Goal: Task Accomplishment & Management: Manage account settings

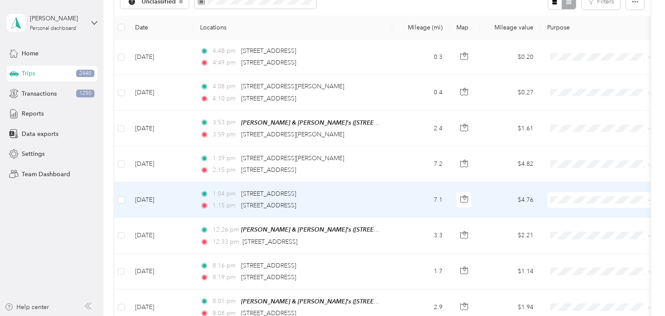
scroll to position [106, 0]
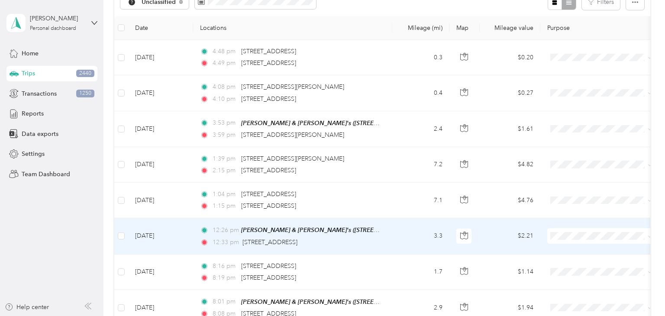
click at [397, 240] on td "3.3" at bounding box center [420, 236] width 57 height 36
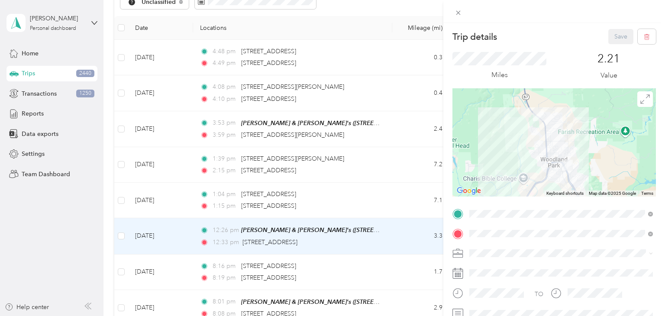
click at [421, 236] on div "Trip details Save This trip cannot be edited because it is either under review,…" at bounding box center [332, 158] width 665 height 316
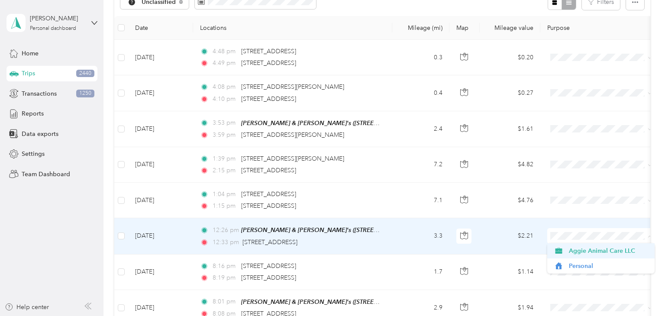
click at [582, 251] on span "Aggie Animal Care LLC" at bounding box center [609, 250] width 80 height 9
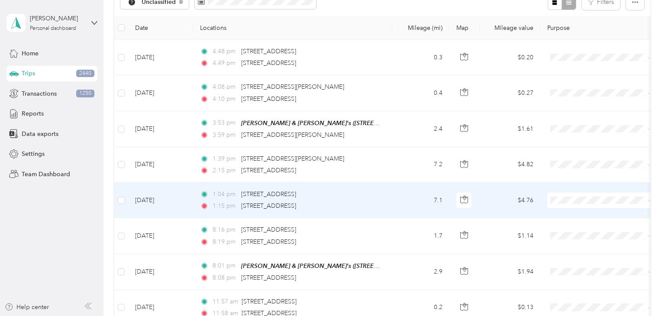
click at [400, 203] on td "7.1" at bounding box center [420, 201] width 57 height 36
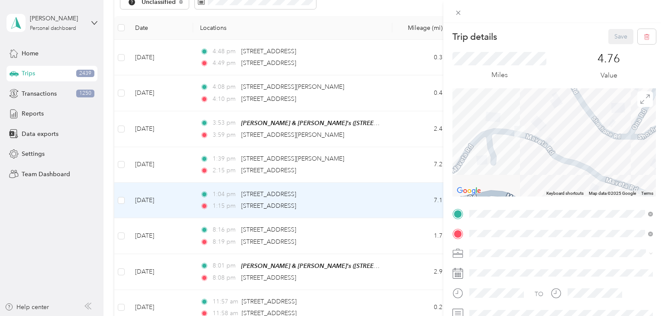
click at [392, 201] on div "Trip details Save This trip cannot be edited because it is either under review,…" at bounding box center [332, 158] width 665 height 316
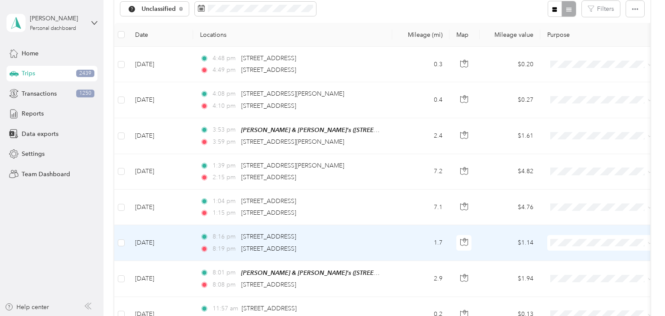
scroll to position [95, 0]
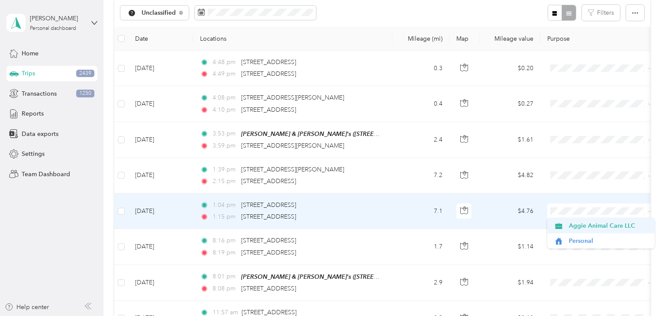
click at [589, 229] on span "Aggie Animal Care LLC" at bounding box center [609, 225] width 80 height 9
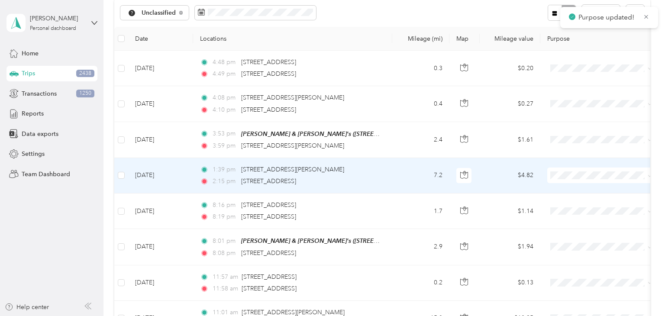
click at [405, 175] on td "7.2" at bounding box center [420, 176] width 57 height 36
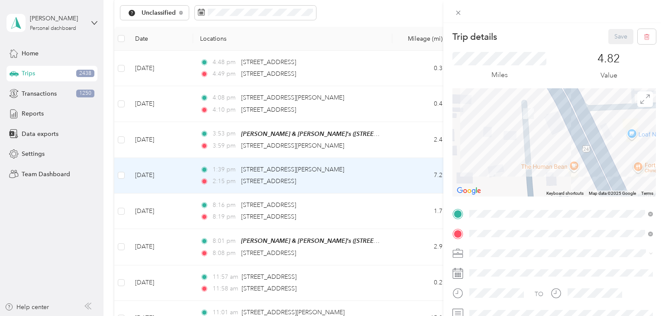
click at [401, 177] on div "Trip details Save This trip cannot be edited because it is either under review,…" at bounding box center [332, 158] width 665 height 316
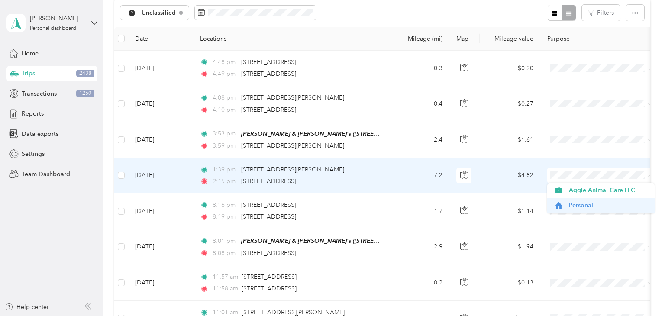
click at [569, 206] on span "Personal" at bounding box center [609, 205] width 80 height 9
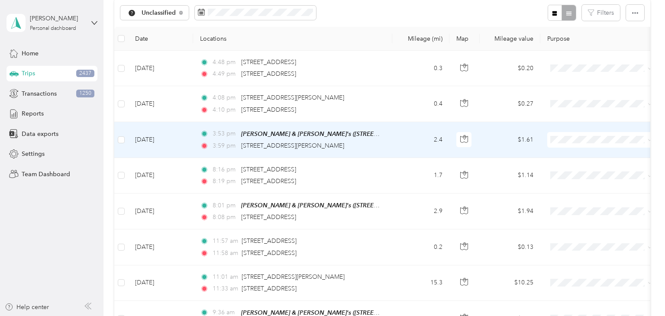
click at [417, 131] on td "2.4" at bounding box center [420, 140] width 57 height 36
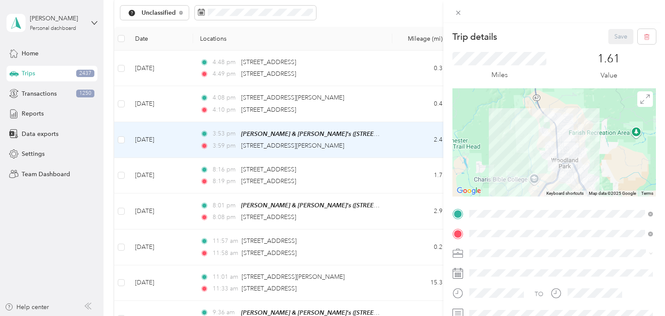
click at [405, 145] on div "Trip details Save This trip cannot be edited because it is either under review,…" at bounding box center [332, 158] width 665 height 316
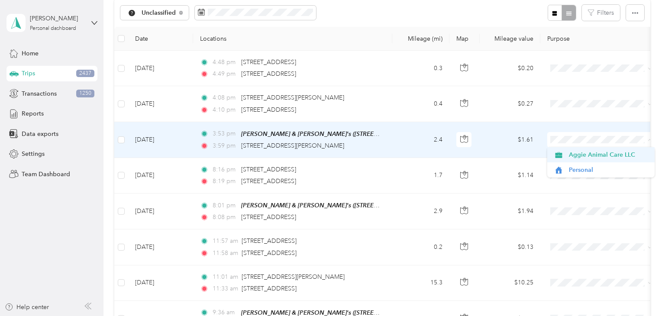
click at [579, 156] on span "Aggie Animal Care LLC" at bounding box center [609, 154] width 80 height 9
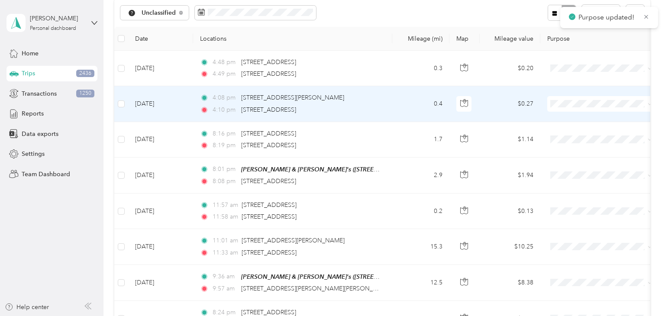
click at [386, 107] on td "4:08 pm 1030 Browning Ave, Woodland Park, CO 80863, USA 4:10 pm 919 Spruce Have…" at bounding box center [292, 104] width 199 height 36
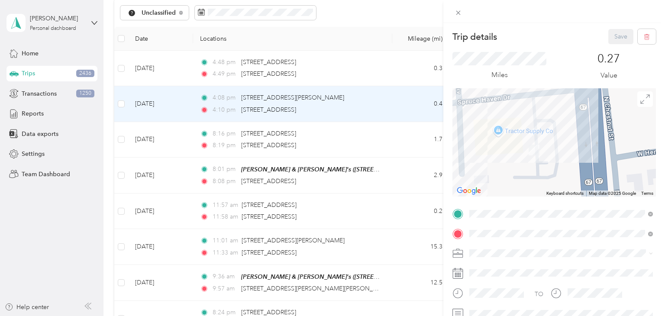
click at [401, 106] on div "Trip details Save This trip cannot be edited because it is either under review,…" at bounding box center [332, 158] width 665 height 316
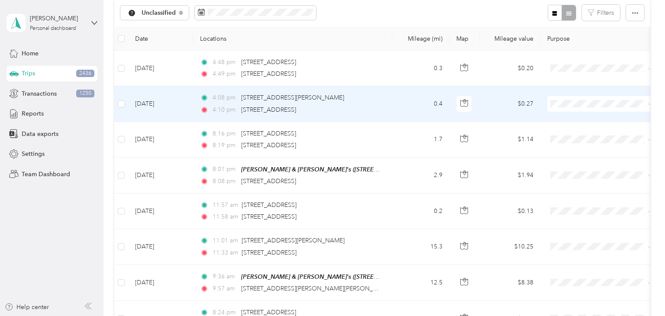
click at [592, 94] on td at bounding box center [601, 104] width 121 height 36
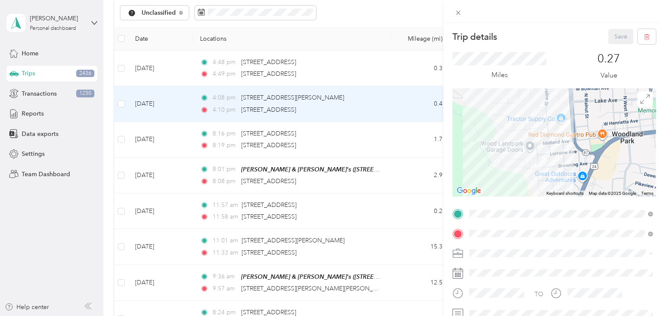
click at [396, 98] on div "Trip details Save This trip cannot be edited because it is either under review,…" at bounding box center [332, 158] width 665 height 316
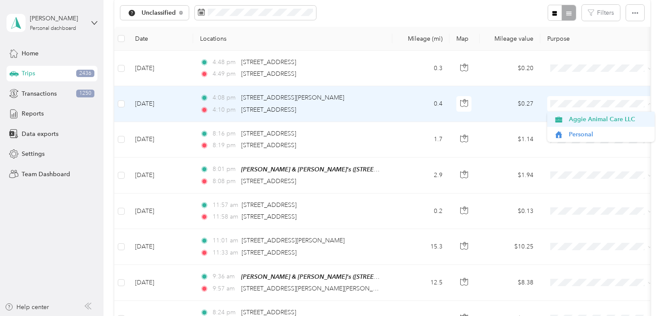
click at [573, 120] on span "Aggie Animal Care LLC" at bounding box center [609, 119] width 80 height 9
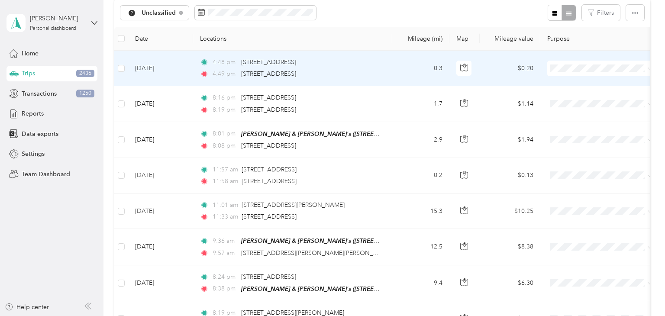
click at [397, 75] on td "0.3" at bounding box center [420, 69] width 57 height 36
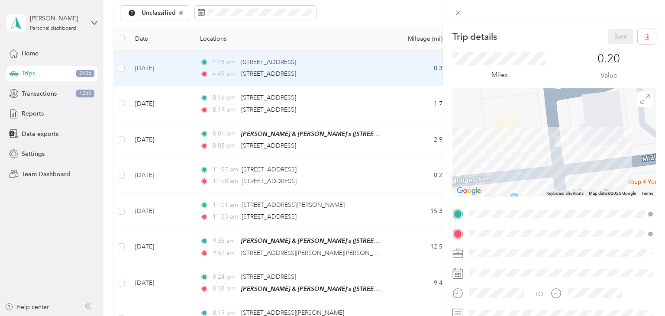
click at [401, 76] on div "Trip details Save This trip cannot be edited because it is either under review,…" at bounding box center [332, 158] width 665 height 316
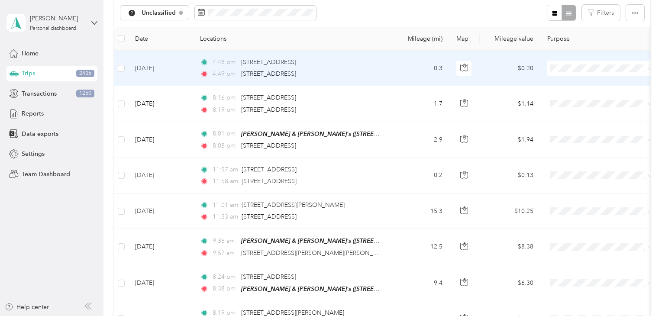
click at [586, 72] on span at bounding box center [600, 69] width 107 height 16
click at [588, 100] on span "Personal" at bounding box center [609, 98] width 80 height 9
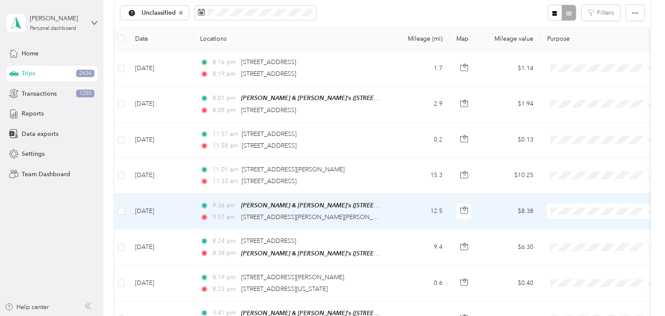
click at [390, 208] on td "9:36 am Brad & Heather's (410 Fairfield Ln, Woodland Park, CO 80863, USA , Tell…" at bounding box center [292, 212] width 199 height 36
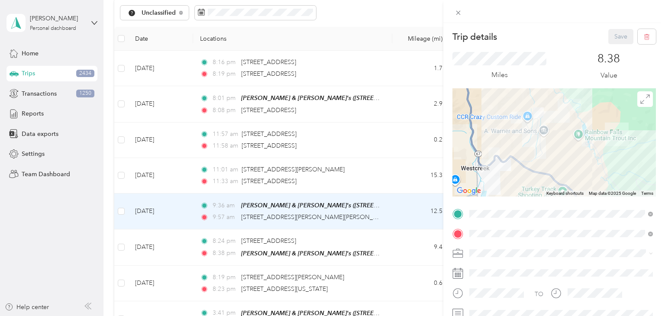
click at [411, 211] on div "Trip details Save This trip cannot be edited because it is either under review,…" at bounding box center [332, 158] width 665 height 316
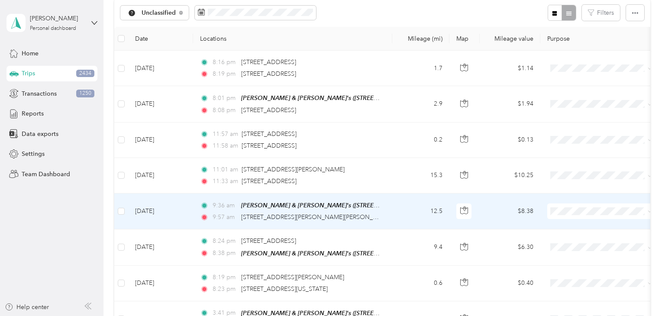
click at [578, 204] on span at bounding box center [600, 212] width 107 height 16
click at [583, 227] on span "Aggie Animal Care LLC" at bounding box center [609, 225] width 80 height 9
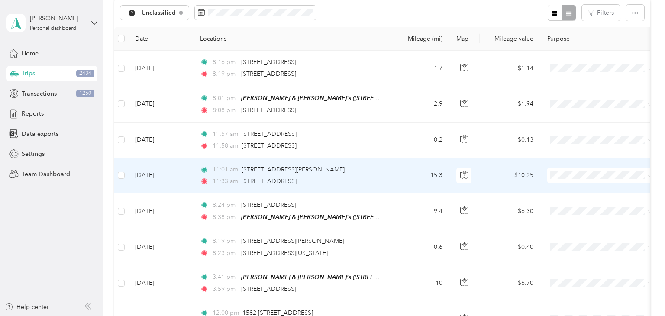
click at [409, 179] on td "15.3" at bounding box center [420, 176] width 57 height 36
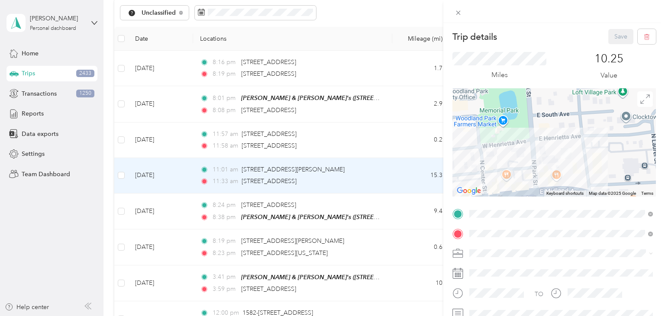
click at [416, 180] on div "Trip details Save This trip cannot be edited because it is either under review,…" at bounding box center [332, 158] width 665 height 316
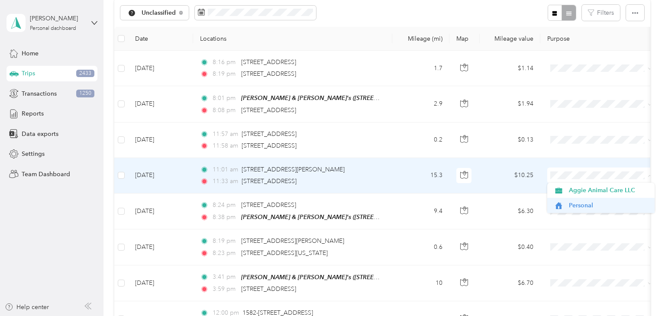
click at [578, 206] on span "Personal" at bounding box center [609, 205] width 80 height 9
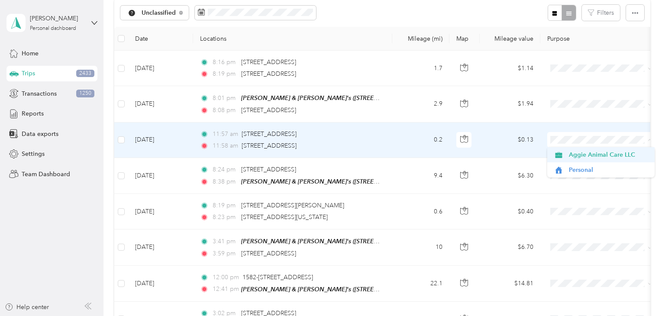
click at [588, 154] on span "Aggie Animal Care LLC" at bounding box center [609, 154] width 80 height 9
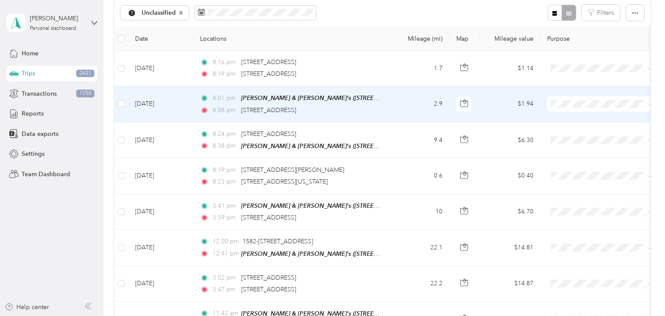
click at [392, 110] on td "2.9" at bounding box center [420, 104] width 57 height 36
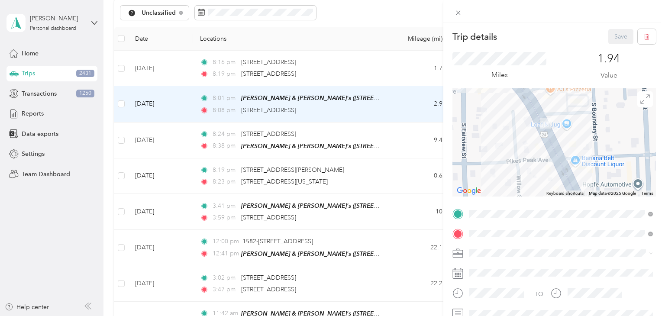
click at [391, 76] on div "Trip details Save This trip cannot be edited because it is either under review,…" at bounding box center [332, 158] width 665 height 316
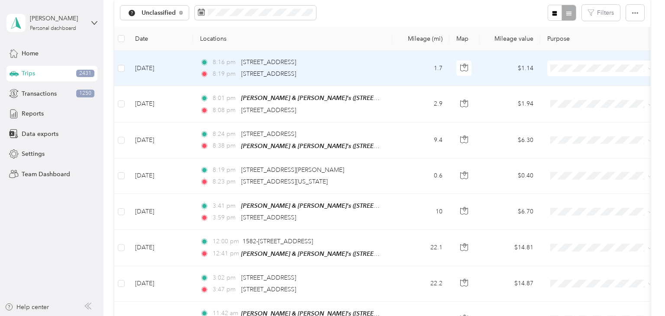
click at [386, 68] on td "8:16 pm 235 US-24, Woodland Park, CO 80863, USA 8:19 pm 19600 US-24, Woodland P…" at bounding box center [292, 69] width 199 height 36
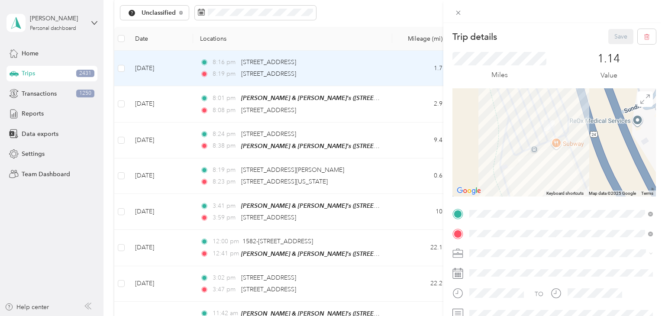
click at [383, 91] on div "Trip details Save This trip cannot be edited because it is either under review,…" at bounding box center [332, 158] width 665 height 316
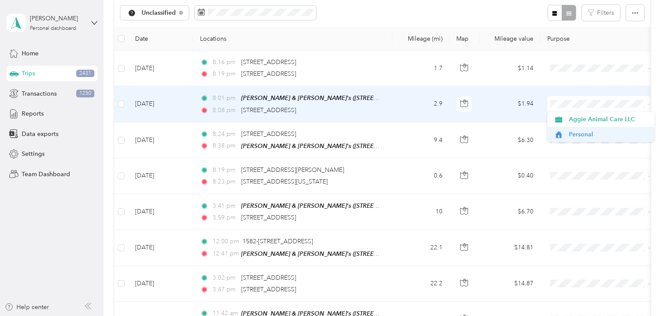
click at [593, 133] on span "Personal" at bounding box center [609, 134] width 80 height 9
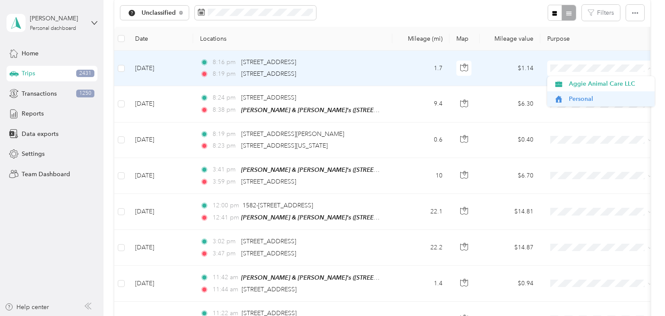
click at [586, 97] on span "Personal" at bounding box center [609, 98] width 80 height 9
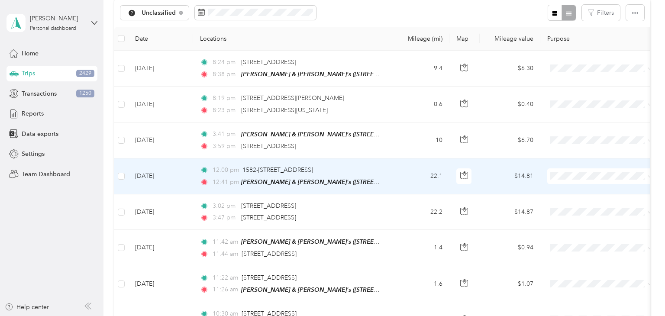
click at [392, 173] on td "12:00 pm 1582-1303 Castle Ridge View, Divide, CO 80814, USA 12:41 pm Brad & Hea…" at bounding box center [292, 177] width 199 height 36
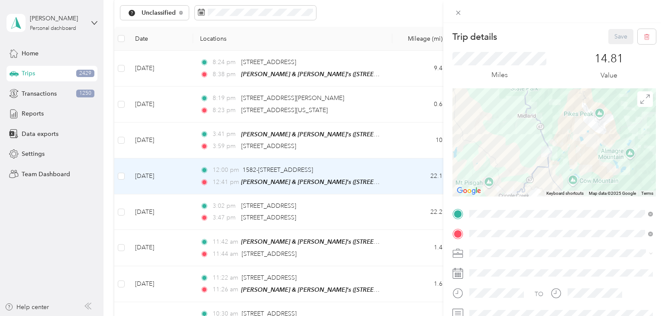
click at [401, 176] on div "Trip details Save This trip cannot be edited because it is either under review,…" at bounding box center [332, 158] width 665 height 316
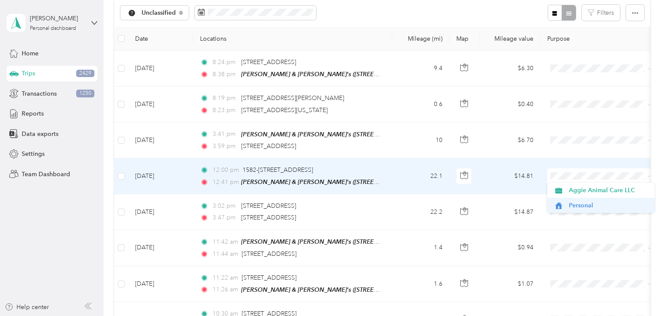
click at [575, 204] on span "Personal" at bounding box center [609, 205] width 80 height 9
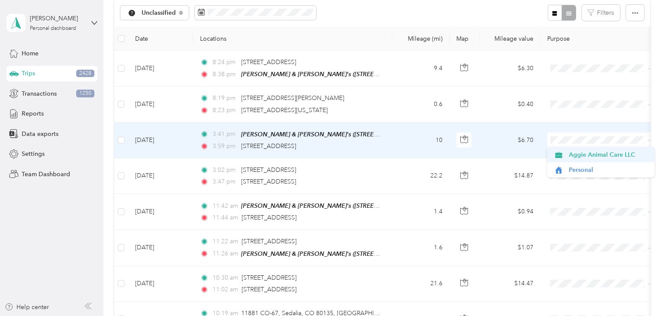
click at [570, 154] on span "Aggie Animal Care LLC" at bounding box center [609, 154] width 80 height 9
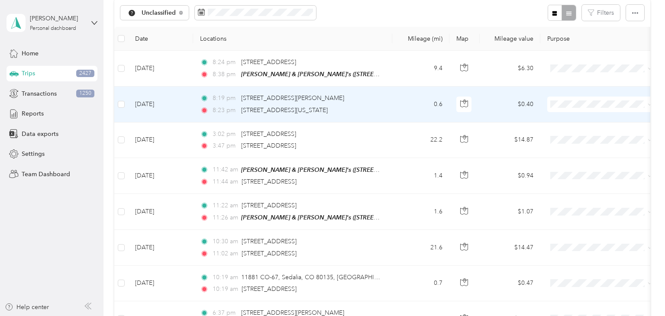
click at [405, 107] on td "0.6" at bounding box center [420, 105] width 57 height 36
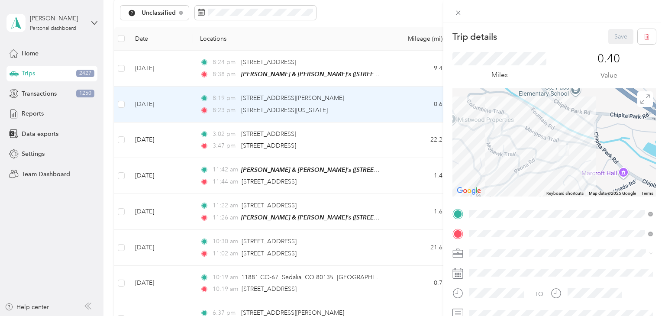
click at [399, 114] on div "Trip details Save This trip cannot be edited because it is either under review,…" at bounding box center [332, 158] width 665 height 316
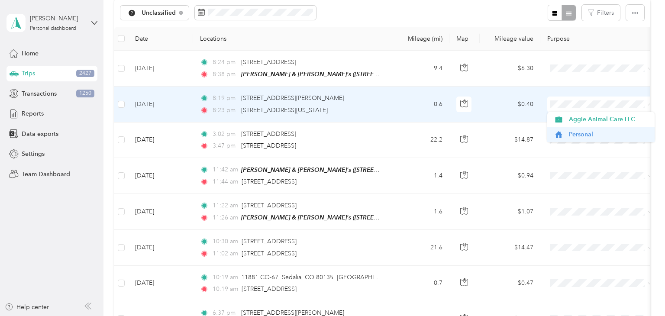
click at [570, 135] on span "Personal" at bounding box center [609, 134] width 80 height 9
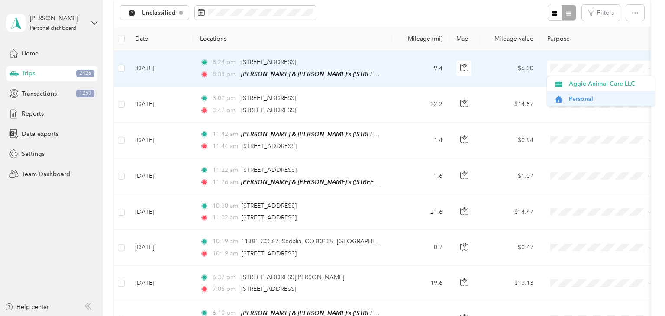
click at [582, 98] on span "Personal" at bounding box center [609, 98] width 80 height 9
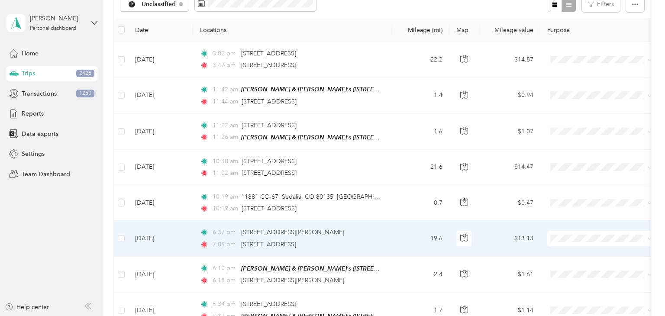
scroll to position [102, 0]
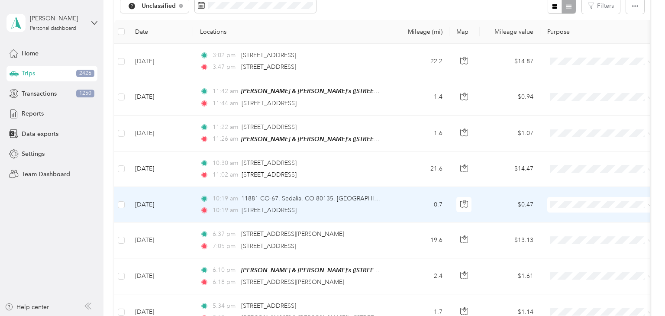
click at [406, 204] on td "0.7" at bounding box center [420, 205] width 57 height 36
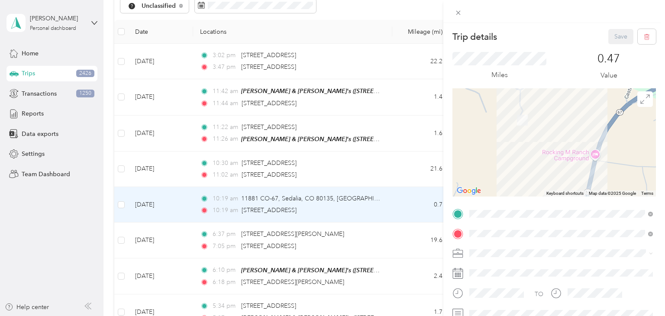
click at [398, 201] on div "Trip details Save This trip cannot be edited because it is either under review,…" at bounding box center [332, 158] width 665 height 316
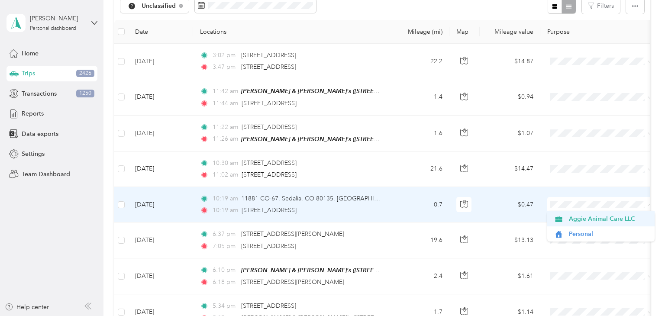
click at [572, 219] on span "Aggie Animal Care LLC" at bounding box center [609, 218] width 80 height 9
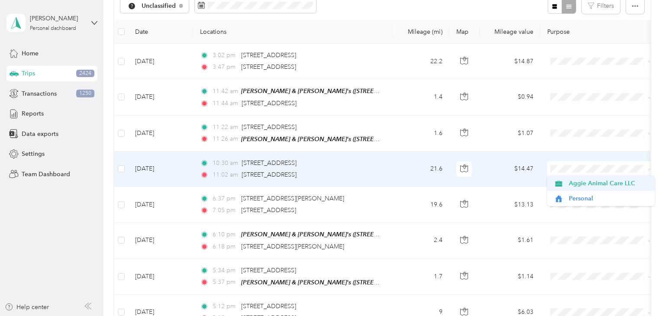
click at [579, 182] on span "Aggie Animal Care LLC" at bounding box center [609, 183] width 80 height 9
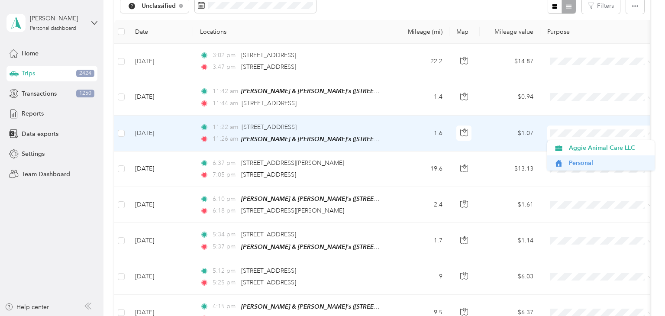
click at [590, 162] on span "Personal" at bounding box center [609, 163] width 80 height 9
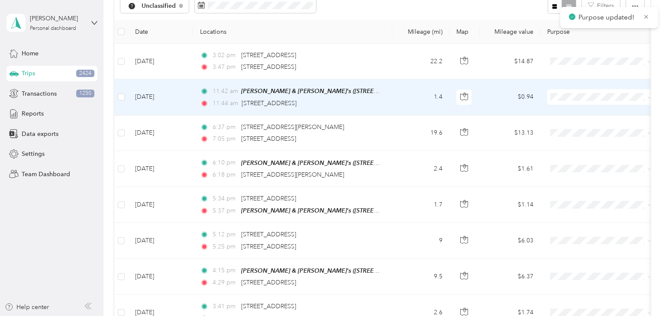
click at [589, 92] on span at bounding box center [600, 97] width 107 height 16
click at [589, 112] on span "Aggie Animal Care LLC" at bounding box center [609, 112] width 80 height 9
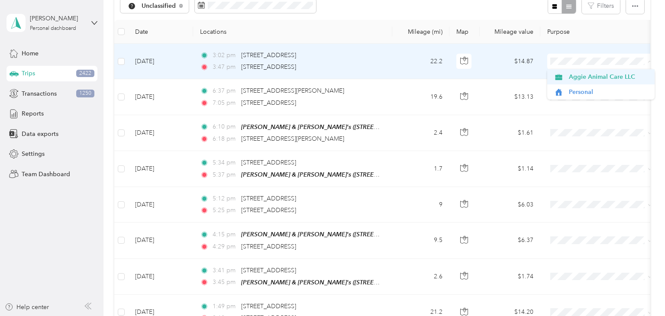
click at [587, 81] on span "Aggie Animal Care LLC" at bounding box center [609, 76] width 80 height 9
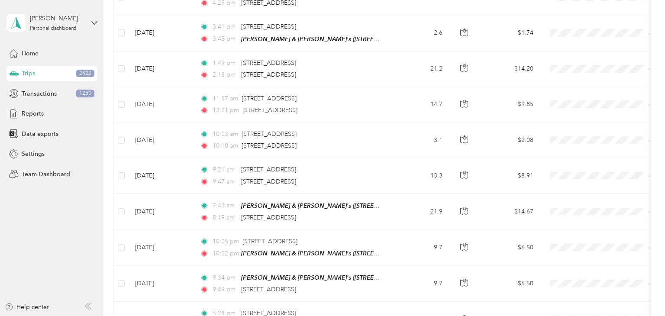
scroll to position [309, 0]
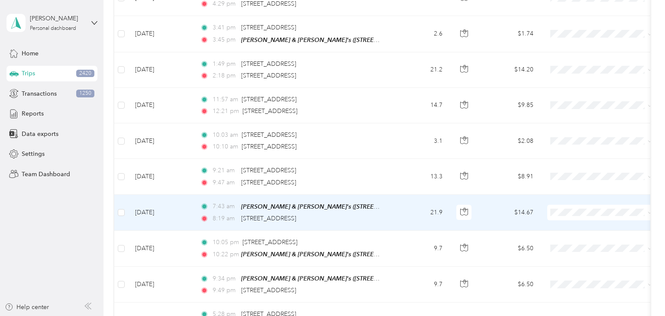
click at [388, 215] on td "7:43 am Brad & Heather's (410 Fairfield Ln, Woodland Park, CO 80863, USA , Tell…" at bounding box center [292, 213] width 199 height 36
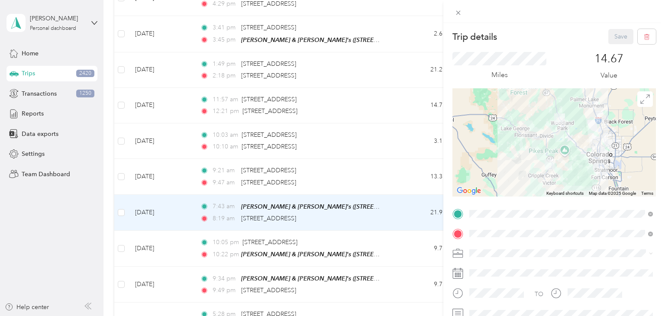
click at [413, 210] on div "Trip details Save This trip cannot be edited because it is either under review,…" at bounding box center [332, 158] width 665 height 316
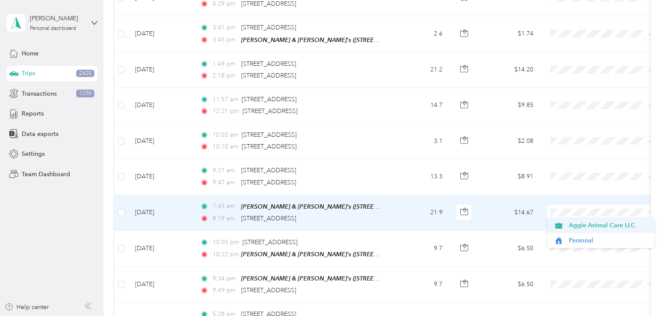
click at [590, 228] on span "Aggie Animal Care LLC" at bounding box center [609, 225] width 80 height 9
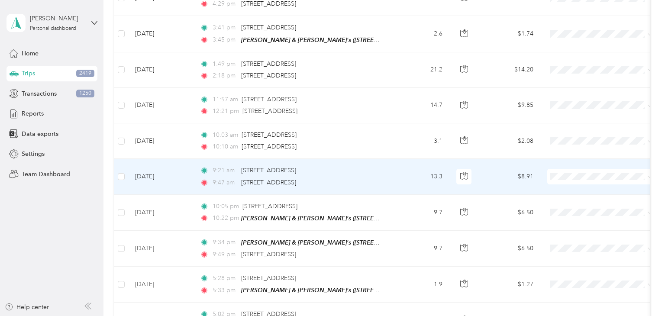
click at [410, 177] on td "13.3" at bounding box center [420, 177] width 57 height 36
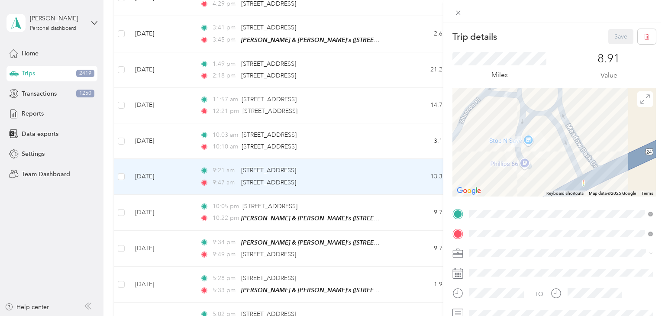
click at [398, 172] on div "Trip details Save This trip cannot be edited because it is either under review,…" at bounding box center [332, 158] width 665 height 316
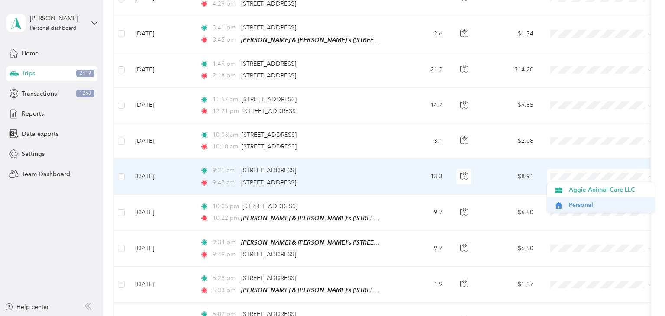
click at [576, 204] on span "Personal" at bounding box center [609, 205] width 80 height 9
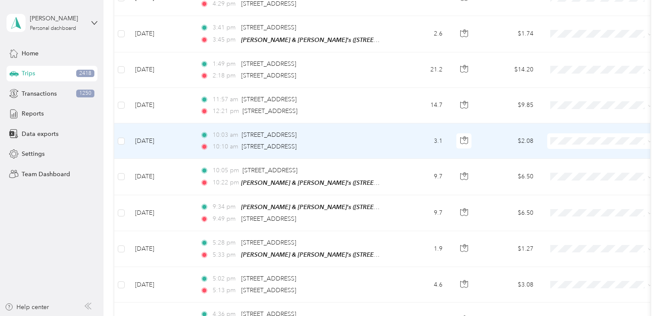
click at [403, 136] on td "3.1" at bounding box center [420, 141] width 57 height 36
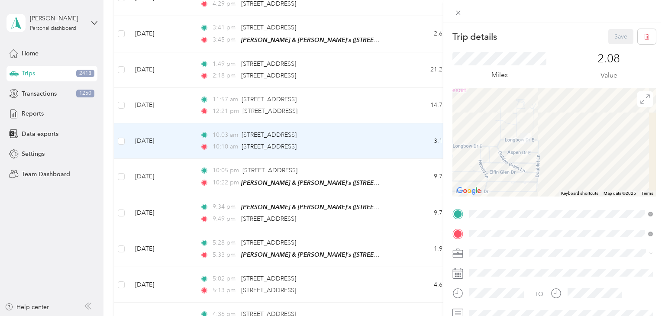
click at [399, 138] on div "Trip details Save This trip cannot be edited because it is either under review,…" at bounding box center [332, 158] width 665 height 316
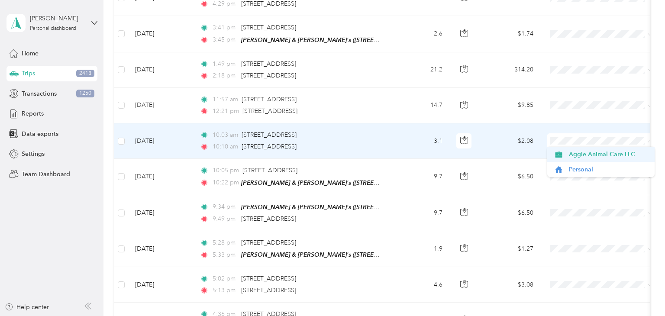
click at [596, 152] on span "Aggie Animal Care LLC" at bounding box center [609, 154] width 80 height 9
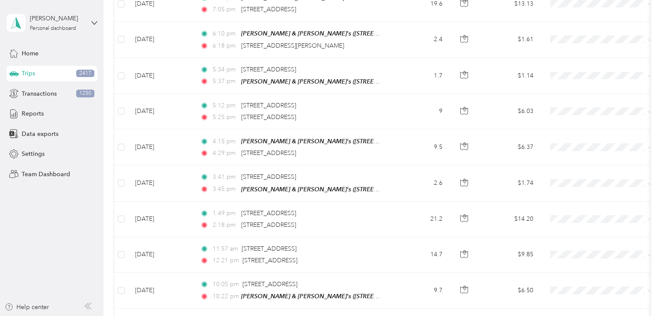
scroll to position [157, 0]
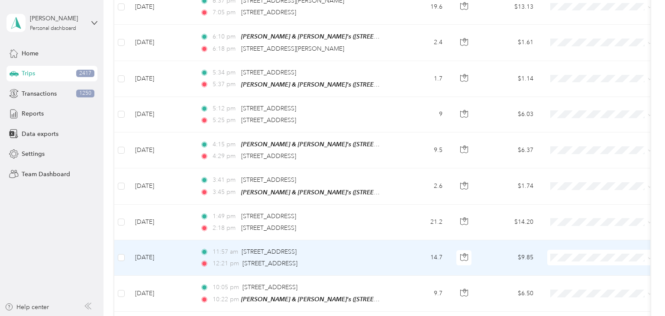
click at [406, 251] on td "14.7" at bounding box center [420, 258] width 57 height 36
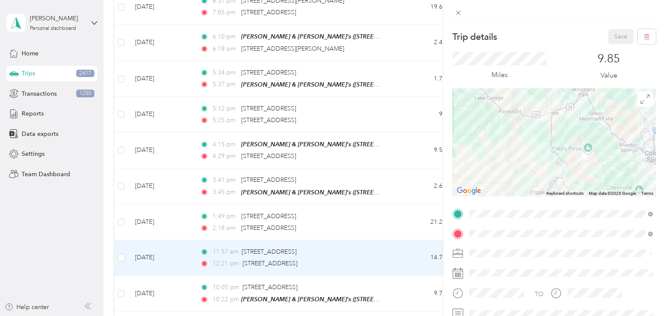
click at [397, 258] on div "Trip details Save This trip cannot be edited because it is either under review,…" at bounding box center [332, 158] width 665 height 316
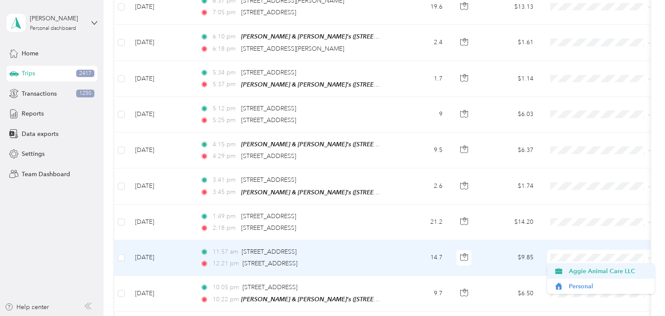
click at [571, 272] on span "Aggie Animal Care LLC" at bounding box center [609, 271] width 80 height 9
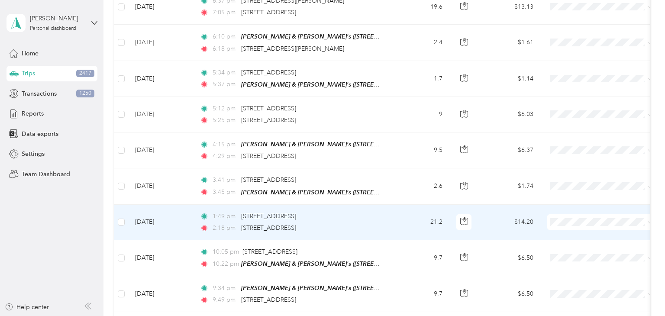
click at [412, 217] on td "21.2" at bounding box center [420, 223] width 57 height 36
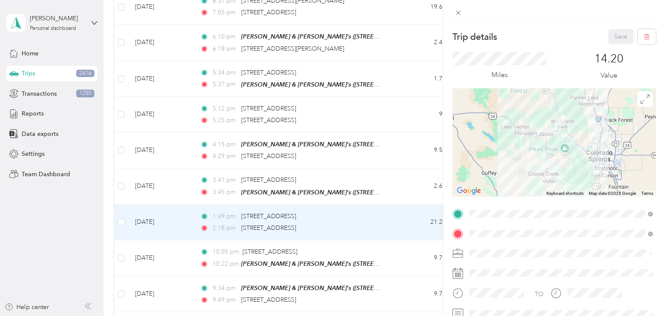
click at [408, 223] on div "Trip details Save This trip cannot be edited because it is either under review,…" at bounding box center [332, 158] width 665 height 316
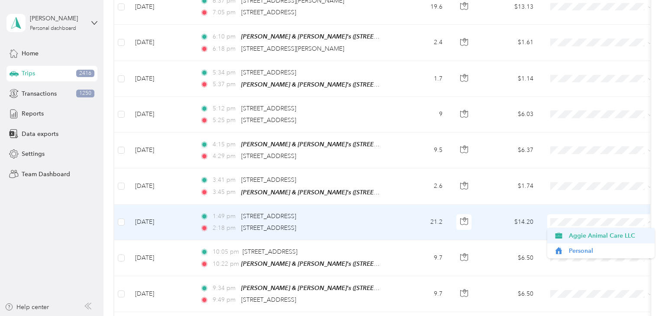
click at [588, 236] on span "Aggie Animal Care LLC" at bounding box center [609, 235] width 80 height 9
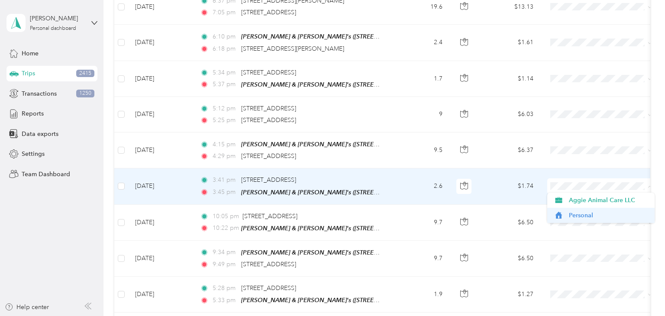
click at [578, 216] on span "Personal" at bounding box center [609, 215] width 80 height 9
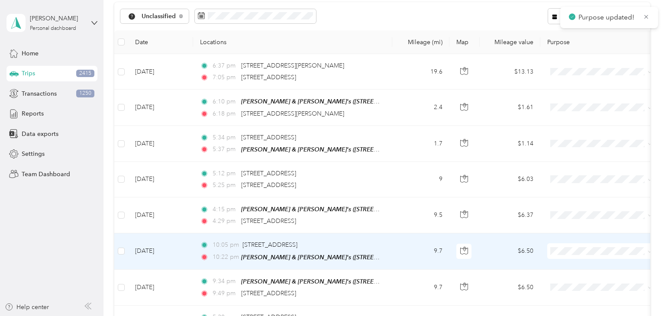
scroll to position [81, 0]
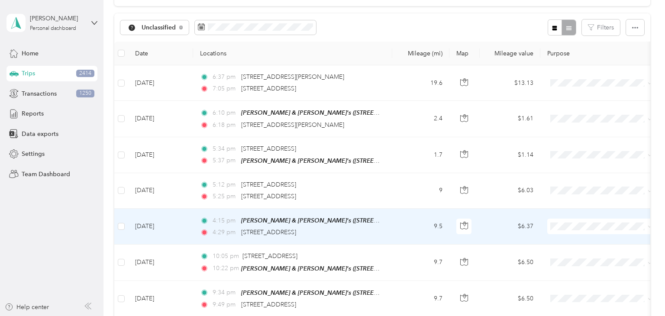
click at [402, 227] on td "9.5" at bounding box center [420, 227] width 57 height 36
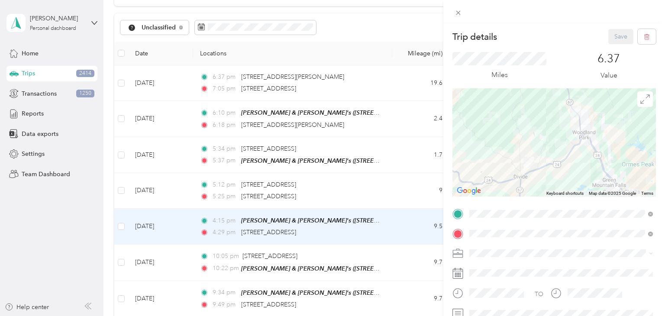
click at [425, 224] on div "Trip details Save This trip cannot be edited because it is either under review,…" at bounding box center [332, 158] width 665 height 316
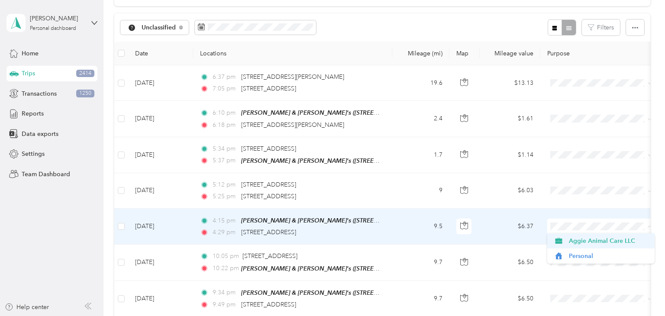
click at [593, 245] on span "Aggie Animal Care LLC" at bounding box center [609, 240] width 80 height 9
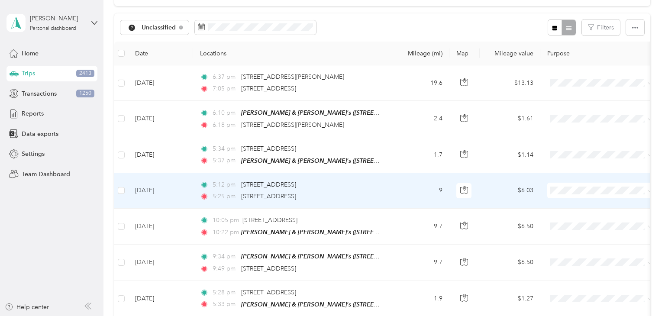
click at [405, 191] on td "9" at bounding box center [420, 191] width 57 height 36
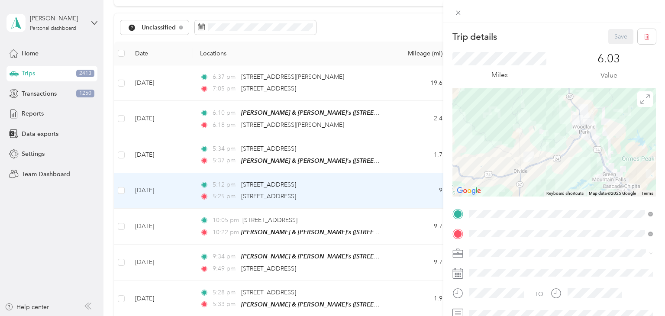
click at [410, 192] on div "Trip details Save This trip cannot be edited because it is either under review,…" at bounding box center [332, 158] width 665 height 316
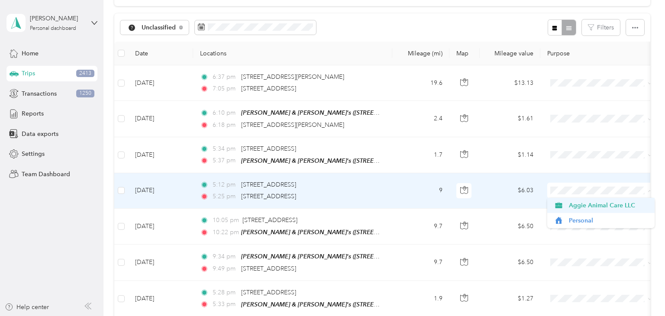
click at [580, 207] on span "Aggie Animal Care LLC" at bounding box center [609, 205] width 80 height 9
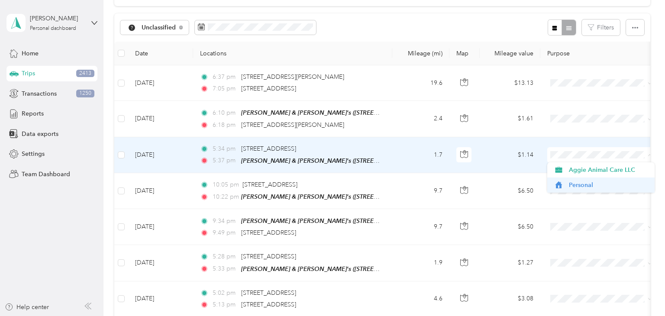
click at [586, 184] on span "Personal" at bounding box center [609, 185] width 80 height 9
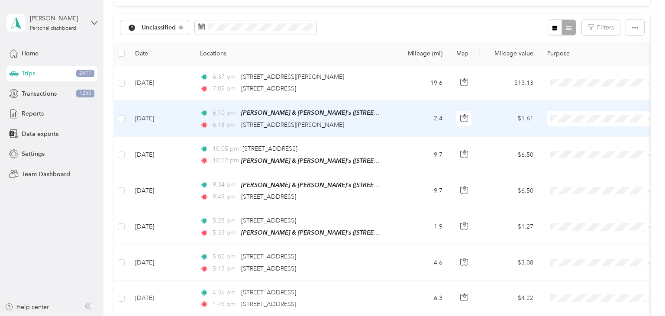
click at [420, 117] on td "2.4" at bounding box center [420, 119] width 57 height 36
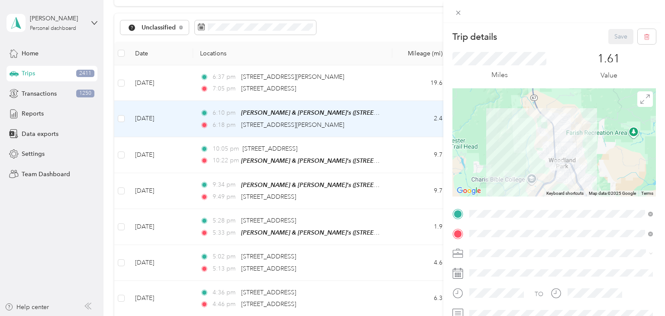
click at [421, 119] on div "Trip details Save This trip cannot be edited because it is either under review,…" at bounding box center [332, 158] width 665 height 316
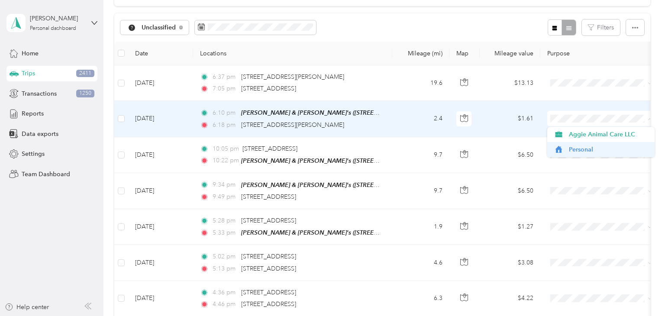
click at [576, 150] on span "Personal" at bounding box center [609, 149] width 80 height 9
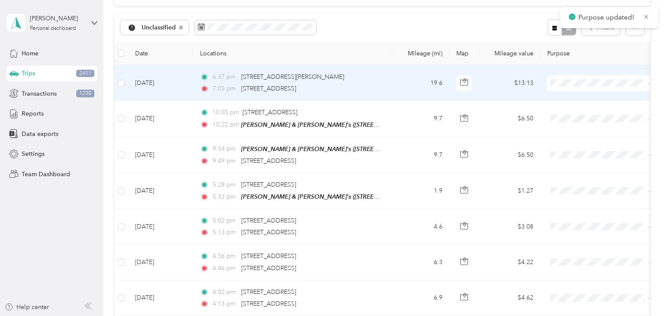
click at [596, 87] on span at bounding box center [600, 83] width 107 height 16
click at [594, 87] on span at bounding box center [600, 83] width 107 height 16
click at [592, 87] on span at bounding box center [600, 83] width 107 height 16
click at [594, 100] on span "Aggie Animal Care LLC" at bounding box center [609, 98] width 80 height 9
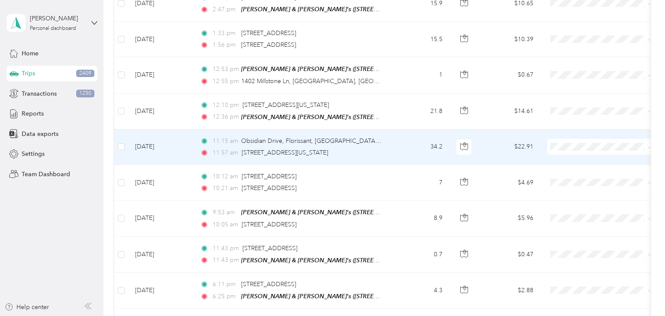
scroll to position [412, 0]
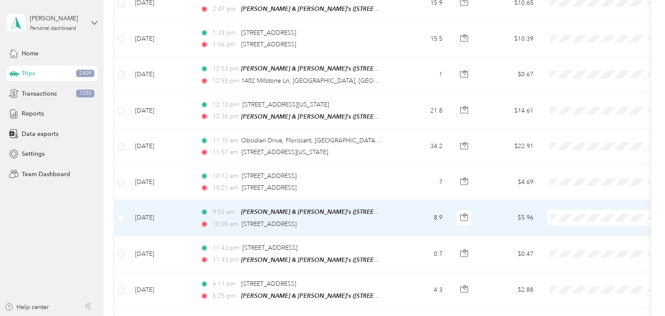
click at [416, 206] on td "8.9" at bounding box center [420, 218] width 57 height 36
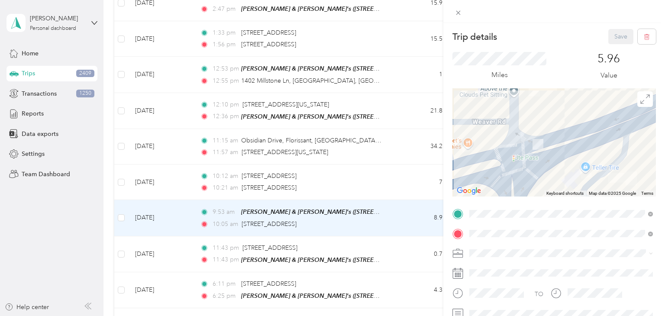
click at [383, 222] on div "Trip details Save This trip cannot be edited because it is either under review,…" at bounding box center [332, 158] width 665 height 316
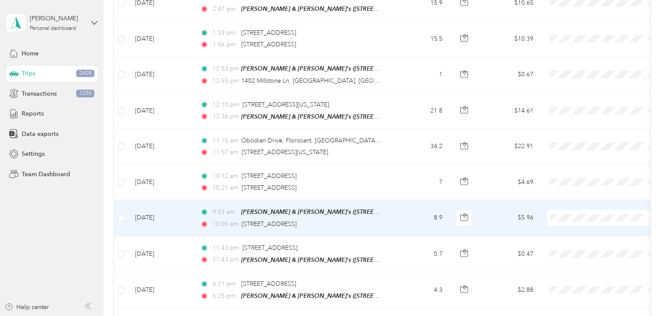
click at [574, 245] on span "Personal" at bounding box center [609, 244] width 80 height 9
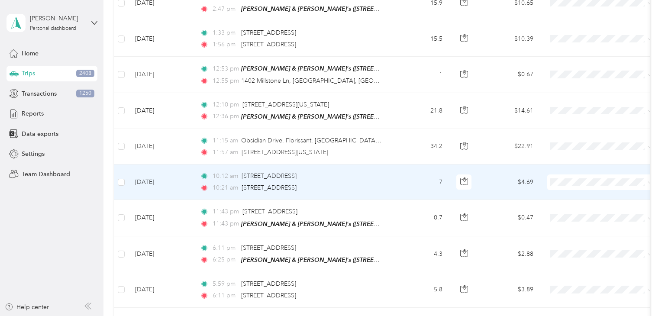
click at [390, 179] on td "10:12 am 11115 US-24 UNIT 2C, Divide, CO 80814, USA 10:21 am 550 Obsidian Dr, F…" at bounding box center [292, 183] width 199 height 36
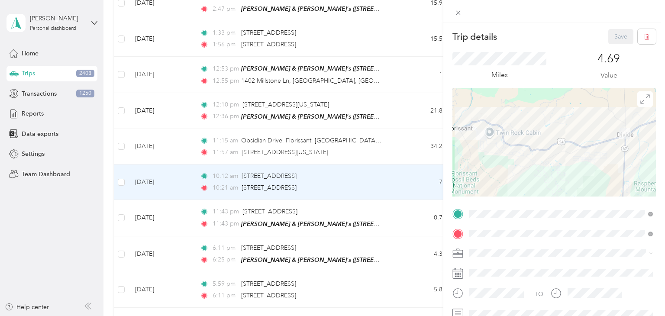
click at [395, 177] on div "Trip details Save This trip cannot be edited because it is either under review,…" at bounding box center [332, 158] width 665 height 316
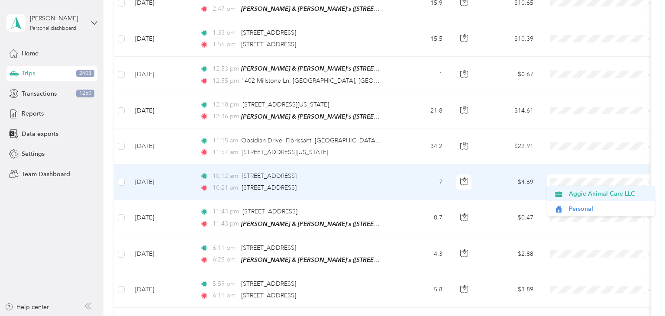
click at [578, 194] on span "Aggie Animal Care LLC" at bounding box center [609, 193] width 80 height 9
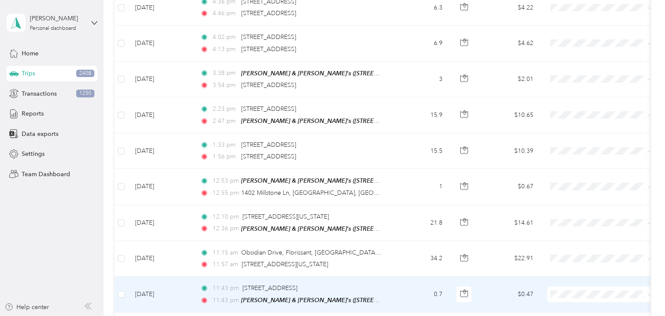
scroll to position [298, 0]
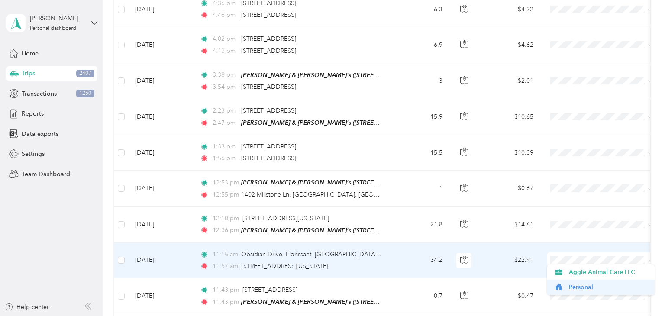
click at [573, 289] on span "Personal" at bounding box center [609, 287] width 80 height 9
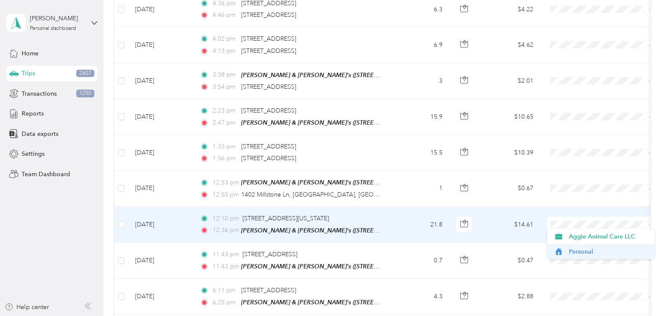
click at [585, 249] on span "Personal" at bounding box center [609, 251] width 80 height 9
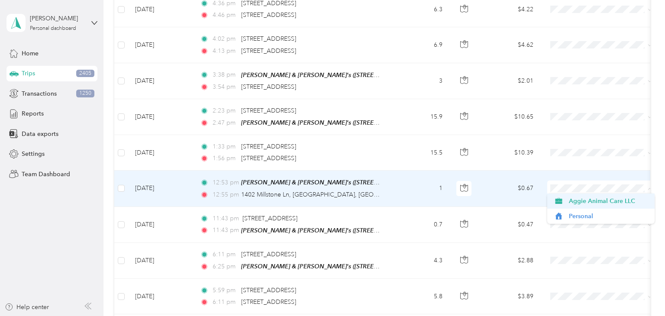
click at [589, 203] on span "Aggie Animal Care LLC" at bounding box center [609, 201] width 80 height 9
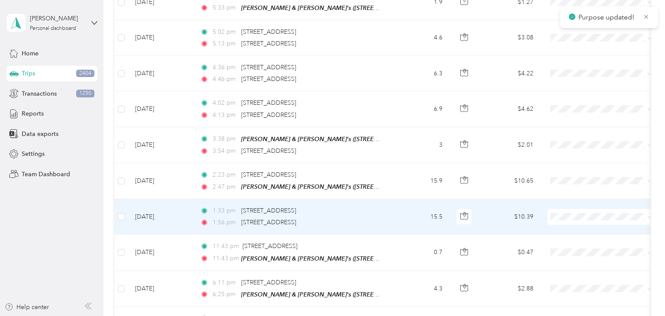
scroll to position [233, 0]
click at [403, 219] on td "15.5" at bounding box center [420, 218] width 57 height 36
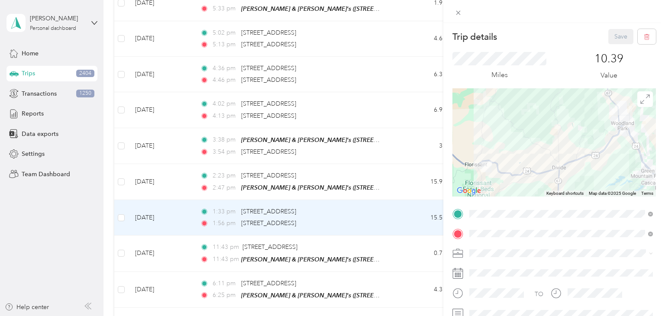
click at [408, 220] on div "Trip details Save This trip cannot be edited because it is either under review,…" at bounding box center [332, 158] width 665 height 316
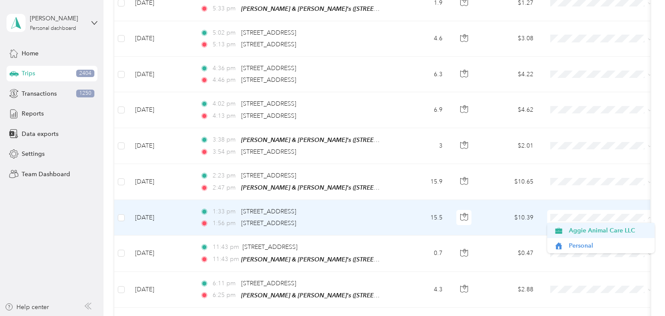
click at [577, 230] on span "Aggie Animal Care LLC" at bounding box center [609, 230] width 80 height 9
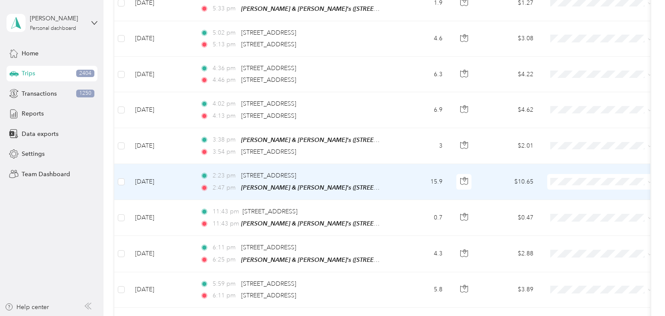
click at [576, 175] on span at bounding box center [600, 182] width 107 height 16
click at [585, 209] on span "Personal" at bounding box center [609, 210] width 80 height 9
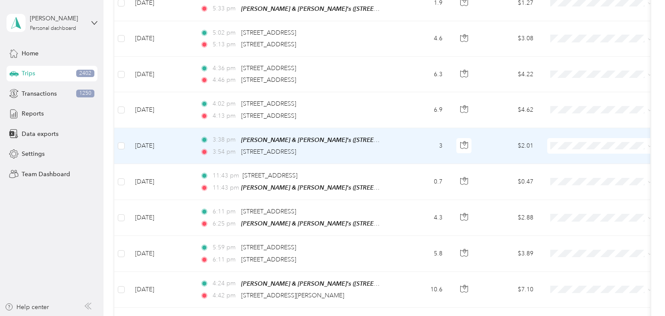
click at [392, 141] on td "3:38 pm Brad & Heather's (410 Fairfield Ln, Woodland Park, CO 80863, USA , Tell…" at bounding box center [292, 146] width 199 height 36
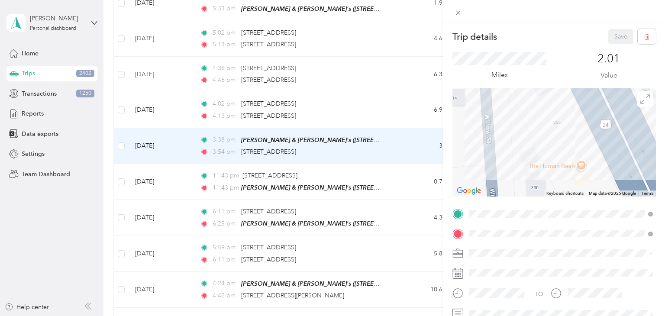
click at [405, 145] on div "Trip details Save This trip cannot be edited because it is either under review,…" at bounding box center [332, 158] width 665 height 316
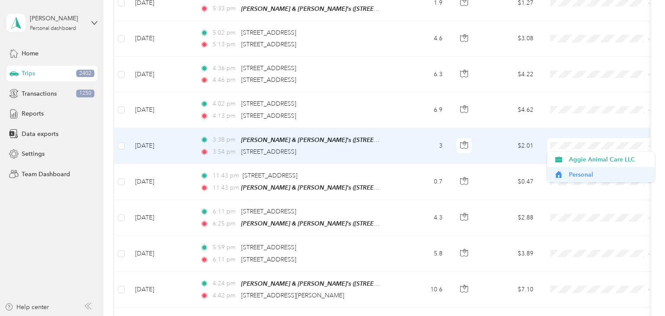
click at [583, 172] on span "Personal" at bounding box center [609, 174] width 80 height 9
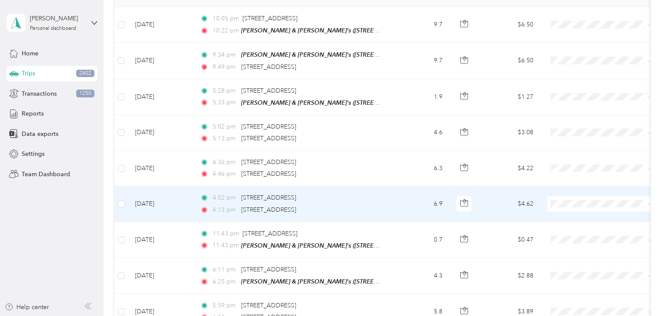
scroll to position [139, 0]
click at [399, 201] on td "6.9" at bounding box center [420, 205] width 57 height 36
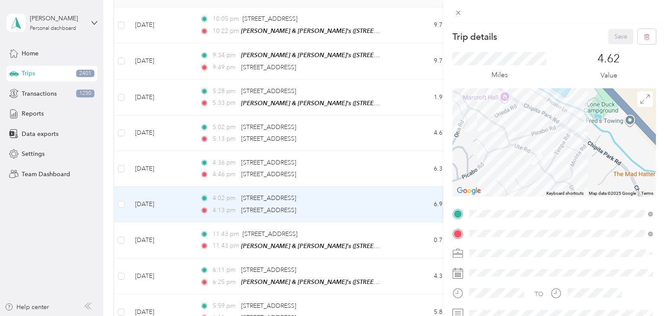
click at [409, 204] on div "Trip details Save This trip cannot be edited because it is either under review,…" at bounding box center [332, 158] width 665 height 316
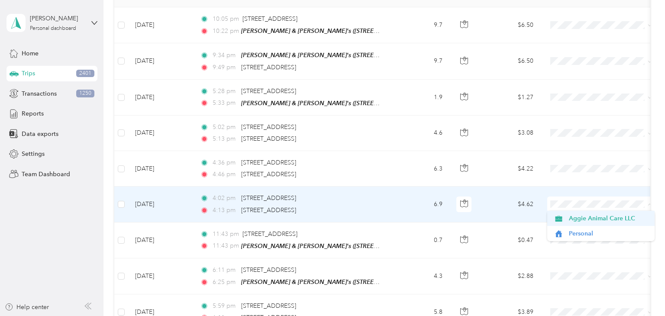
click at [568, 219] on span "Aggie Animal Care LLC" at bounding box center [601, 218] width 95 height 9
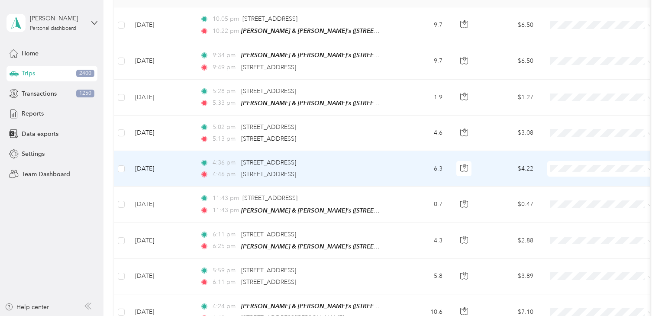
click at [409, 167] on td "6.3" at bounding box center [420, 169] width 57 height 36
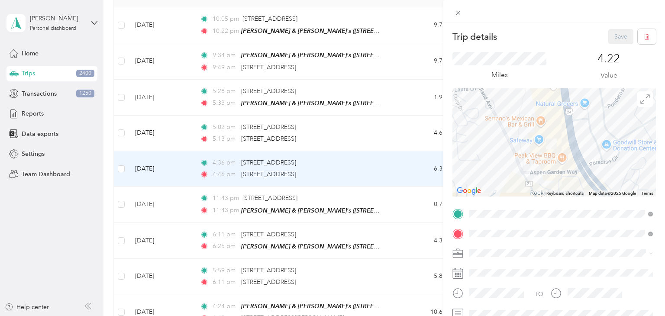
click at [405, 173] on div "Trip details Save This trip cannot be edited because it is either under review,…" at bounding box center [332, 158] width 665 height 316
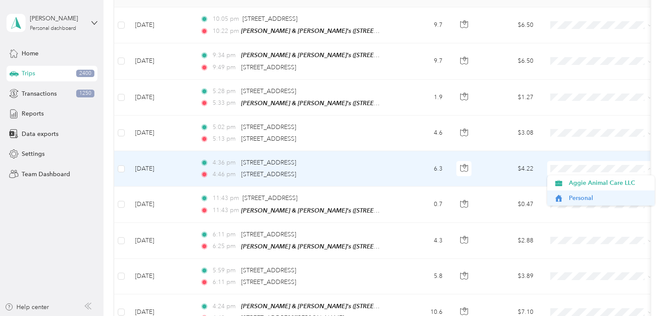
click at [571, 199] on span "Personal" at bounding box center [609, 198] width 80 height 9
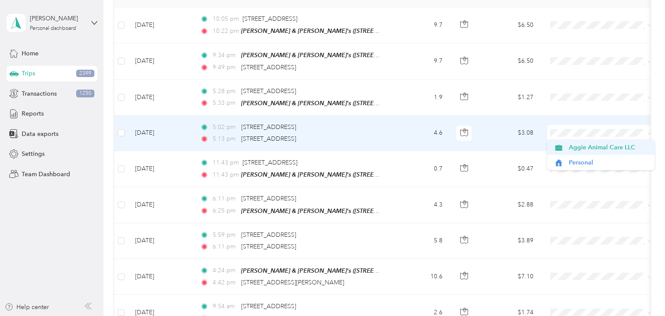
click at [591, 144] on span "Aggie Animal Care LLC" at bounding box center [609, 147] width 80 height 9
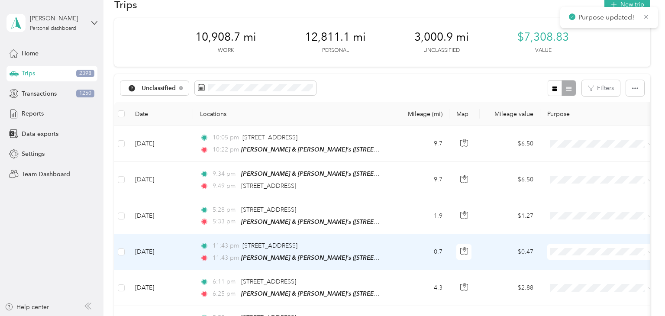
scroll to position [23, 0]
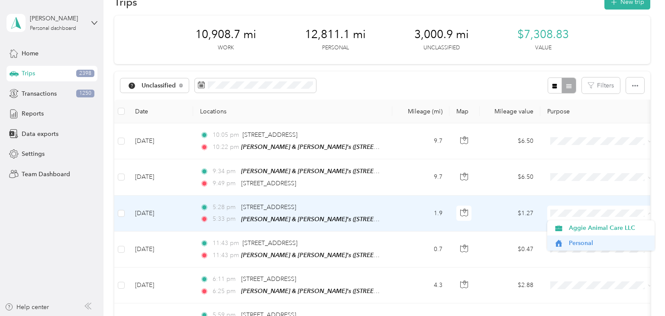
click at [573, 243] on span "Personal" at bounding box center [609, 243] width 80 height 9
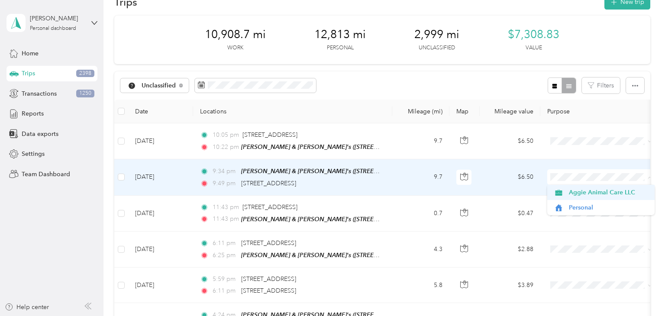
click at [579, 192] on span "Aggie Animal Care LLC" at bounding box center [609, 192] width 80 height 9
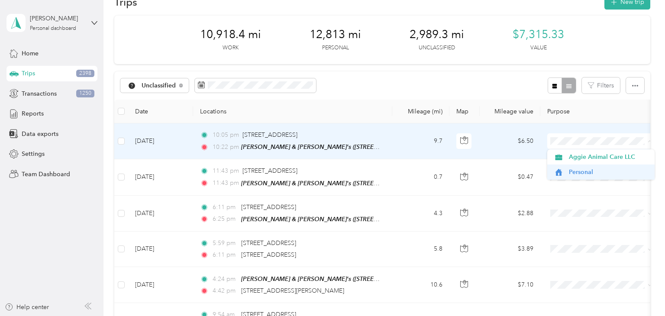
click at [586, 172] on span "Personal" at bounding box center [609, 172] width 80 height 9
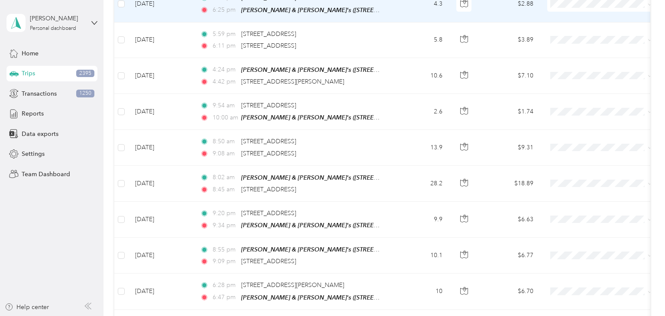
scroll to position [190, 0]
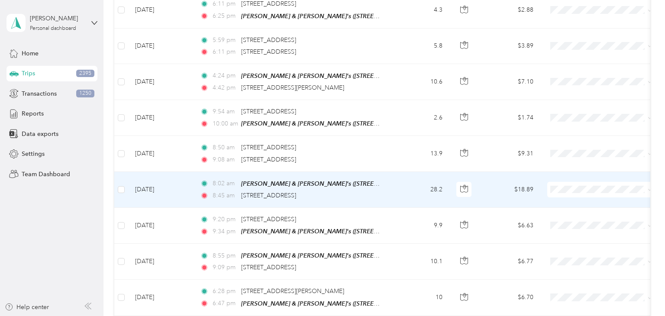
click at [401, 188] on td "28.2" at bounding box center [420, 190] width 57 height 36
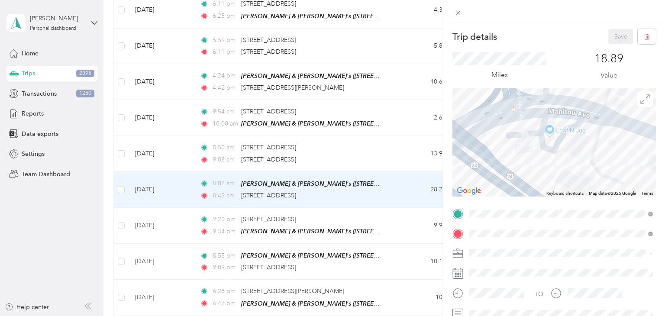
click at [405, 189] on div "Trip details Save This trip cannot be edited because it is either under review,…" at bounding box center [332, 158] width 665 height 316
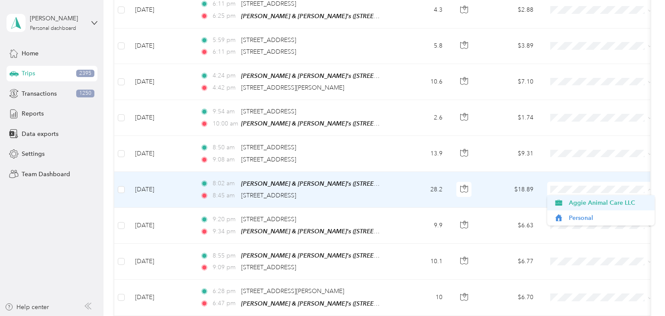
click at [573, 203] on span "Aggie Animal Care LLC" at bounding box center [609, 202] width 80 height 9
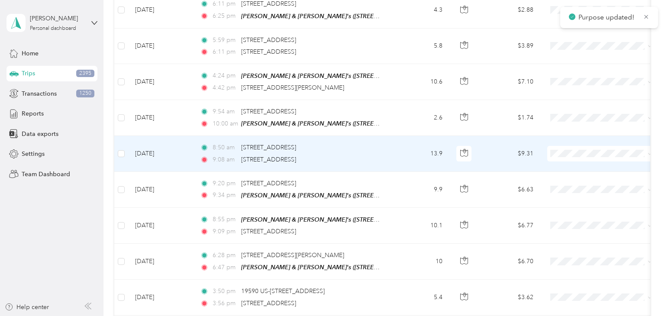
click at [296, 155] on div "[STREET_ADDRESS]" at bounding box center [268, 160] width 55 height 10
click at [384, 151] on td "8:50 am 137 Manitou Ave, Manitou Springs, CO 80829, USA 9:08 am 110 E Midland A…" at bounding box center [292, 154] width 199 height 36
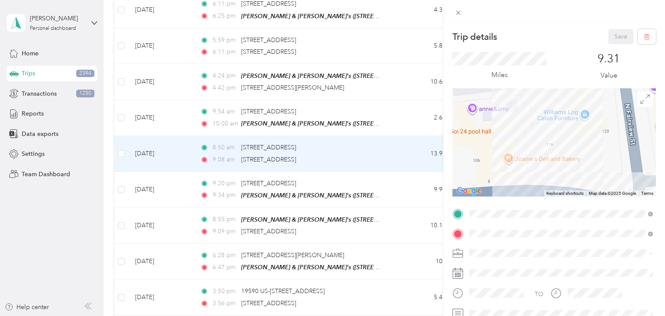
click at [394, 159] on div "Trip details Save This trip cannot be edited because it is either under review,…" at bounding box center [332, 158] width 665 height 316
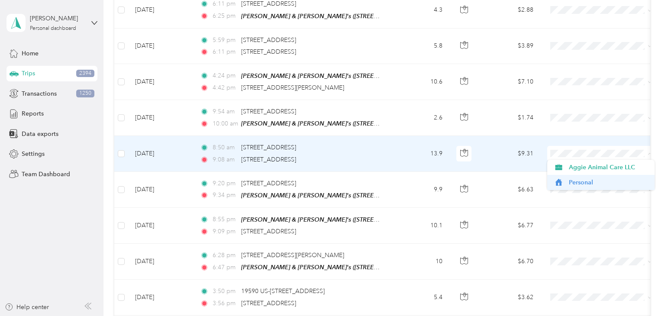
click at [571, 181] on span "Personal" at bounding box center [609, 182] width 80 height 9
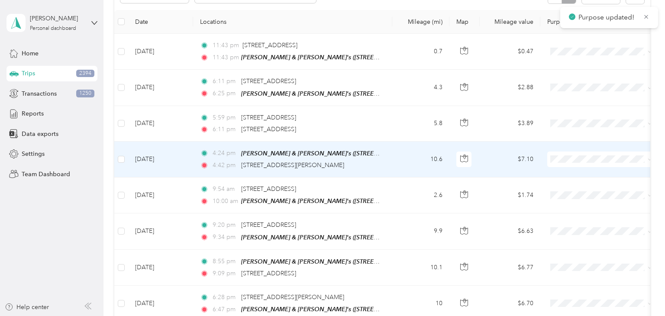
scroll to position [114, 0]
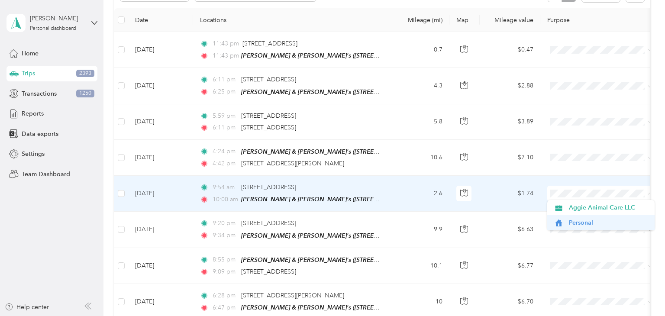
click at [582, 219] on span "Personal" at bounding box center [609, 222] width 80 height 9
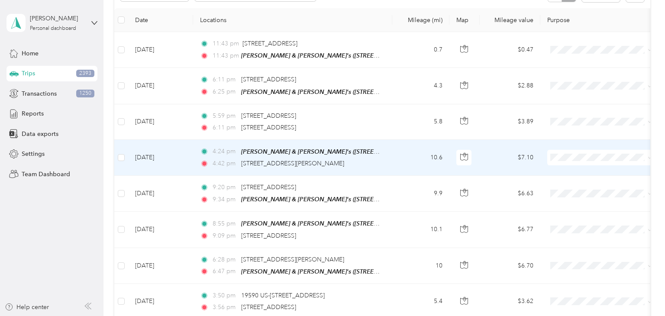
click at [401, 157] on td "10.6" at bounding box center [420, 158] width 57 height 36
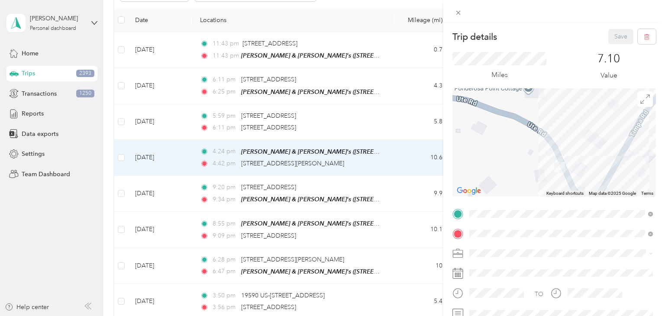
click at [410, 167] on div "Trip details Save This trip cannot be edited because it is either under review,…" at bounding box center [332, 158] width 665 height 316
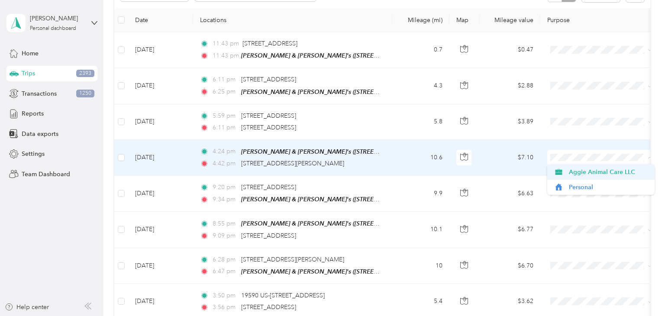
click at [582, 174] on span "Aggie Animal Care LLC" at bounding box center [609, 172] width 80 height 9
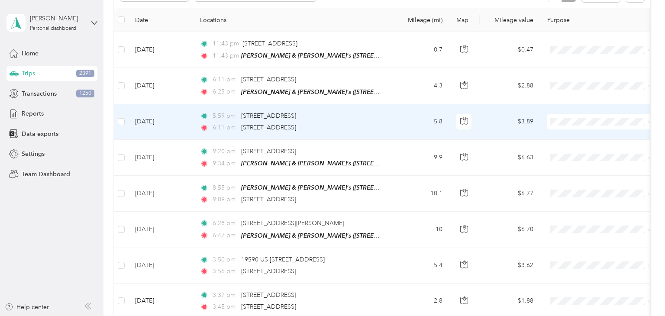
click at [412, 117] on td "5.8" at bounding box center [420, 122] width 57 height 36
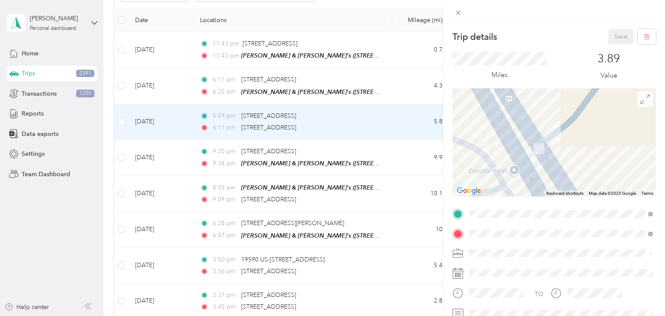
click at [411, 117] on div "Trip details Save This trip cannot be edited because it is either under review,…" at bounding box center [332, 158] width 665 height 316
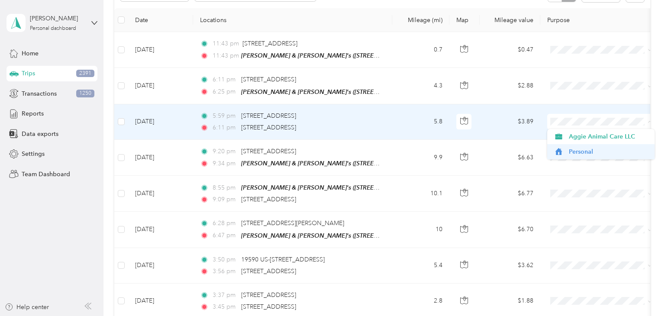
click at [584, 149] on span "Personal" at bounding box center [609, 151] width 80 height 9
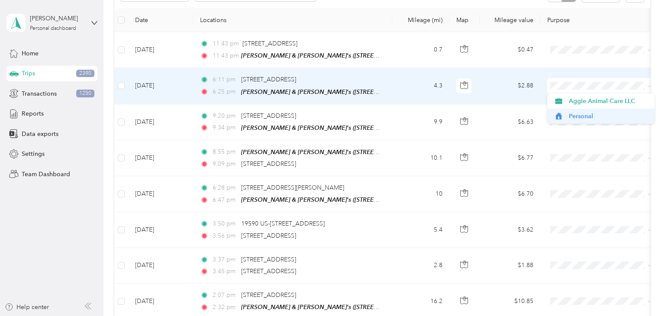
click at [581, 117] on span "Personal" at bounding box center [609, 116] width 80 height 9
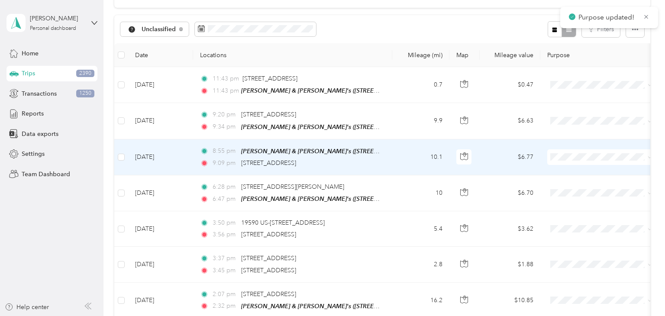
scroll to position [78, 0]
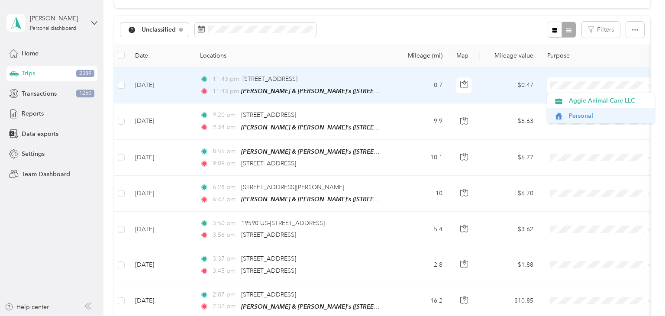
click at [587, 116] on span "Personal" at bounding box center [609, 115] width 80 height 9
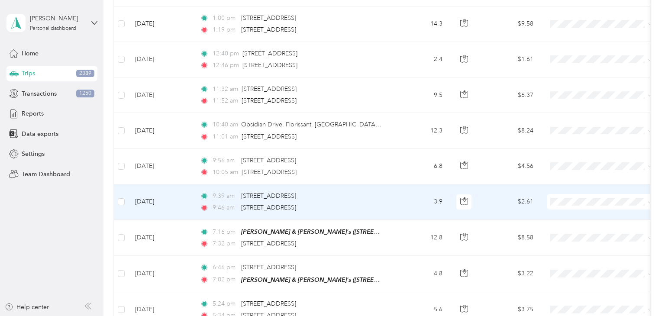
scroll to position [356, 0]
click at [402, 192] on td "3.9" at bounding box center [420, 202] width 57 height 36
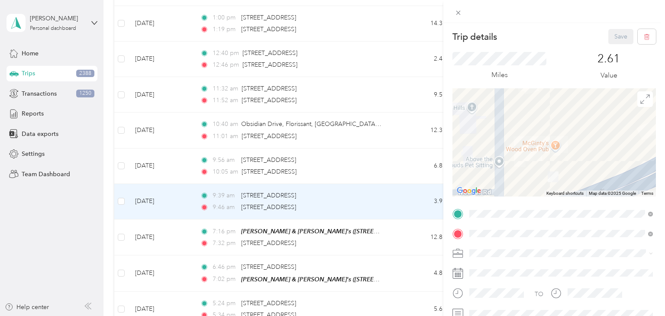
click at [387, 197] on div "Trip details Save This trip cannot be edited because it is either under review,…" at bounding box center [332, 158] width 665 height 316
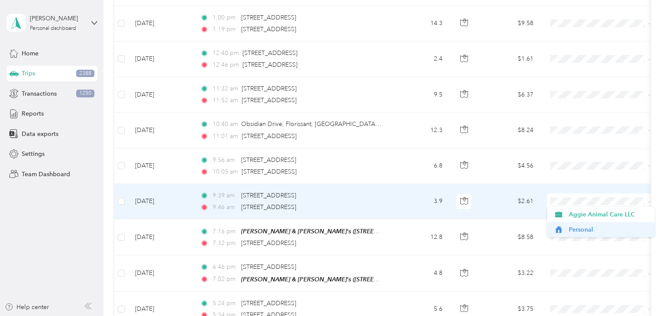
click at [571, 230] on span "Personal" at bounding box center [609, 229] width 80 height 9
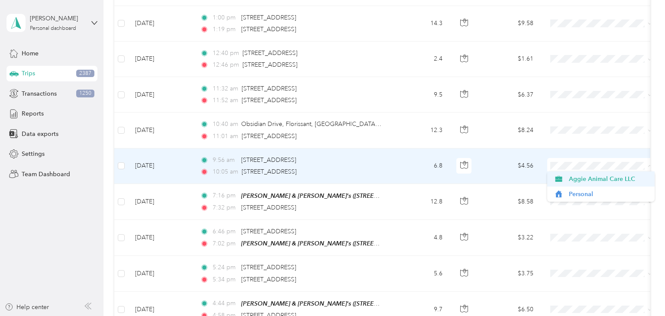
click at [592, 181] on span "Aggie Animal Care LLC" at bounding box center [609, 179] width 80 height 9
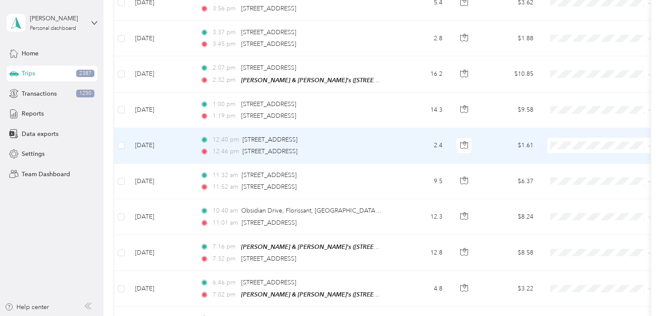
scroll to position [263, 0]
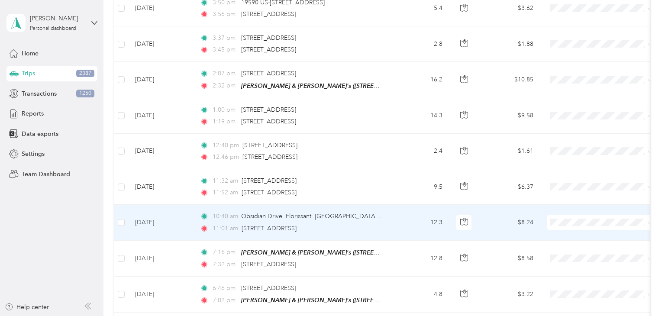
click at [396, 222] on td "12.3" at bounding box center [420, 223] width 57 height 36
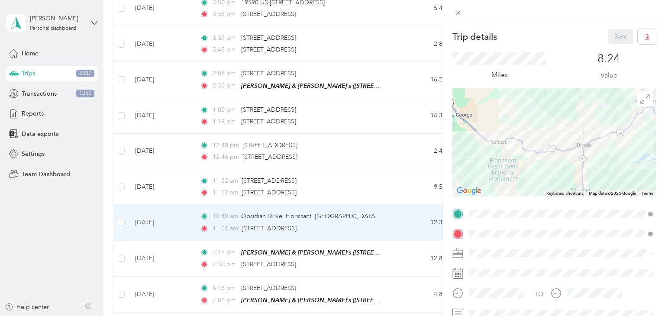
click at [401, 222] on div "Trip details Save This trip cannot be edited because it is either under review,…" at bounding box center [332, 158] width 665 height 316
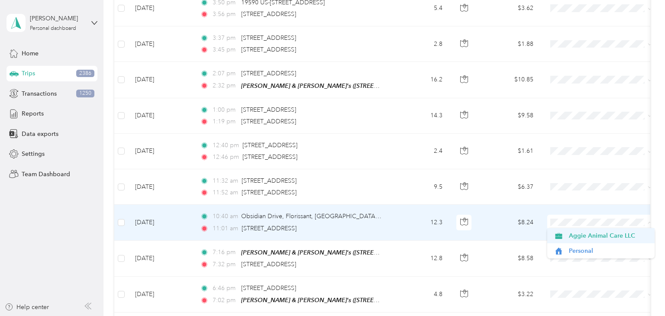
click at [584, 236] on span "Aggie Animal Care LLC" at bounding box center [609, 235] width 80 height 9
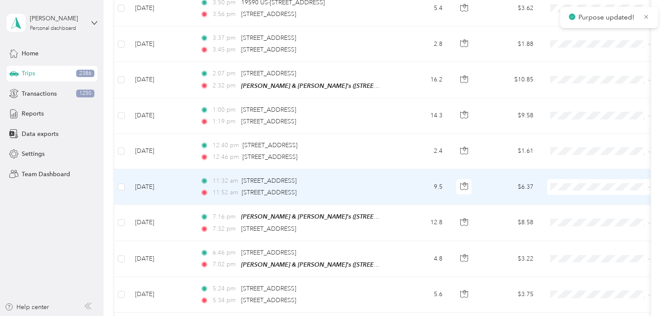
click at [409, 183] on td "9.5" at bounding box center [420, 187] width 57 height 36
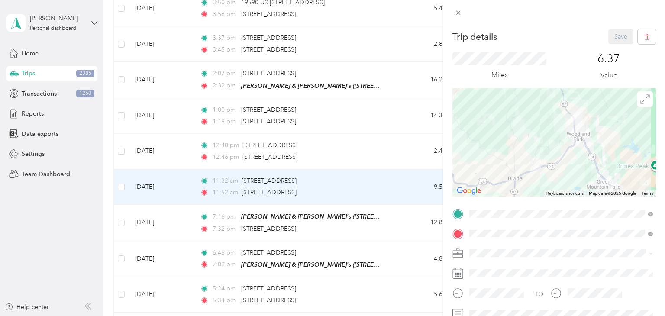
click at [403, 191] on div "Trip details Save This trip cannot be edited because it is either under review,…" at bounding box center [332, 158] width 665 height 316
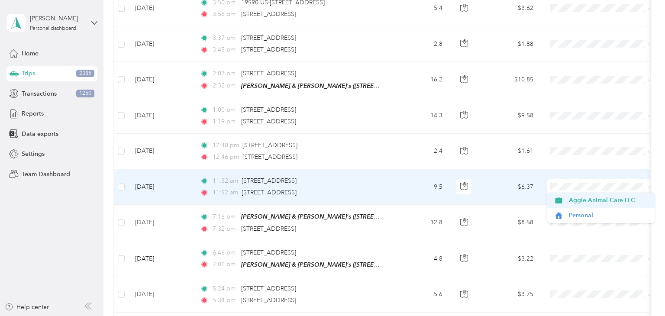
click at [578, 200] on span "Aggie Animal Care LLC" at bounding box center [609, 200] width 80 height 9
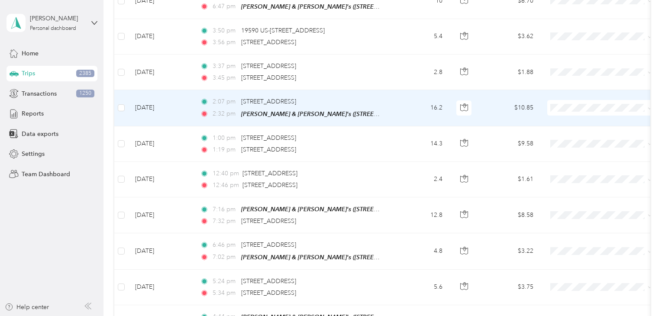
scroll to position [235, 0]
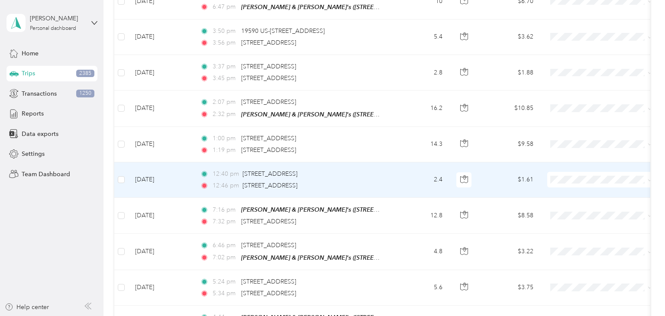
click at [399, 184] on td "2.4" at bounding box center [420, 180] width 57 height 36
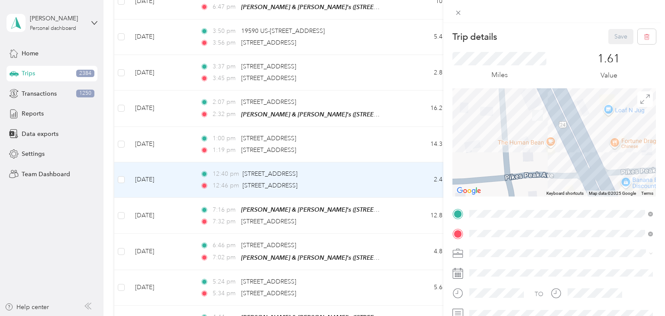
click at [398, 182] on div "Trip details Save This trip cannot be edited because it is either under review,…" at bounding box center [332, 158] width 665 height 316
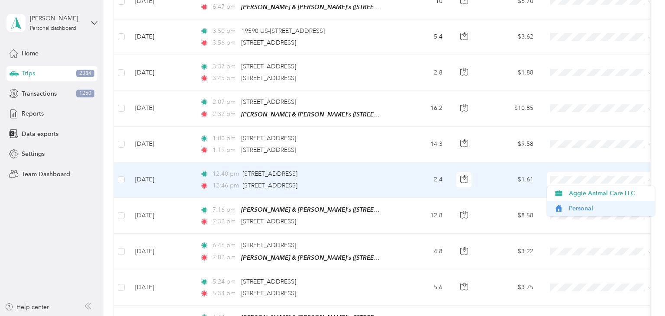
click at [576, 209] on span "Personal" at bounding box center [609, 208] width 80 height 9
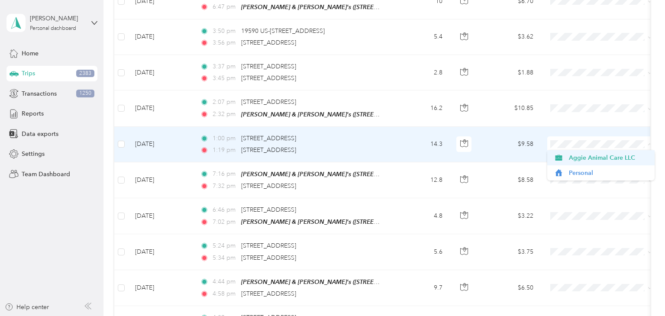
click at [596, 157] on span "Aggie Animal Care LLC" at bounding box center [609, 157] width 80 height 9
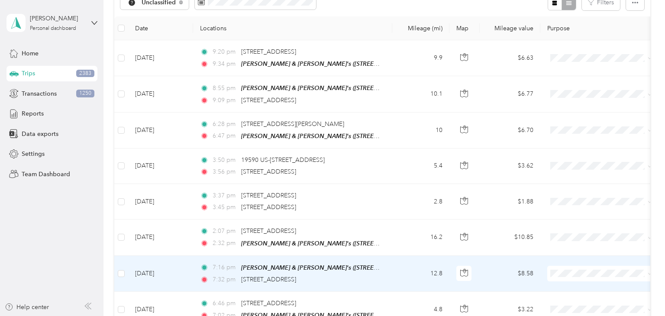
scroll to position [107, 0]
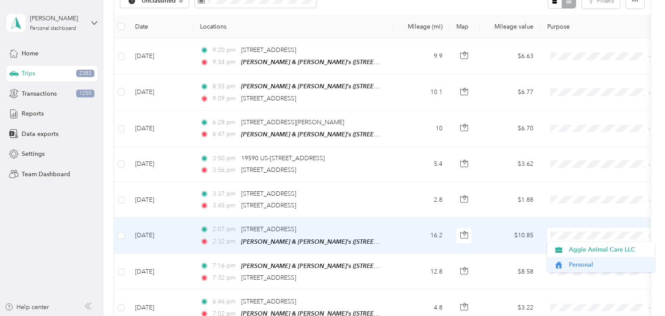
click at [583, 267] on span "Personal" at bounding box center [609, 264] width 80 height 9
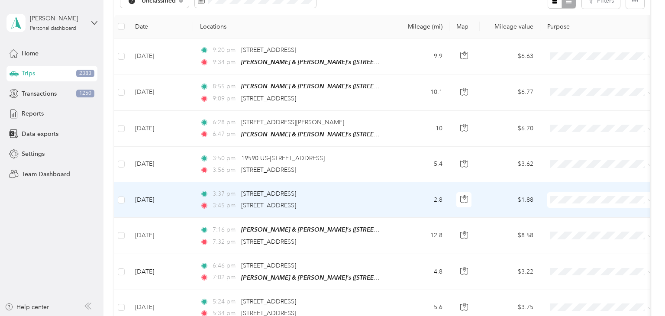
click at [398, 200] on td "2.8" at bounding box center [420, 200] width 57 height 36
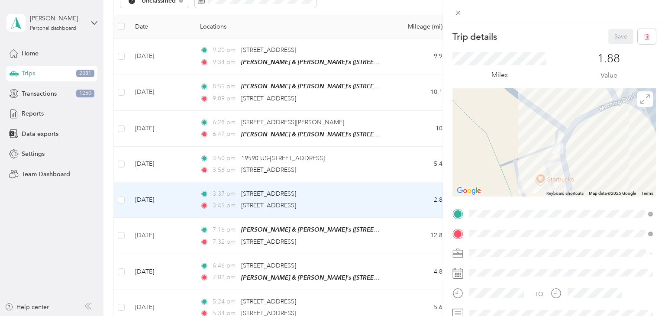
click at [402, 200] on div "Trip details Save This trip cannot be edited because it is either under review,…" at bounding box center [332, 158] width 665 height 316
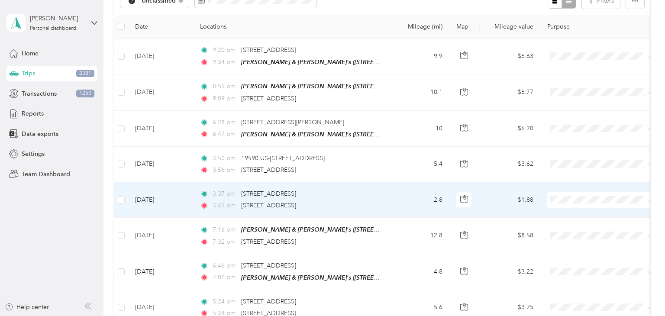
click at [577, 194] on span at bounding box center [600, 200] width 107 height 16
click at [588, 232] on span "Personal" at bounding box center [609, 229] width 80 height 9
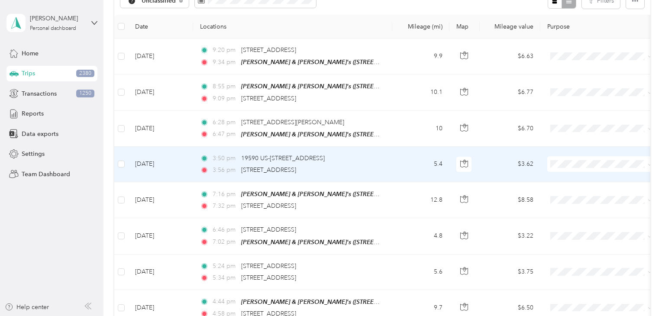
click at [407, 161] on td "5.4" at bounding box center [420, 165] width 57 height 36
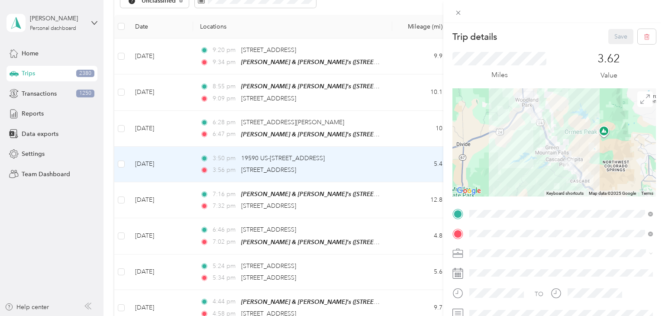
click at [409, 157] on div "Trip details Save This trip cannot be edited because it is either under review,…" at bounding box center [332, 158] width 665 height 316
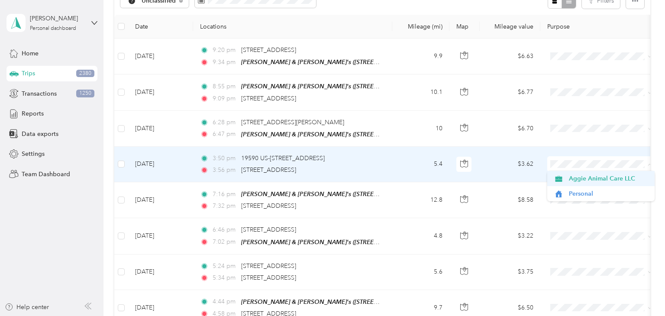
click at [574, 180] on span "Aggie Animal Care LLC" at bounding box center [609, 178] width 80 height 9
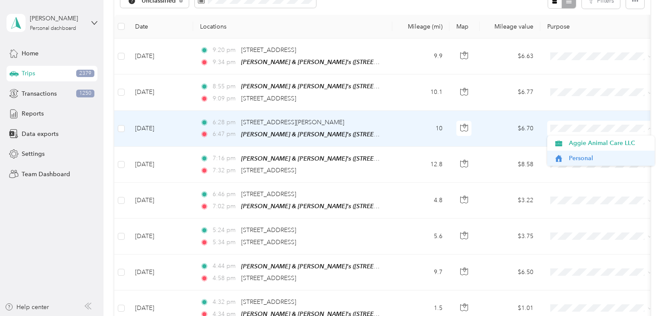
click at [599, 155] on span "Personal" at bounding box center [609, 158] width 80 height 9
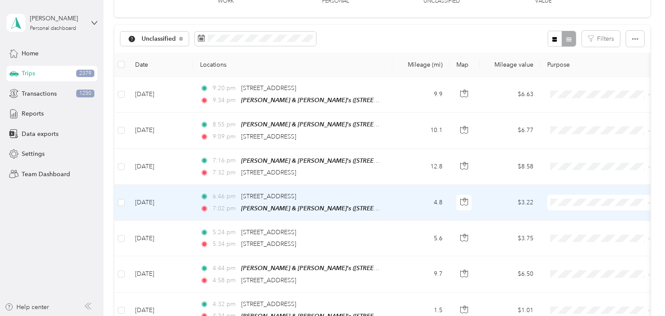
scroll to position [68, 0]
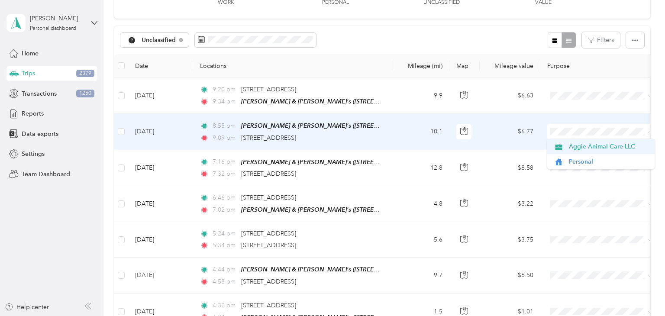
click at [580, 147] on span "Aggie Animal Care LLC" at bounding box center [609, 146] width 80 height 9
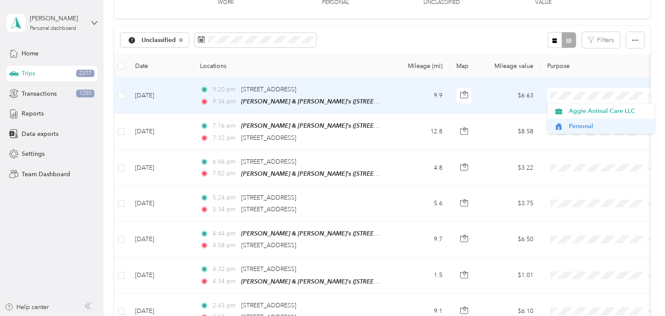
click at [592, 129] on span "Personal" at bounding box center [609, 126] width 80 height 9
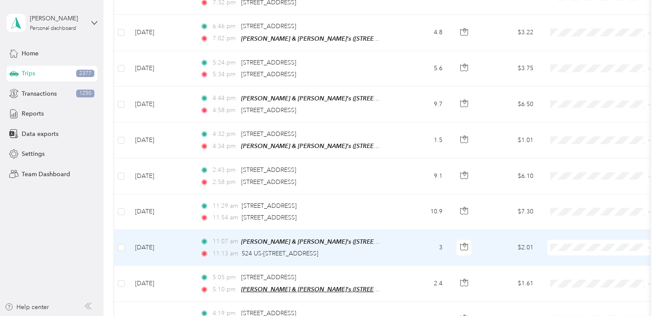
scroll to position [170, 0]
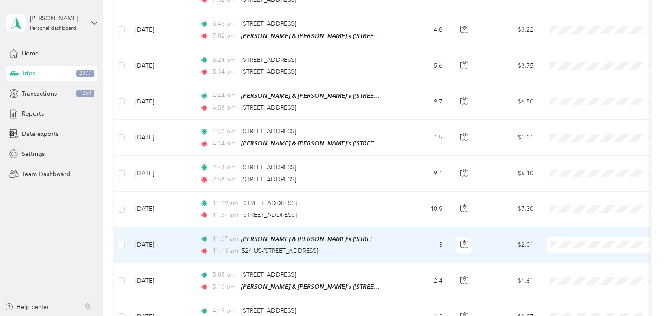
click at [389, 244] on td "11:07 am Brad & Heather's (410 Fairfield Ln, Woodland Park, CO 80863, USA , Tel…" at bounding box center [292, 245] width 199 height 36
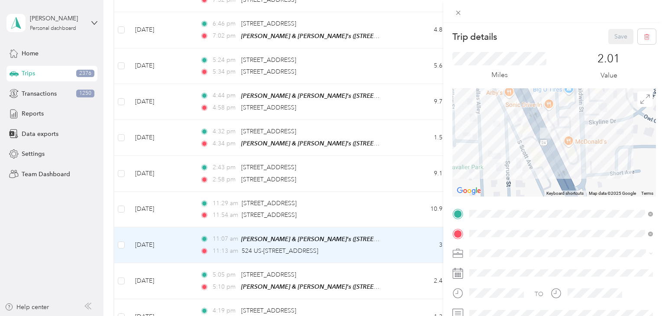
click at [393, 244] on div "Trip details Save This trip cannot be edited because it is either under review,…" at bounding box center [332, 158] width 665 height 316
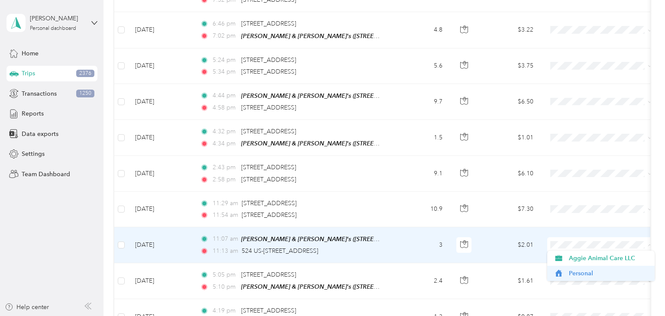
click at [575, 272] on span "Personal" at bounding box center [609, 273] width 80 height 9
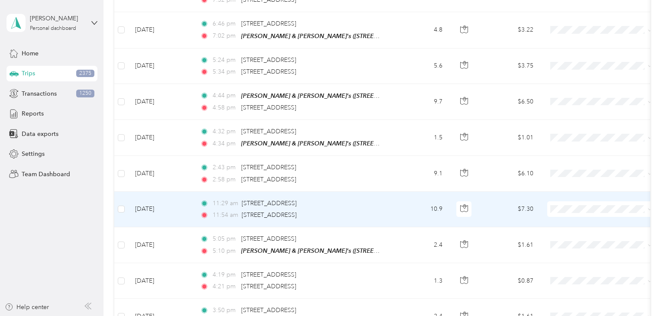
click at [386, 208] on td "11:29 am 522 US-24, Woodland Park, CO 80863, USA 11:54 am 9030 Ute Rd, Cascade-…" at bounding box center [292, 210] width 199 height 36
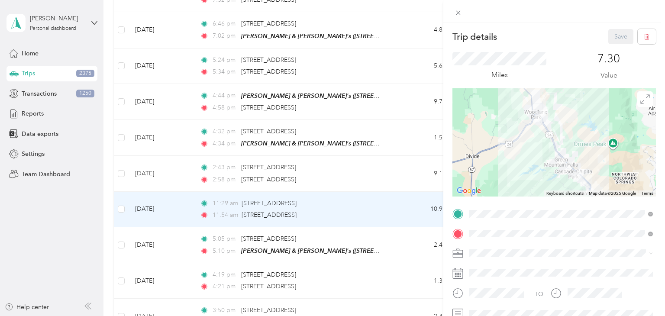
click at [410, 208] on div "Trip details Save This trip cannot be edited because it is either under review,…" at bounding box center [332, 158] width 665 height 316
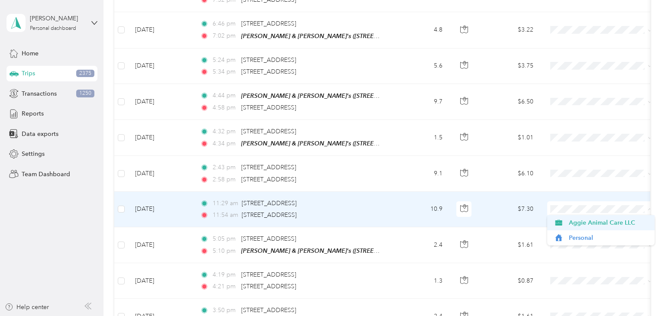
click at [576, 225] on span "Aggie Animal Care LLC" at bounding box center [609, 222] width 80 height 9
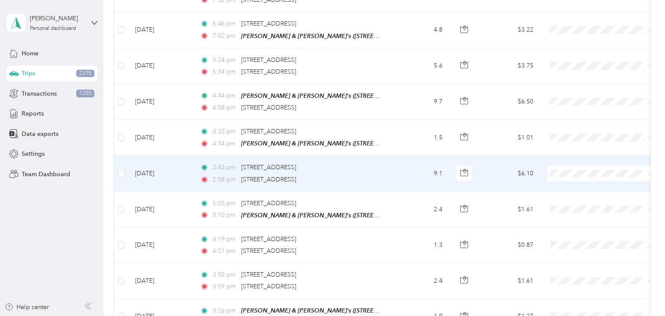
click at [406, 172] on td "9.1" at bounding box center [420, 174] width 57 height 36
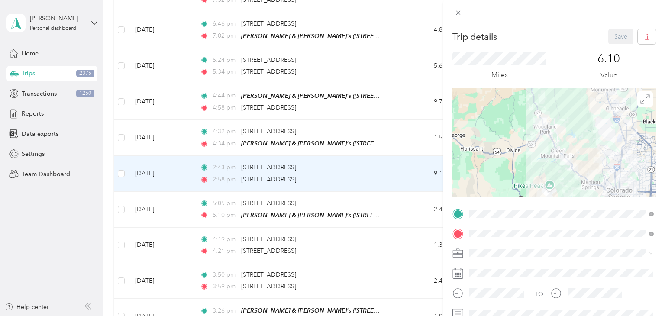
click at [401, 174] on div "Trip details Save This trip cannot be edited because it is either under review,…" at bounding box center [332, 158] width 665 height 316
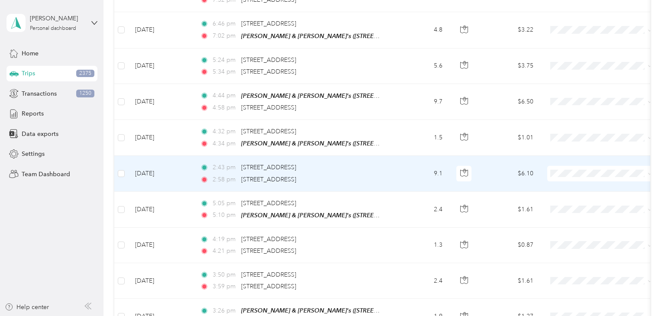
click at [596, 166] on span at bounding box center [600, 174] width 107 height 16
click at [590, 185] on span "Aggie Animal Care LLC" at bounding box center [609, 186] width 80 height 9
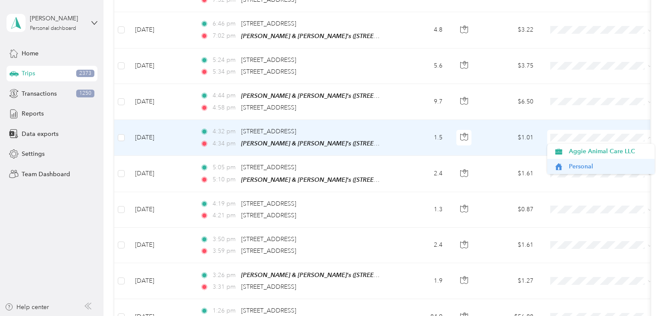
click at [589, 166] on span "Personal" at bounding box center [609, 166] width 80 height 9
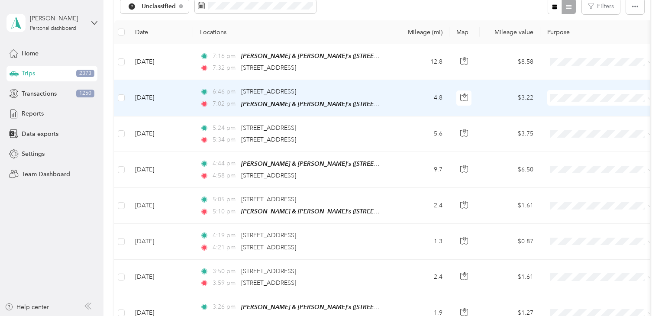
scroll to position [105, 0]
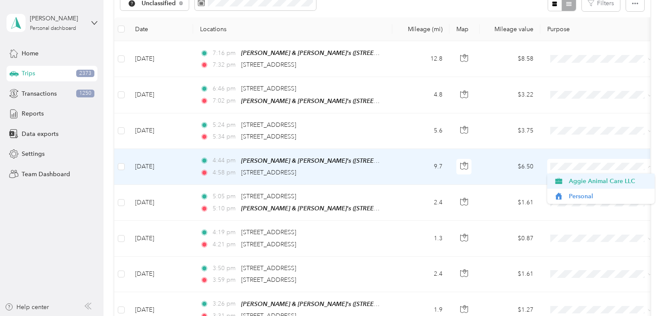
click at [606, 178] on span "Aggie Animal Care LLC" at bounding box center [609, 181] width 80 height 9
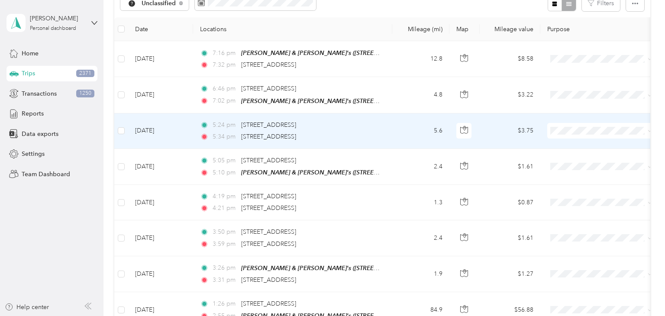
click at [418, 129] on td "5.6" at bounding box center [420, 131] width 57 height 36
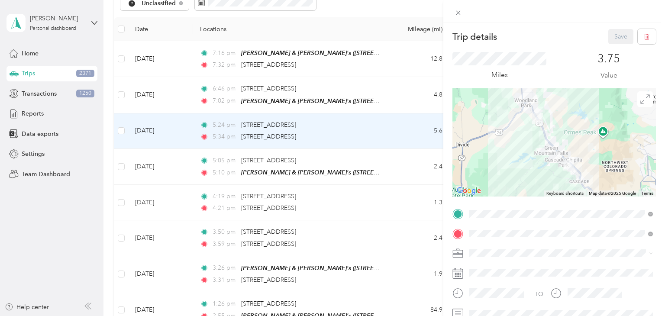
click at [418, 129] on div "Trip details Save This trip cannot be edited because it is either under review,…" at bounding box center [332, 158] width 665 height 316
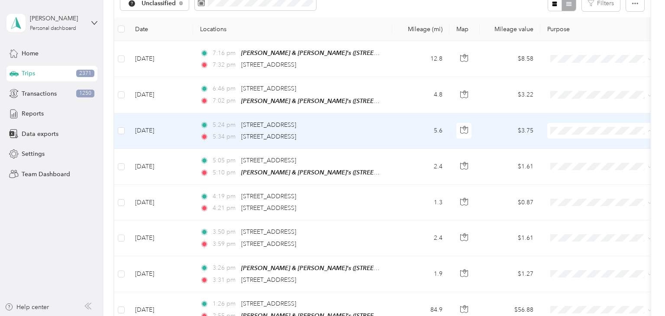
click at [582, 162] on span "Personal" at bounding box center [609, 160] width 80 height 9
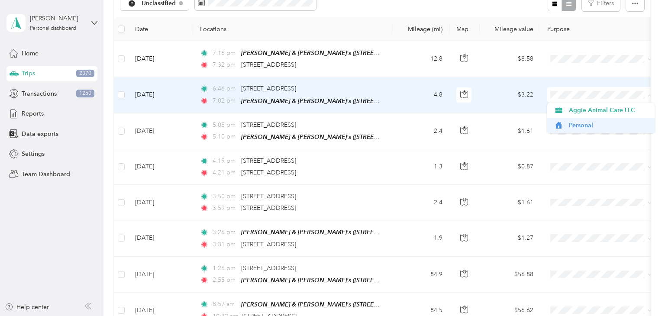
click at [586, 123] on span "Personal" at bounding box center [609, 125] width 80 height 9
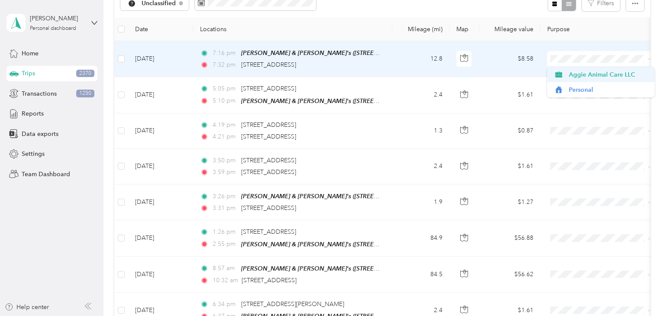
click at [584, 72] on span "Aggie Animal Care LLC" at bounding box center [609, 74] width 80 height 9
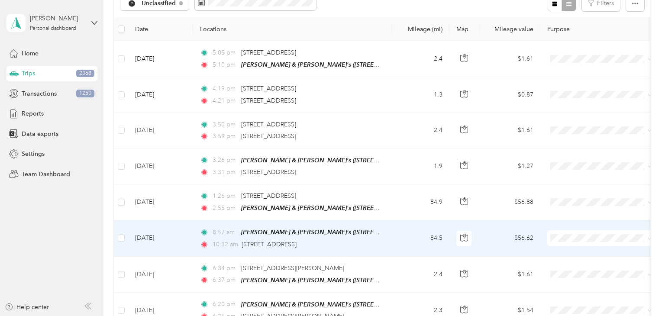
click at [411, 238] on td "84.5" at bounding box center [420, 238] width 57 height 36
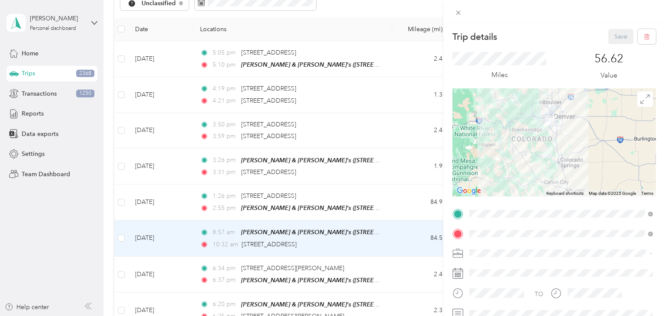
click at [411, 238] on div "Trip details Save This trip cannot be edited because it is either under review,…" at bounding box center [332, 158] width 665 height 316
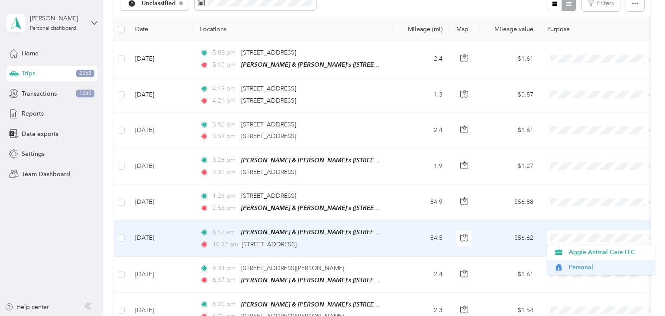
click at [567, 269] on span "Personal" at bounding box center [601, 267] width 95 height 9
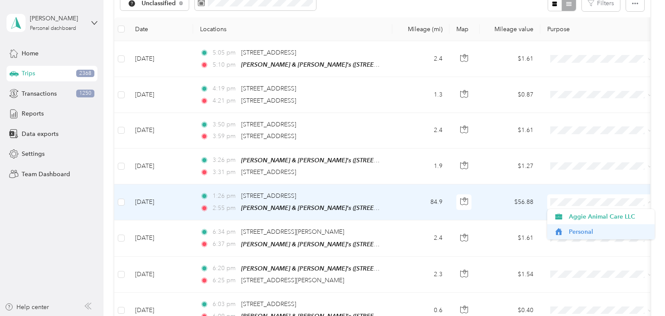
click at [576, 233] on span "Personal" at bounding box center [609, 231] width 80 height 9
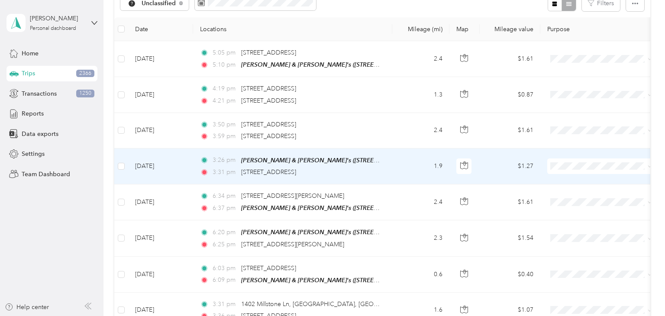
click at [401, 165] on td "1.9" at bounding box center [420, 167] width 57 height 36
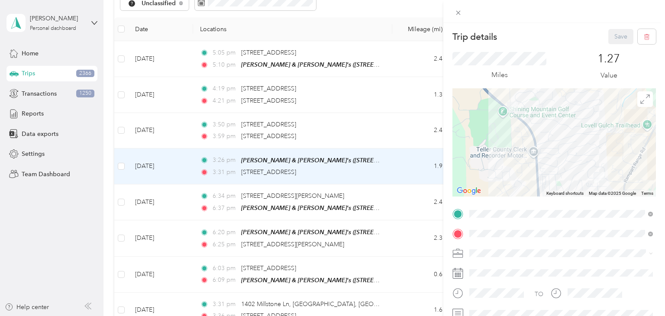
click at [401, 165] on div "Trip details Save This trip cannot be edited because it is either under review,…" at bounding box center [332, 158] width 665 height 316
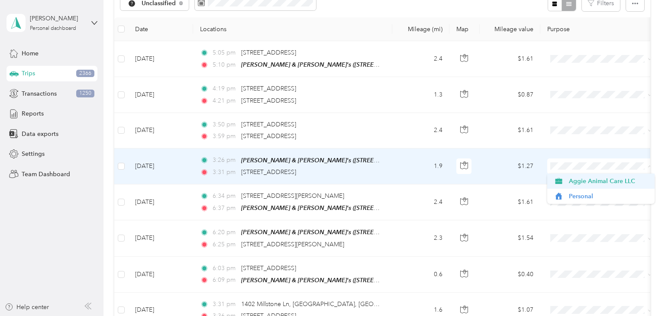
click at [591, 180] on span "Aggie Animal Care LLC" at bounding box center [609, 181] width 80 height 9
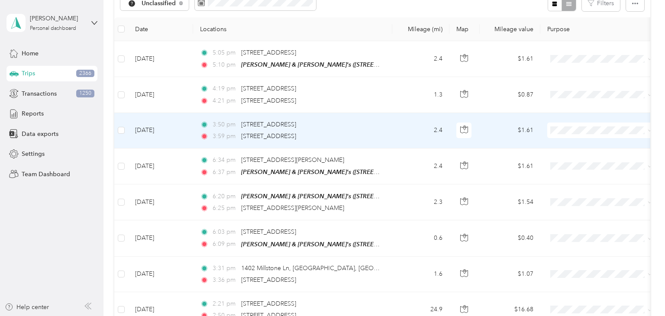
click at [396, 126] on td "2.4" at bounding box center [420, 131] width 57 height 36
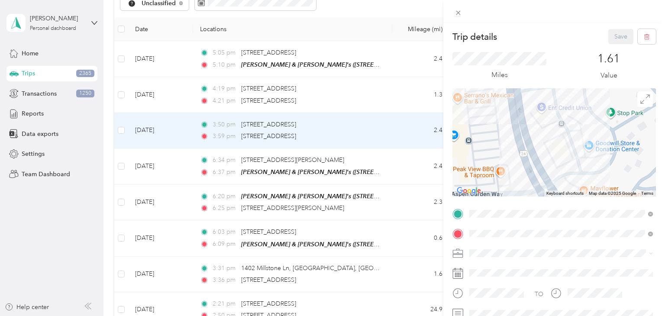
click at [396, 120] on div "Trip details Save This trip cannot be edited because it is either under review,…" at bounding box center [332, 158] width 665 height 316
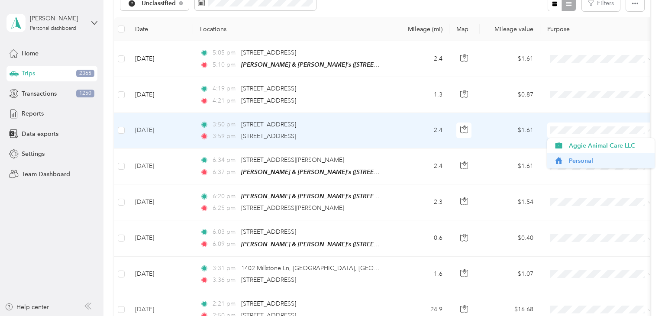
click at [582, 162] on span "Personal" at bounding box center [609, 160] width 80 height 9
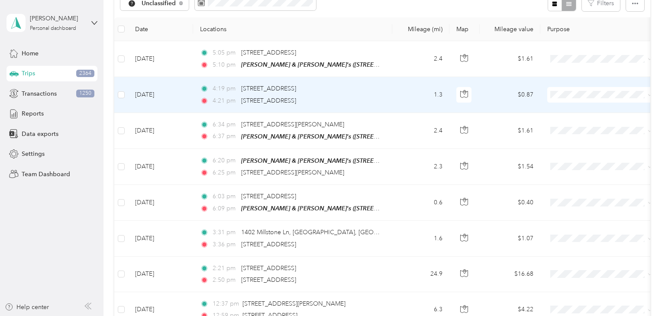
click at [392, 86] on td "1.3" at bounding box center [420, 95] width 57 height 36
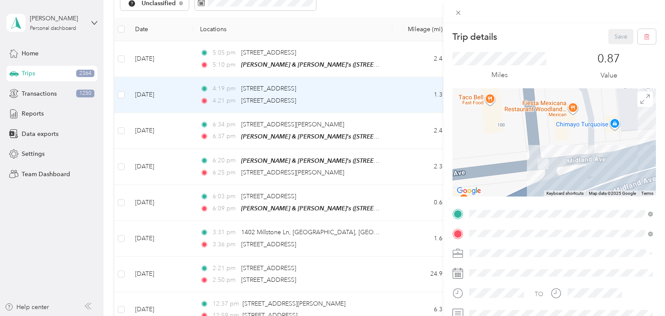
click at [395, 97] on div "Trip details Save This trip cannot be edited because it is either under review,…" at bounding box center [332, 158] width 665 height 316
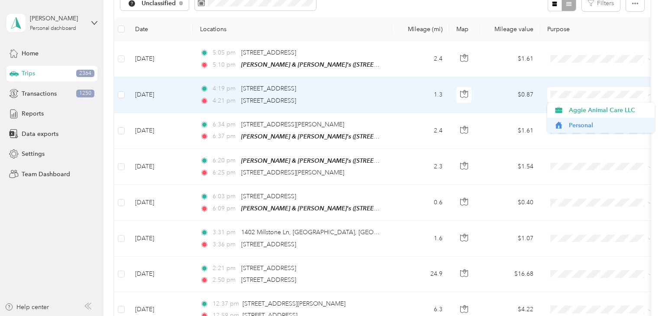
click at [585, 124] on span "Personal" at bounding box center [609, 125] width 80 height 9
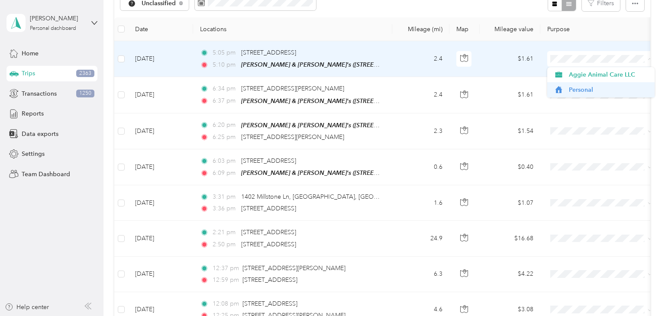
click at [577, 91] on span "Personal" at bounding box center [609, 89] width 80 height 9
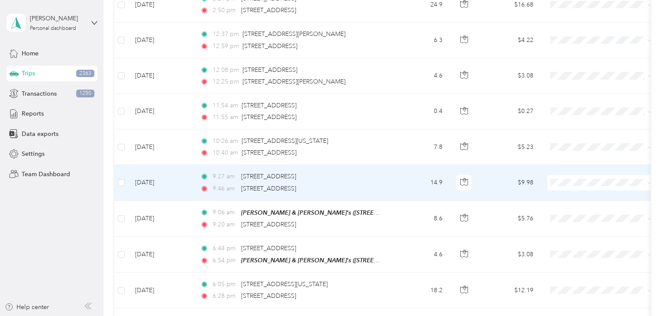
scroll to position [304, 0]
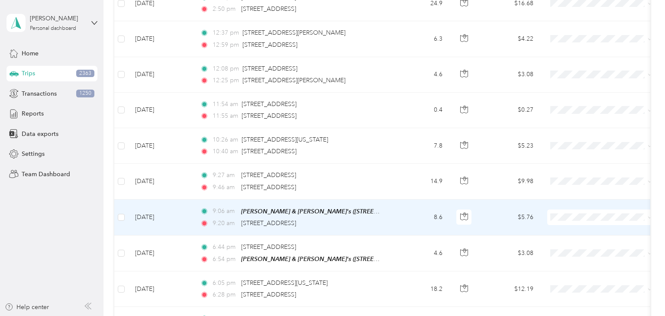
click at [401, 210] on td "8.6" at bounding box center [420, 218] width 57 height 36
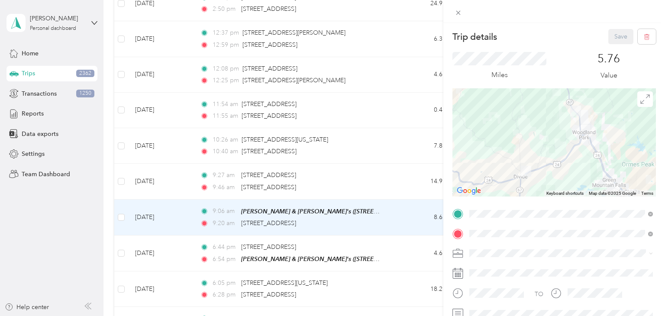
click at [398, 214] on div "Trip details Save This trip cannot be edited because it is either under review,…" at bounding box center [332, 158] width 665 height 316
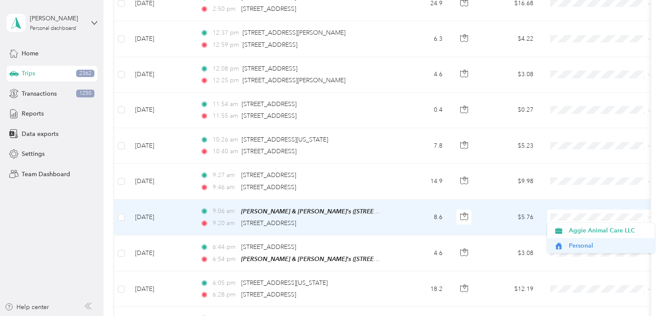
click at [574, 243] on span "Personal" at bounding box center [609, 245] width 80 height 9
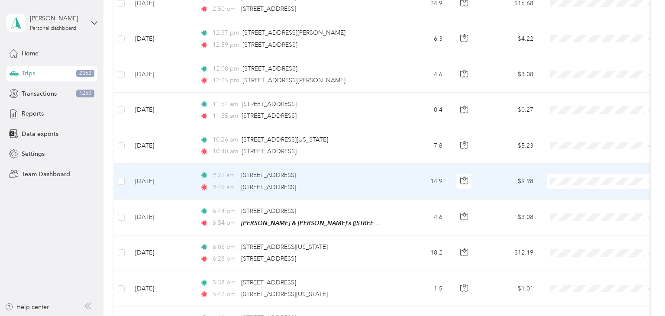
click at [411, 178] on td "14.9" at bounding box center [420, 182] width 57 height 36
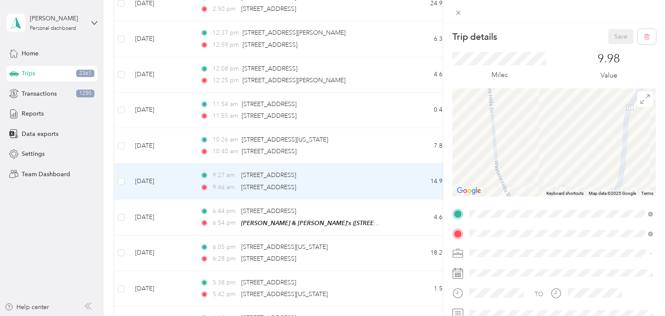
click at [409, 188] on div "Trip details Save This trip cannot be edited because it is either under review,…" at bounding box center [332, 158] width 665 height 316
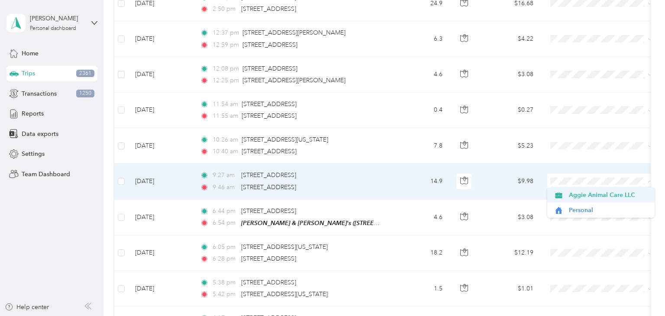
click at [605, 192] on span "Aggie Animal Care LLC" at bounding box center [609, 195] width 80 height 9
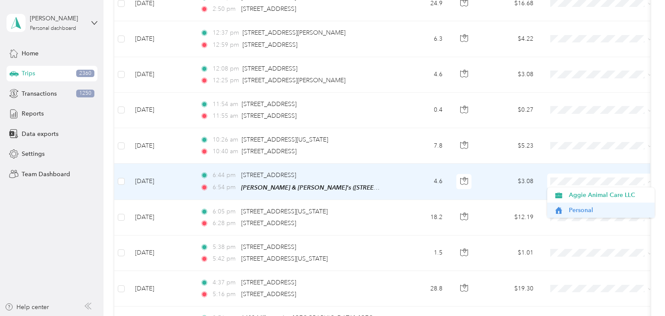
click at [587, 209] on span "Personal" at bounding box center [609, 210] width 80 height 9
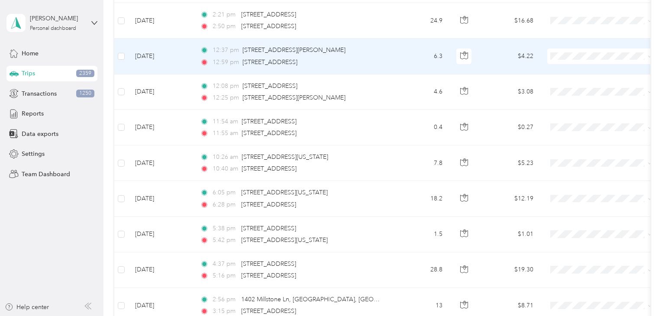
scroll to position [284, 0]
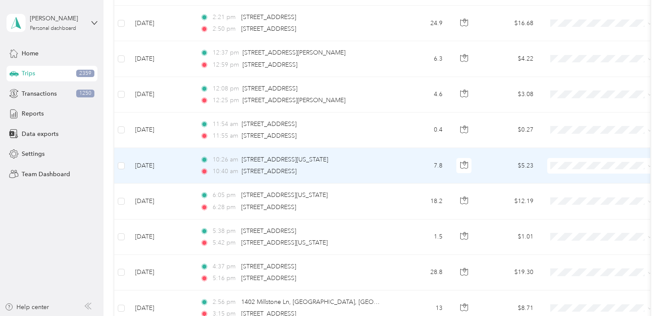
click at [393, 162] on td "7.8" at bounding box center [420, 166] width 57 height 36
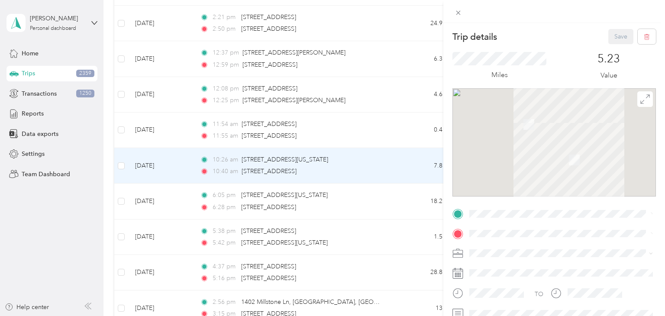
click at [394, 162] on div "Trip details Save This trip cannot be edited because it is either under review,…" at bounding box center [332, 158] width 665 height 316
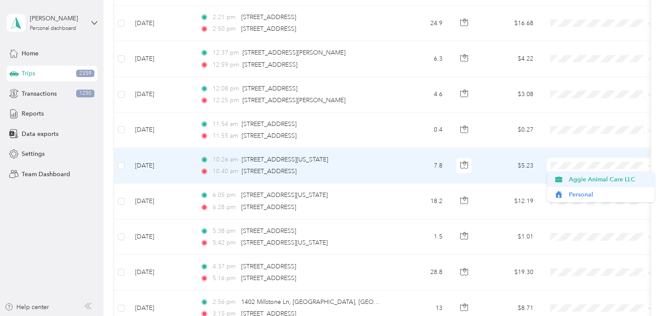
click at [594, 179] on span "Aggie Animal Care LLC" at bounding box center [609, 179] width 80 height 9
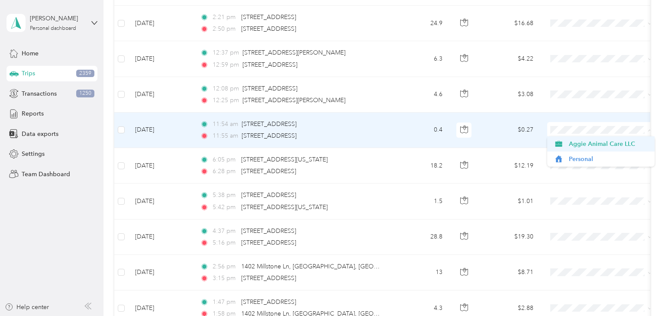
click at [573, 146] on span "Aggie Animal Care LLC" at bounding box center [609, 143] width 80 height 9
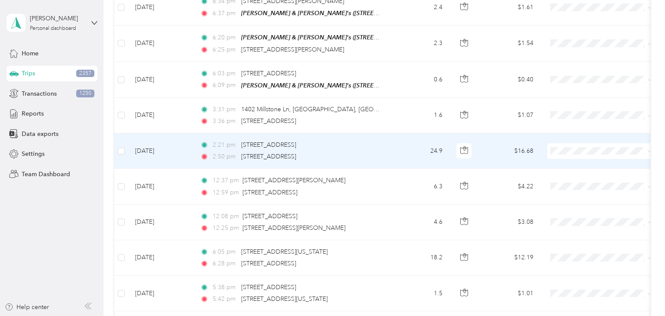
scroll to position [157, 0]
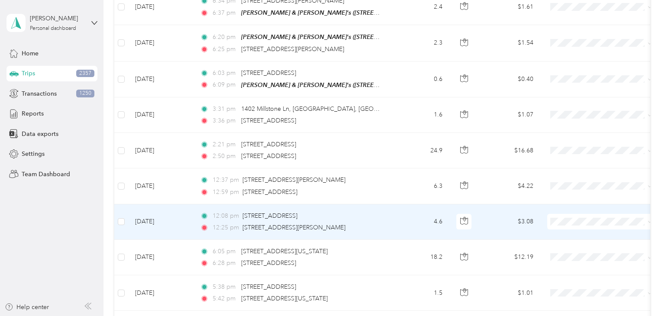
click at [401, 224] on td "4.6" at bounding box center [420, 222] width 57 height 36
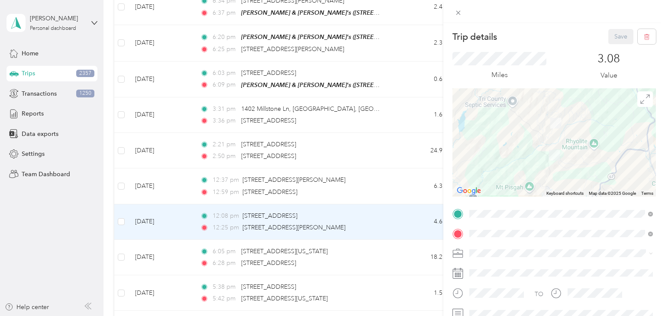
click at [401, 224] on div "Trip details Save This trip cannot be edited because it is either under review,…" at bounding box center [332, 158] width 665 height 316
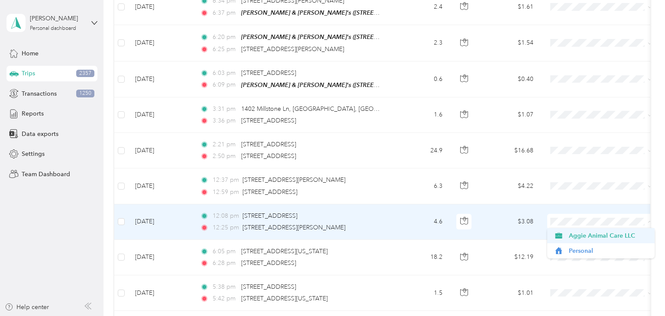
click at [580, 233] on span "Aggie Animal Care LLC" at bounding box center [609, 235] width 80 height 9
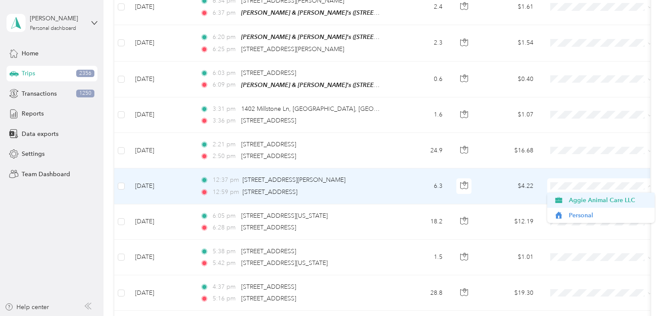
click at [590, 197] on span "Aggie Animal Care LLC" at bounding box center [609, 200] width 80 height 9
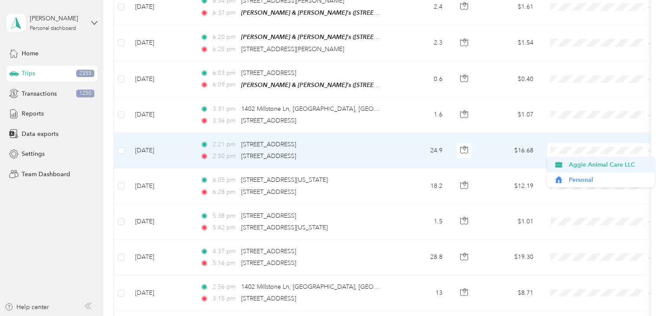
click at [588, 167] on span "Aggie Animal Care LLC" at bounding box center [609, 164] width 80 height 9
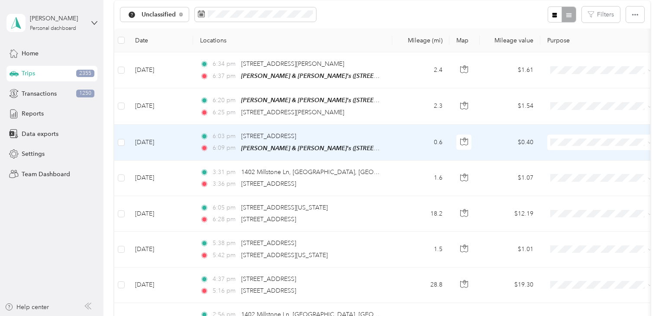
scroll to position [94, 0]
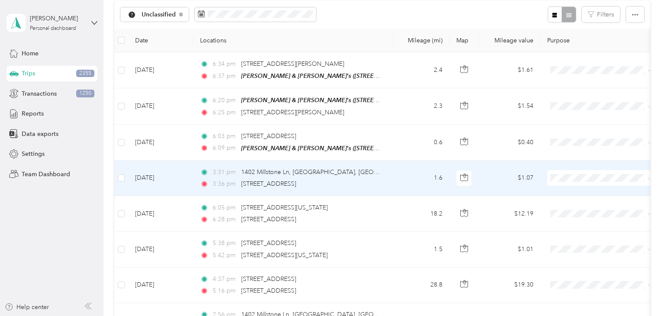
click at [408, 168] on td "1.6" at bounding box center [420, 179] width 57 height 36
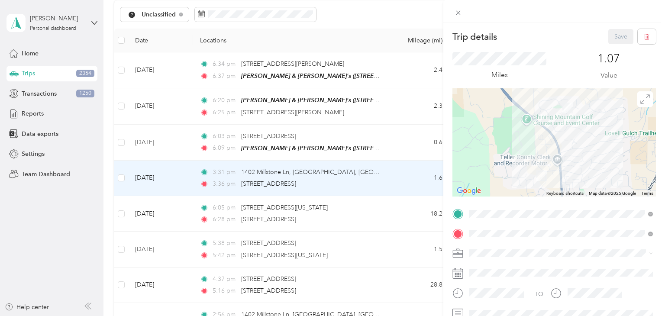
click at [410, 179] on div "Trip details Save This trip cannot be edited because it is either under review,…" at bounding box center [332, 158] width 665 height 316
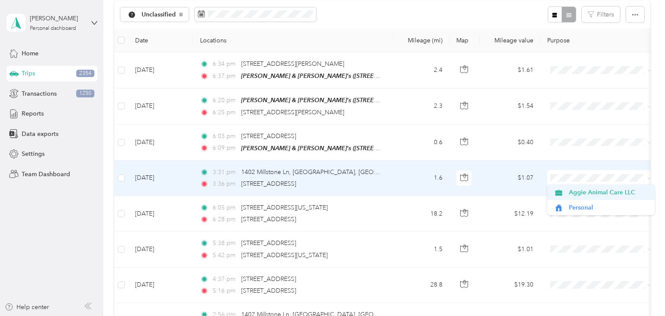
click at [579, 193] on span "Aggie Animal Care LLC" at bounding box center [609, 192] width 80 height 9
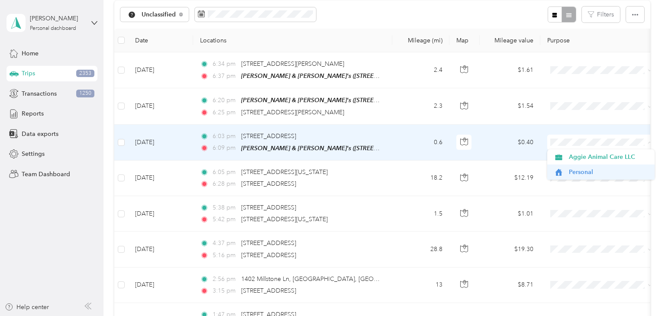
click at [577, 173] on span "Personal" at bounding box center [609, 172] width 80 height 9
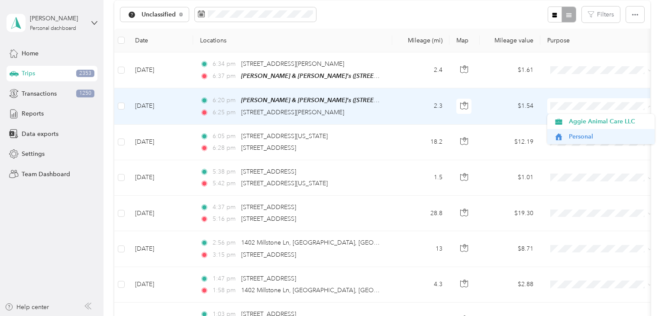
click at [573, 140] on span "Personal" at bounding box center [609, 136] width 80 height 9
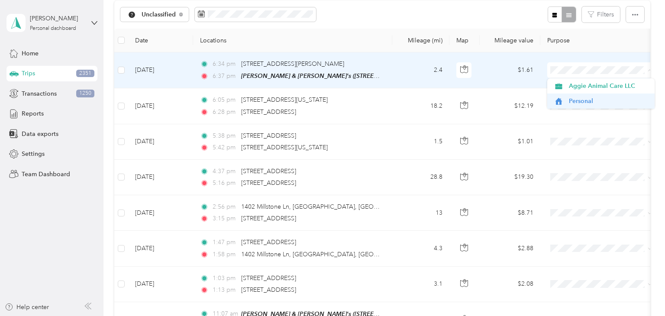
click at [589, 97] on span "Personal" at bounding box center [609, 101] width 80 height 9
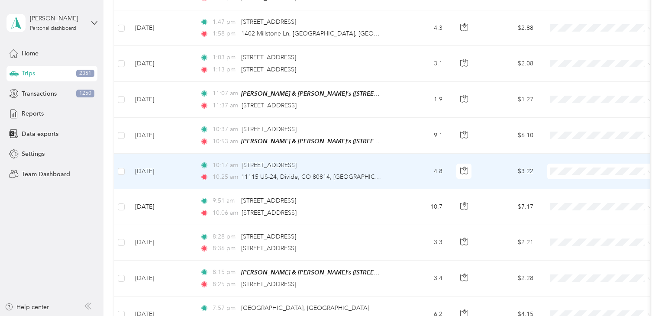
scroll to position [279, 0]
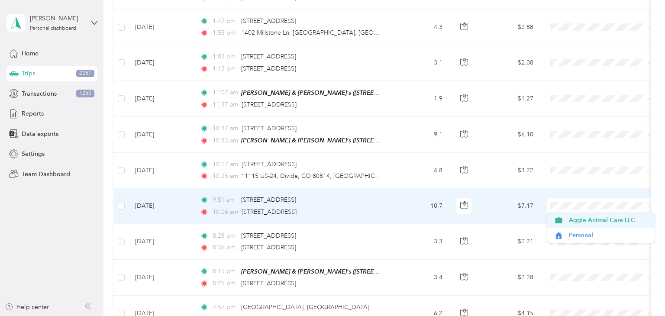
click at [578, 220] on span "Aggie Animal Care LLC" at bounding box center [609, 220] width 80 height 9
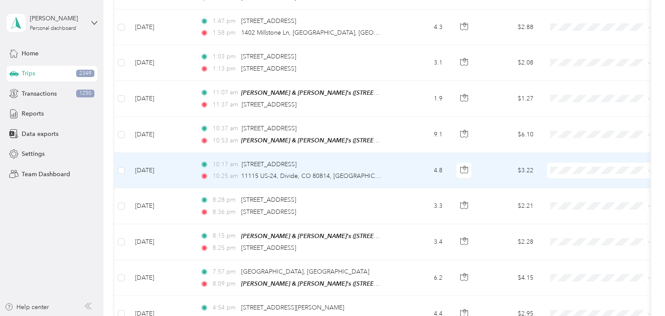
click at [380, 174] on div "10:25 am 11115 US-24, Divide, CO 80814, USA" at bounding box center [291, 177] width 182 height 10
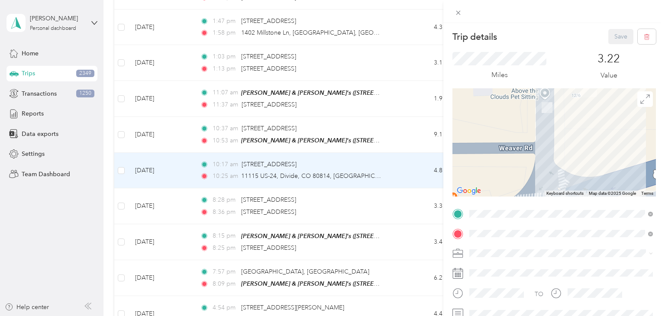
click at [379, 173] on div "Trip details Save This trip cannot be edited because it is either under review,…" at bounding box center [332, 158] width 665 height 316
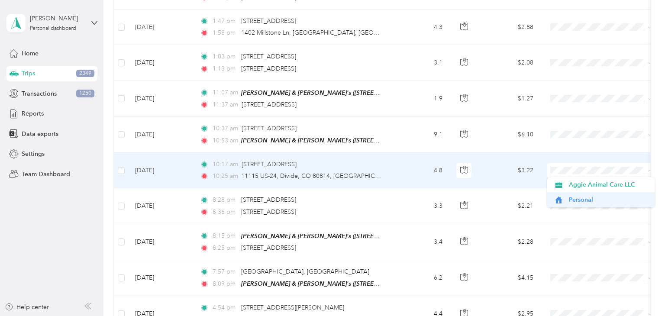
click at [592, 201] on span "Personal" at bounding box center [609, 199] width 80 height 9
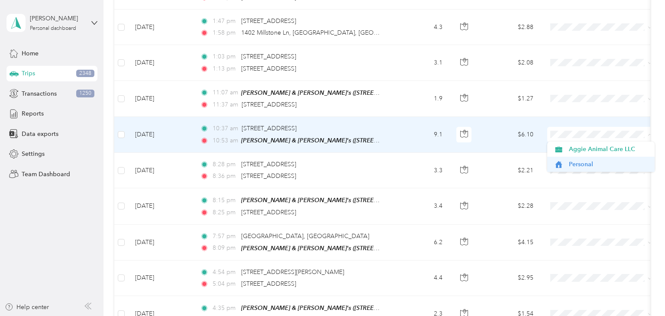
click at [579, 165] on span "Personal" at bounding box center [609, 164] width 80 height 9
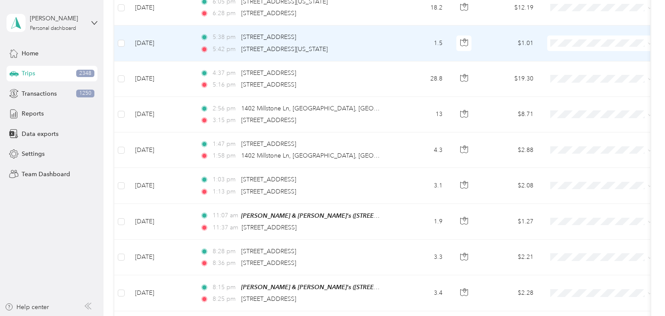
scroll to position [155, 0]
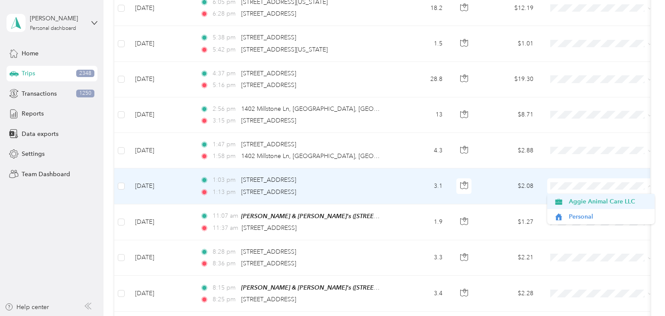
click at [588, 202] on span "Aggie Animal Care LLC" at bounding box center [609, 201] width 80 height 9
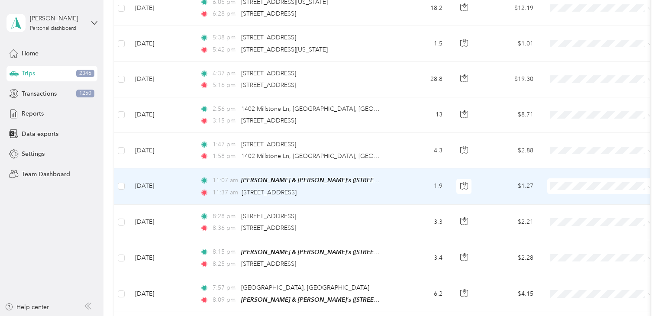
click at [398, 184] on td "1.9" at bounding box center [420, 186] width 57 height 36
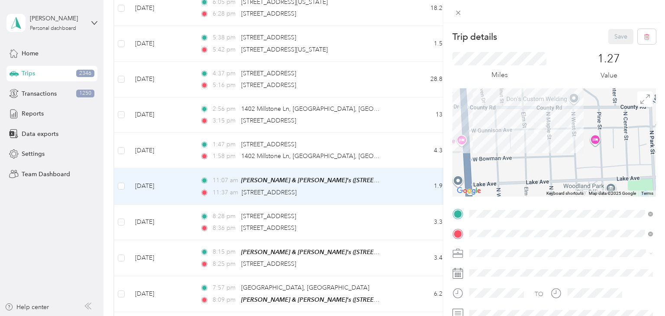
click at [399, 182] on div "Trip details Save This trip cannot be edited because it is either under review,…" at bounding box center [332, 158] width 665 height 316
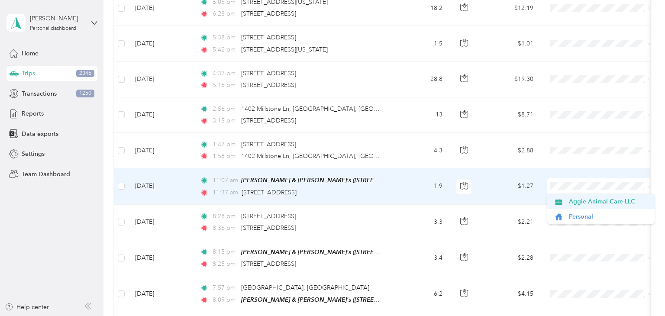
click at [580, 201] on span "Aggie Animal Care LLC" at bounding box center [609, 201] width 80 height 9
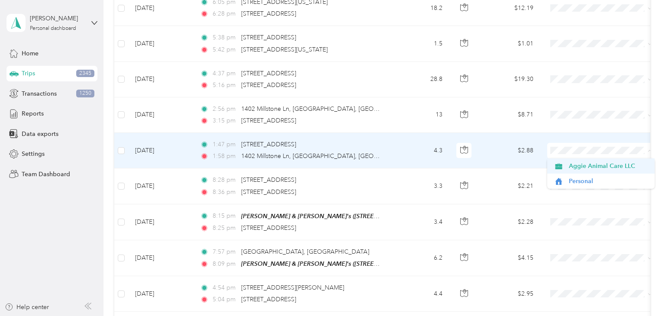
click at [578, 165] on span "Aggie Animal Care LLC" at bounding box center [609, 166] width 80 height 9
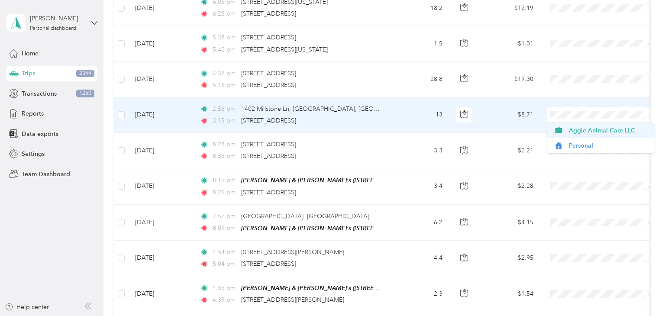
click at [583, 129] on span "Aggie Animal Care LLC" at bounding box center [609, 130] width 80 height 9
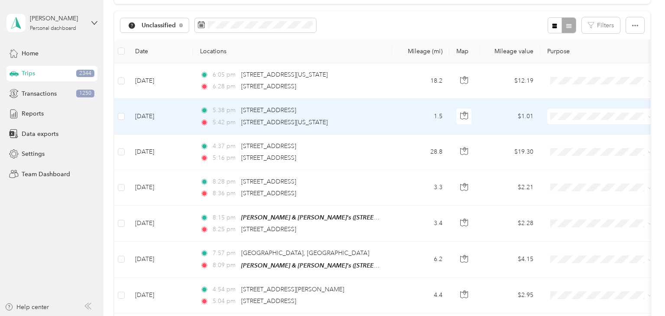
scroll to position [84, 0]
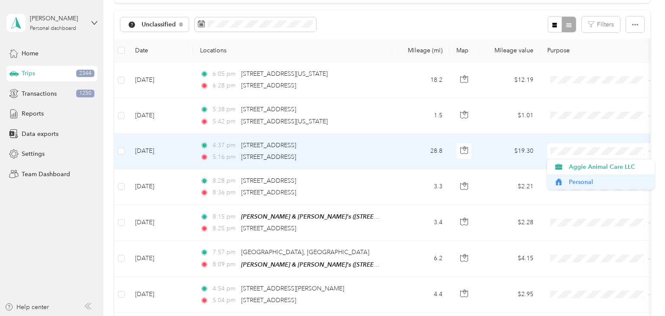
click at [584, 178] on span "Personal" at bounding box center [609, 182] width 80 height 9
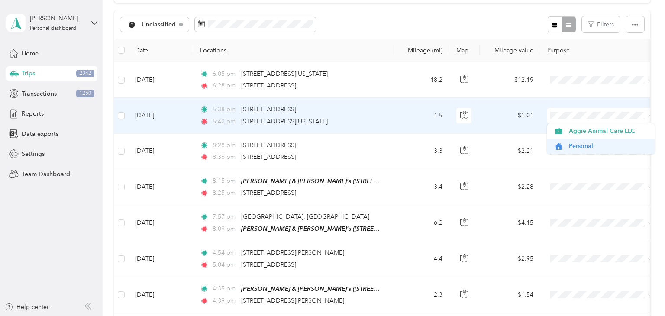
click at [590, 145] on span "Personal" at bounding box center [609, 146] width 80 height 9
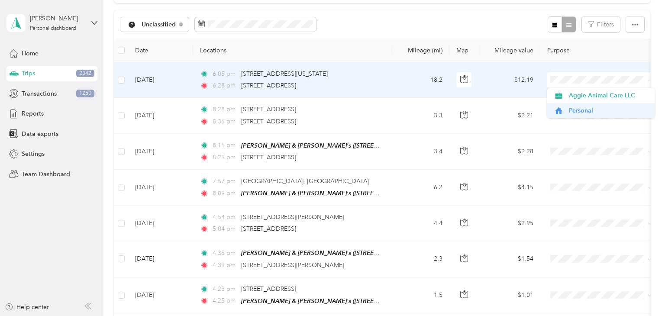
click at [573, 112] on span "Personal" at bounding box center [609, 110] width 80 height 9
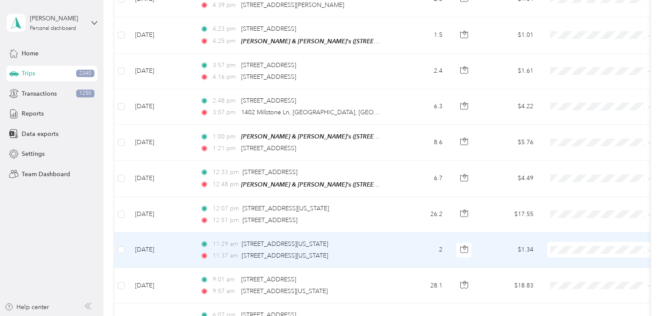
scroll to position [309, 0]
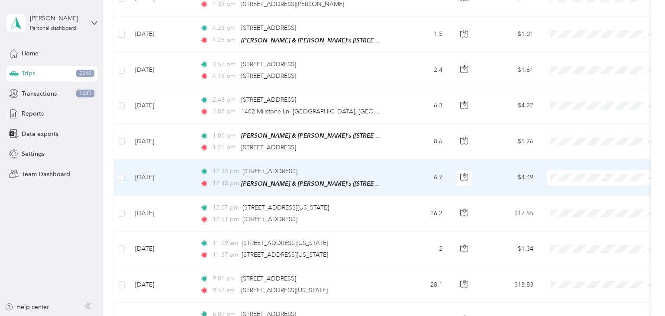
click at [406, 176] on td "6.7" at bounding box center [420, 178] width 57 height 36
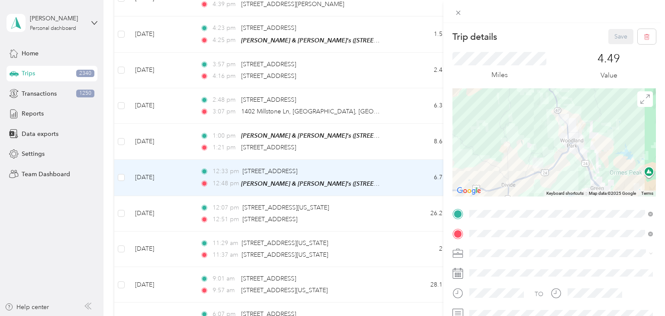
click at [397, 180] on div "Trip details Save This trip cannot be edited because it is either under review,…" at bounding box center [332, 158] width 665 height 316
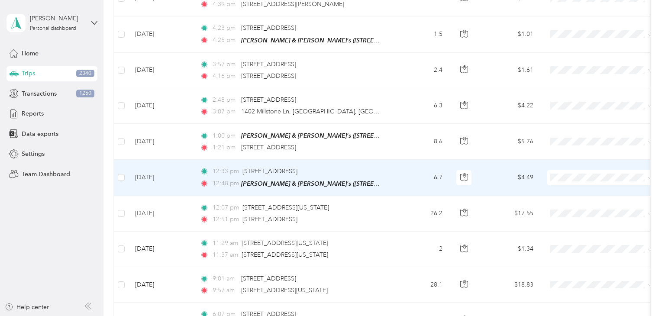
click at [400, 180] on td "6.7" at bounding box center [420, 178] width 57 height 36
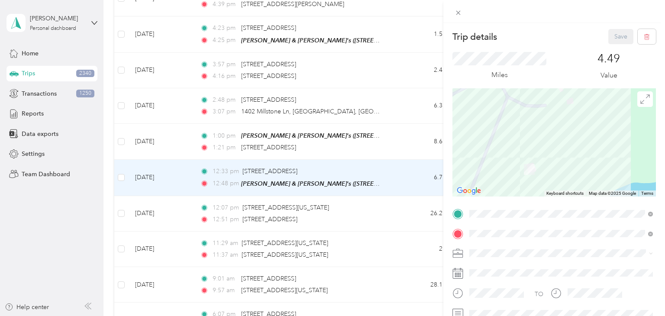
drag, startPoint x: 539, startPoint y: 133, endPoint x: 538, endPoint y: 183, distance: 50.7
click at [538, 183] on div at bounding box center [555, 142] width 204 height 108
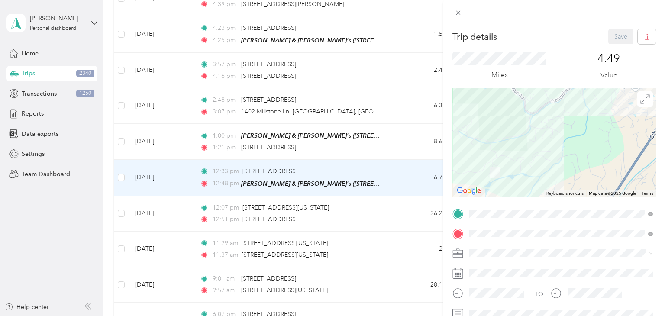
drag, startPoint x: 534, startPoint y: 111, endPoint x: 498, endPoint y: 138, distance: 44.9
click at [498, 138] on div at bounding box center [555, 142] width 204 height 108
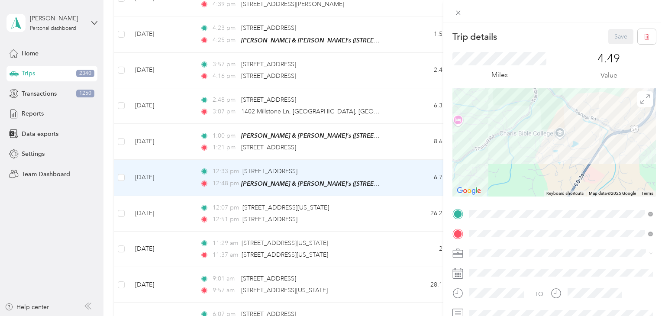
drag, startPoint x: 546, startPoint y: 114, endPoint x: 479, endPoint y: 159, distance: 80.6
click at [474, 163] on div at bounding box center [555, 142] width 204 height 108
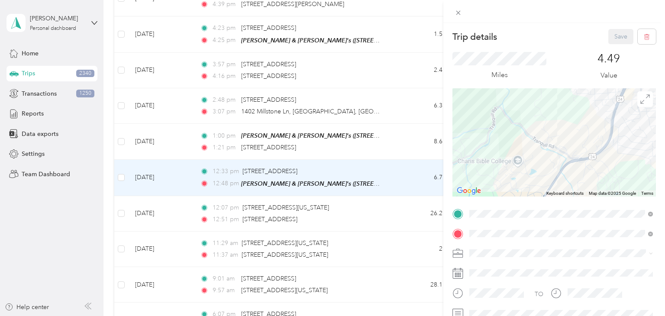
drag, startPoint x: 545, startPoint y: 154, endPoint x: 517, endPoint y: 168, distance: 31.0
click at [517, 168] on div at bounding box center [555, 142] width 204 height 108
click at [413, 178] on div "Trip details Save This trip cannot be edited because it is either under review,…" at bounding box center [332, 158] width 665 height 316
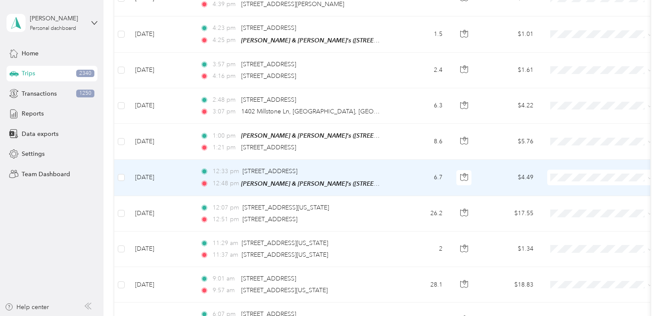
click at [579, 203] on span "Personal" at bounding box center [609, 205] width 80 height 9
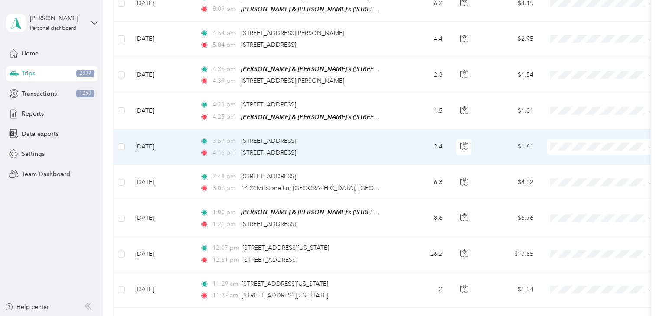
scroll to position [238, 0]
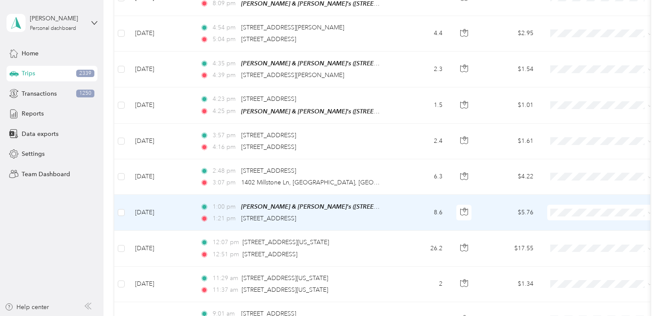
click at [408, 210] on td "8.6" at bounding box center [420, 213] width 57 height 36
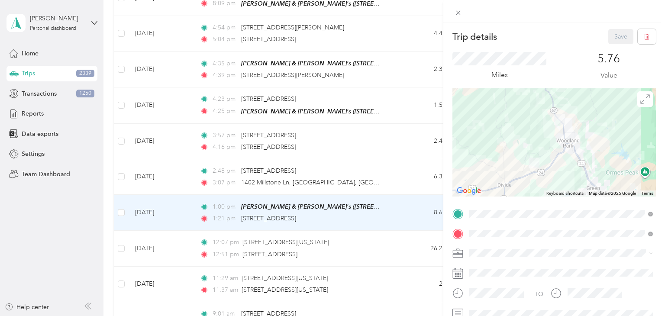
click at [405, 205] on div "Trip details Save This trip cannot be edited because it is either under review,…" at bounding box center [332, 158] width 665 height 316
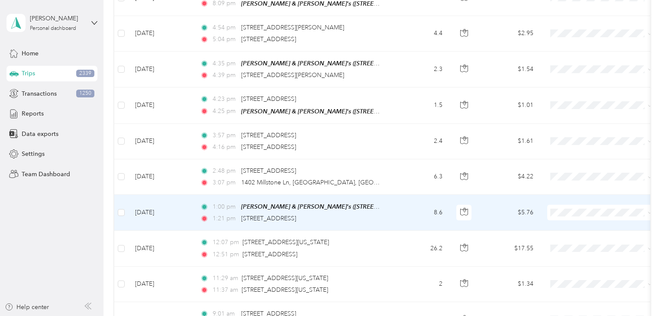
click at [574, 227] on span "Aggie Animal Care LLC" at bounding box center [609, 225] width 80 height 9
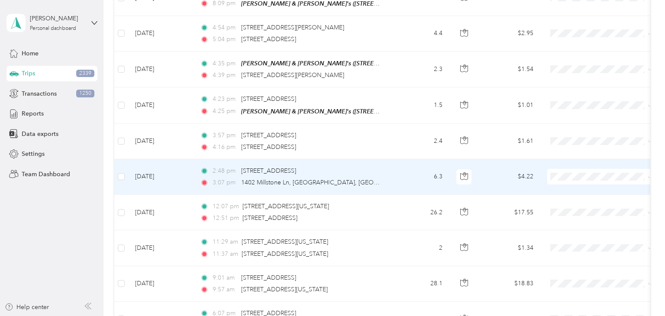
click at [570, 190] on span "Aggie Animal Care LLC" at bounding box center [609, 190] width 80 height 9
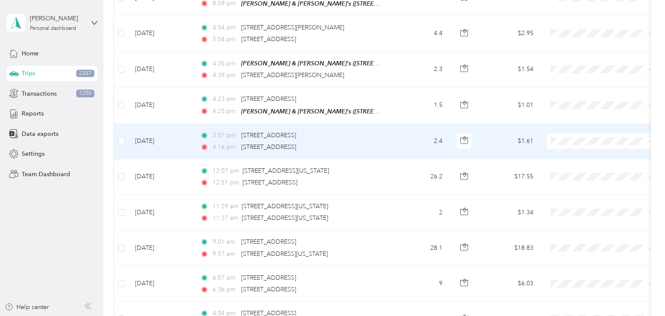
click at [410, 140] on td "2.4" at bounding box center [420, 142] width 57 height 36
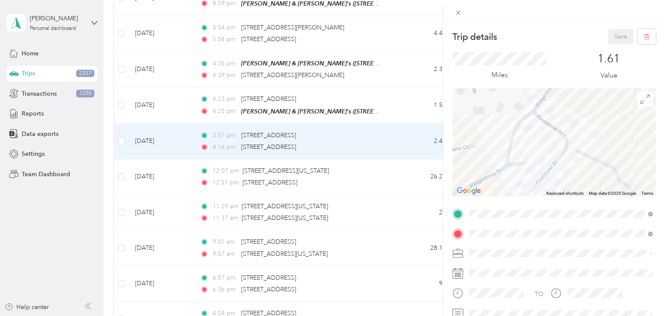
drag, startPoint x: 534, startPoint y: 127, endPoint x: 537, endPoint y: 194, distance: 66.8
click at [537, 194] on div at bounding box center [555, 142] width 204 height 108
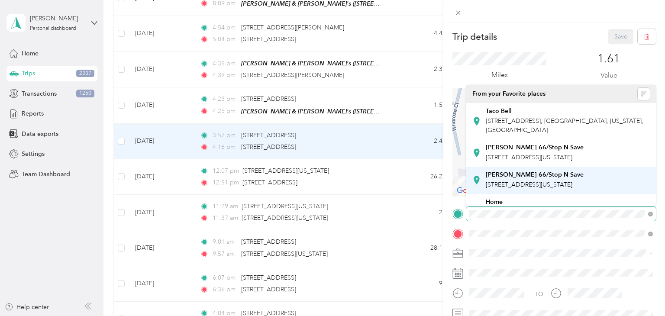
drag, startPoint x: 535, startPoint y: 130, endPoint x: 520, endPoint y: 192, distance: 64.1
click at [520, 316] on div "Trip details Save This trip cannot be edited because it is either under review,…" at bounding box center [330, 316] width 661 height 0
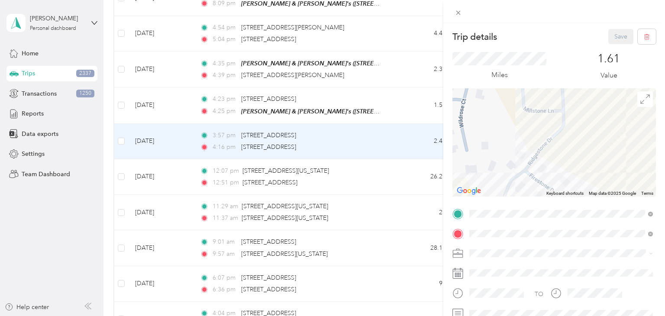
drag, startPoint x: 541, startPoint y: 121, endPoint x: 549, endPoint y: 119, distance: 8.5
click at [549, 119] on div at bounding box center [555, 142] width 204 height 108
drag, startPoint x: 552, startPoint y: 143, endPoint x: 539, endPoint y: 146, distance: 13.2
click at [534, 167] on div at bounding box center [555, 142] width 204 height 108
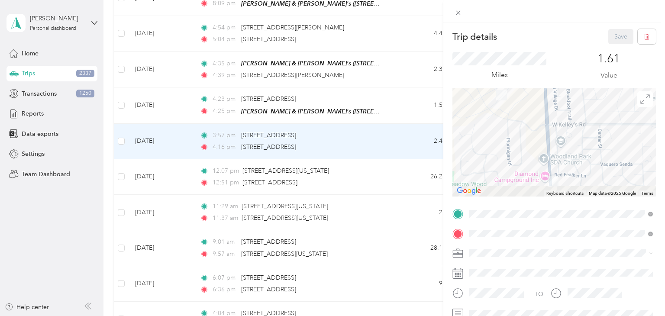
drag, startPoint x: 566, startPoint y: 160, endPoint x: 532, endPoint y: 75, distance: 91.1
click at [532, 75] on div "Trip details Save This trip cannot be edited because it is either under review,…" at bounding box center [555, 222] width 204 height 387
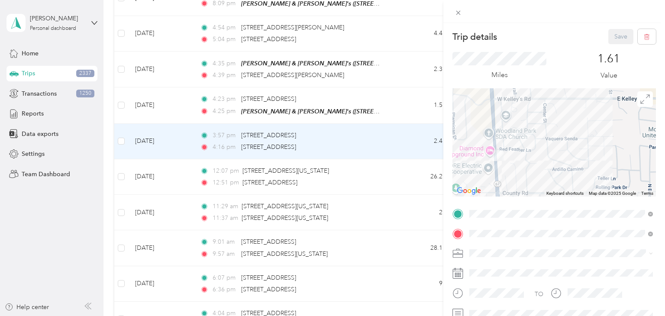
drag, startPoint x: 543, startPoint y: 147, endPoint x: 528, endPoint y: 151, distance: 14.9
click at [528, 151] on div at bounding box center [555, 142] width 204 height 108
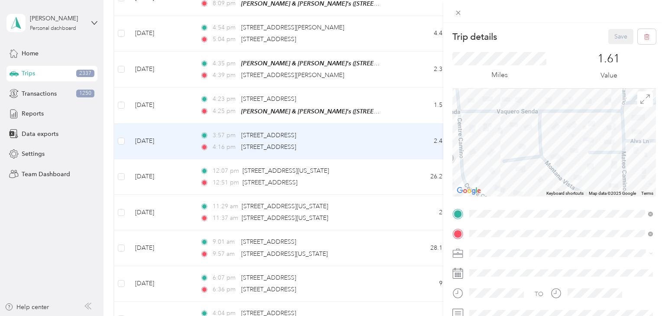
drag, startPoint x: 545, startPoint y: 143, endPoint x: 647, endPoint y: 149, distance: 102.8
click at [643, 148] on div at bounding box center [555, 142] width 204 height 108
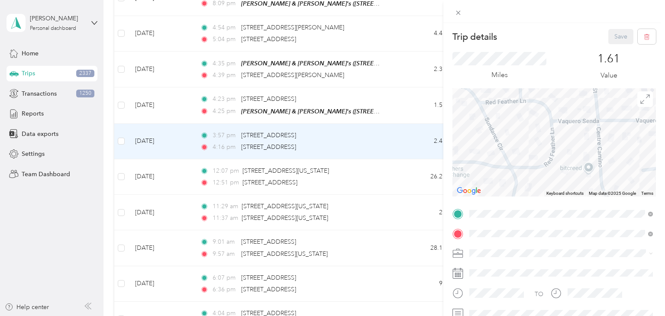
drag, startPoint x: 508, startPoint y: 157, endPoint x: 633, endPoint y: 167, distance: 125.6
click at [633, 167] on div at bounding box center [555, 142] width 204 height 108
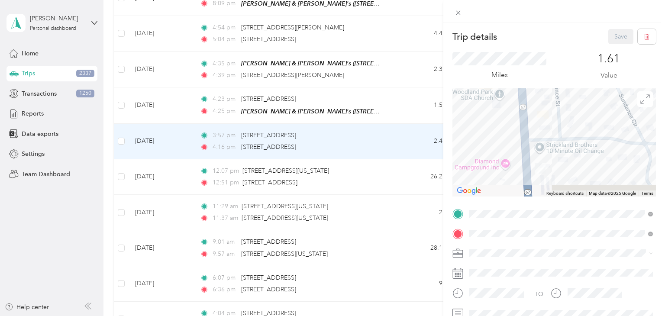
drag, startPoint x: 533, startPoint y: 154, endPoint x: 555, endPoint y: 120, distance: 41.1
click at [555, 120] on div at bounding box center [555, 142] width 204 height 108
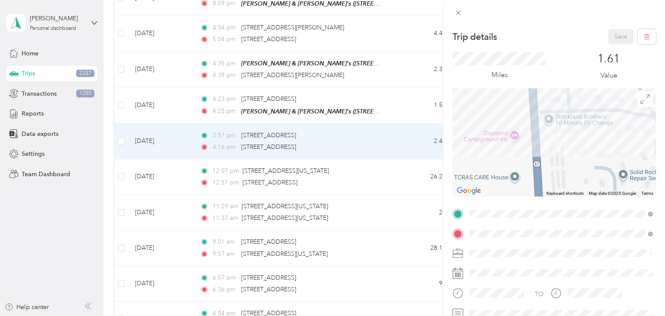
drag, startPoint x: 555, startPoint y: 159, endPoint x: 558, endPoint y: 146, distance: 13.4
click at [558, 146] on div at bounding box center [555, 142] width 204 height 108
click at [411, 145] on div "Trip details Save This trip cannot be edited because it is either under review,…" at bounding box center [332, 158] width 665 height 316
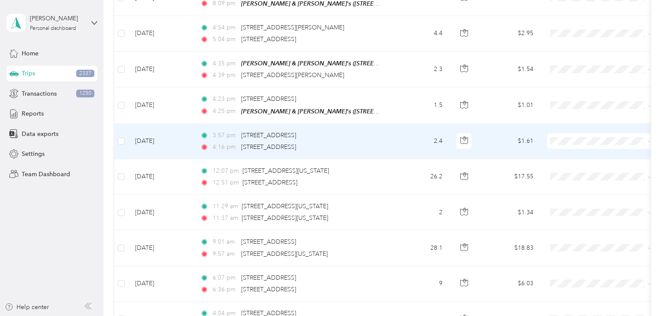
click at [579, 168] on span "Personal" at bounding box center [609, 169] width 80 height 9
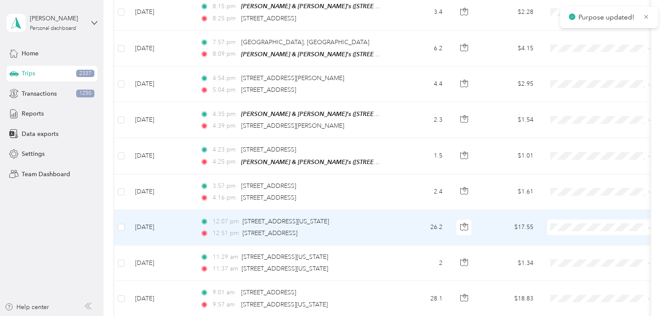
scroll to position [184, 0]
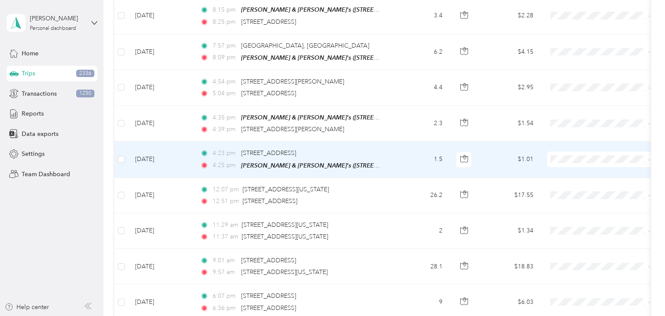
click at [583, 187] on span "Personal" at bounding box center [609, 188] width 80 height 9
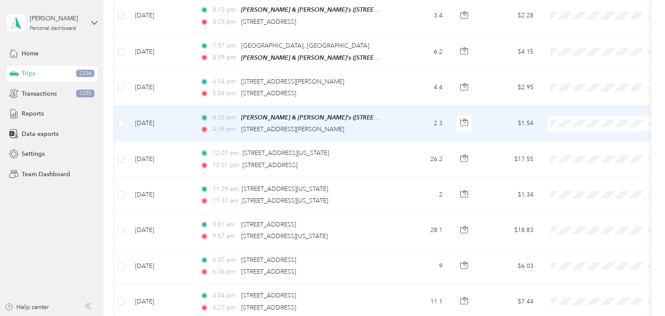
click at [413, 121] on td "2.3" at bounding box center [420, 124] width 57 height 36
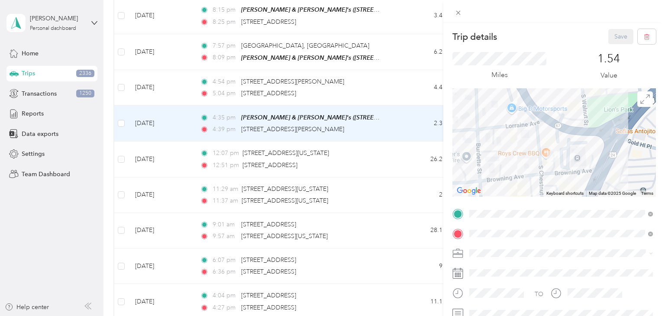
click at [410, 126] on div "Trip details Save This trip cannot be edited because it is either under review,…" at bounding box center [332, 158] width 665 height 316
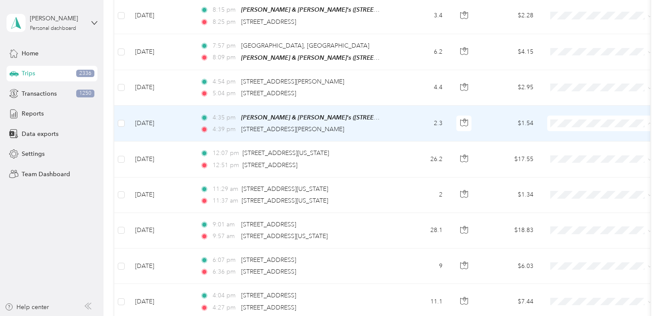
click at [584, 153] on span "Personal" at bounding box center [609, 153] width 80 height 9
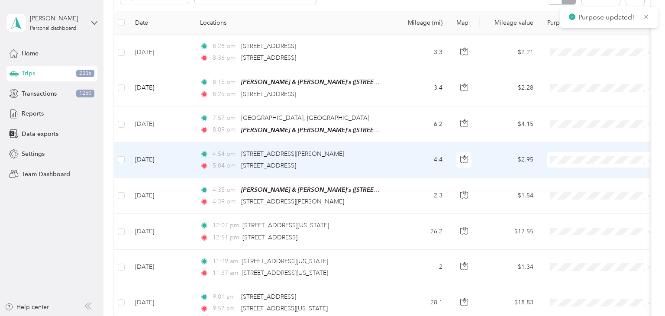
scroll to position [110, 0]
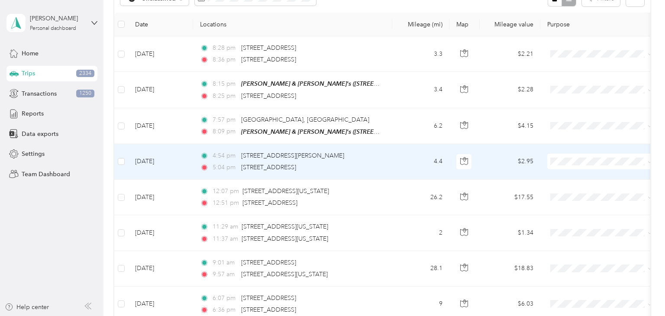
click at [386, 162] on td "4:54 pm 720 Browning Ave, Woodland Park, CO 80863, USA 5:04 pm 133 Homestead Dr…" at bounding box center [292, 162] width 199 height 36
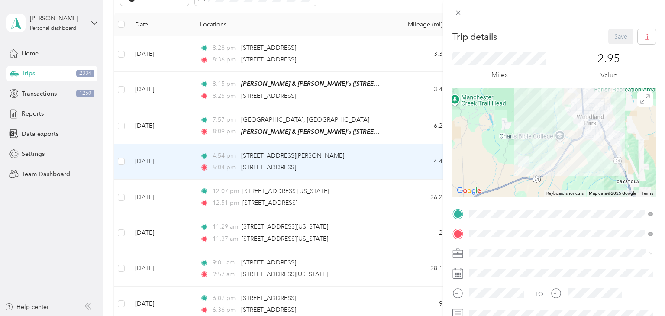
click at [388, 162] on div "Trip details Save This trip cannot be edited because it is either under review,…" at bounding box center [332, 158] width 665 height 316
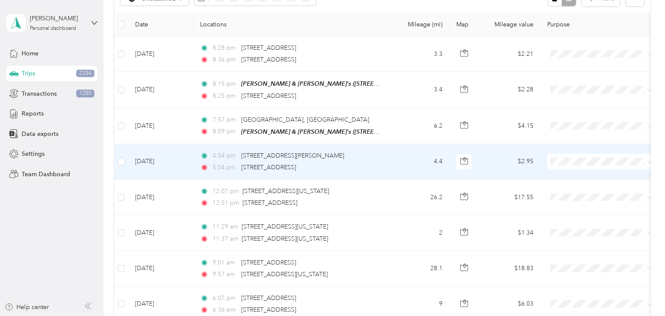
click at [592, 154] on span at bounding box center [600, 162] width 107 height 16
click at [583, 176] on span "Aggie Animal Care LLC" at bounding box center [609, 176] width 80 height 9
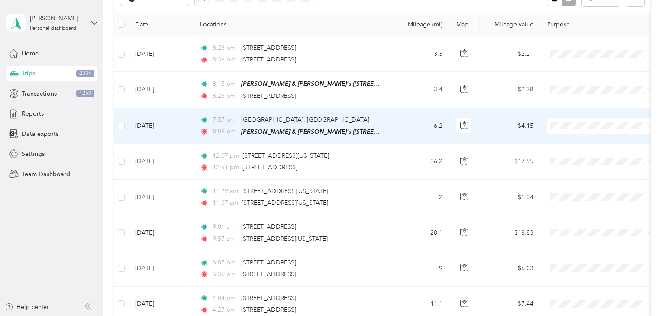
click at [580, 155] on span "Personal" at bounding box center [609, 156] width 80 height 9
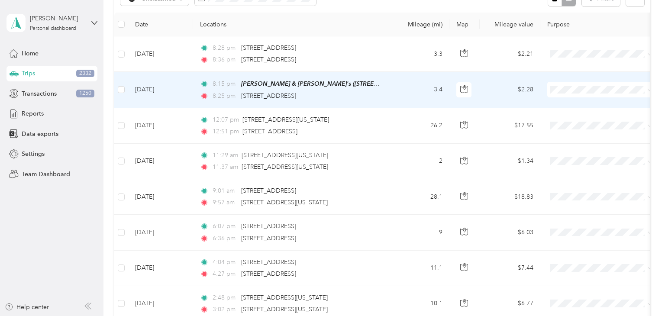
click at [395, 94] on td "3.4" at bounding box center [420, 90] width 57 height 36
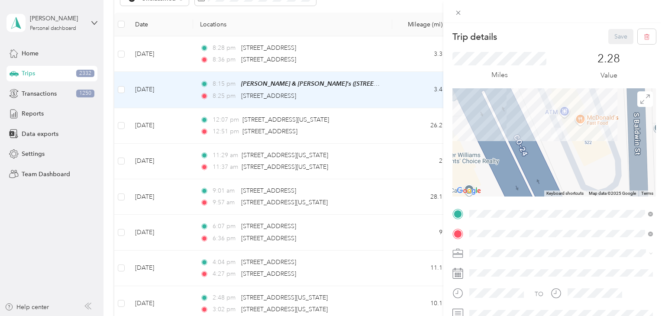
click at [403, 97] on div "Trip details Save This trip cannot be edited because it is either under review,…" at bounding box center [332, 158] width 665 height 316
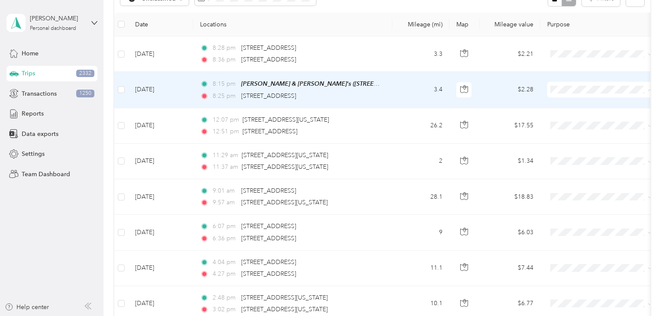
click at [587, 121] on span "Personal" at bounding box center [609, 120] width 80 height 9
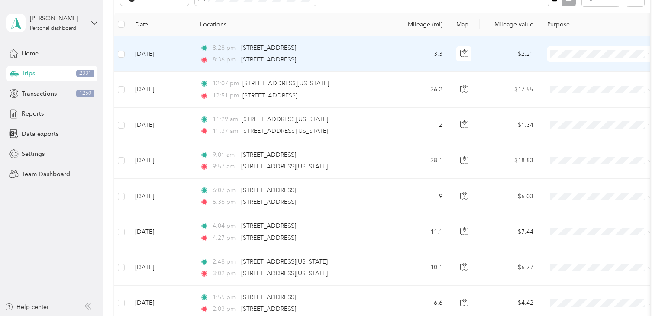
click at [586, 67] on span "Aggie Animal Care LLC" at bounding box center [609, 69] width 80 height 9
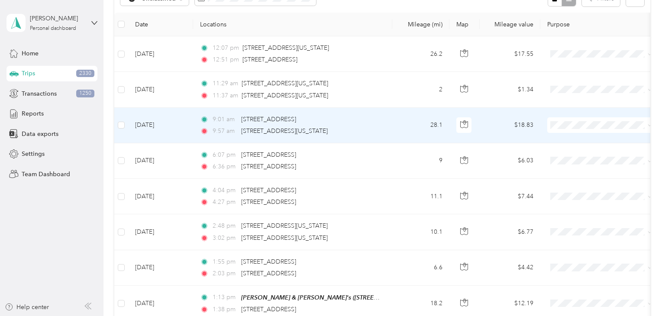
click at [579, 144] on li "Aggie Animal Care LLC" at bounding box center [600, 139] width 107 height 15
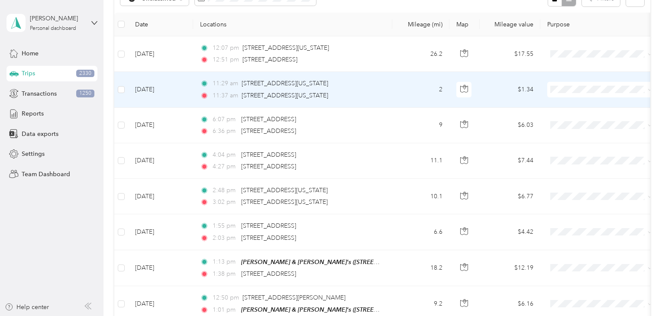
click at [573, 118] on span "Personal" at bounding box center [609, 119] width 80 height 9
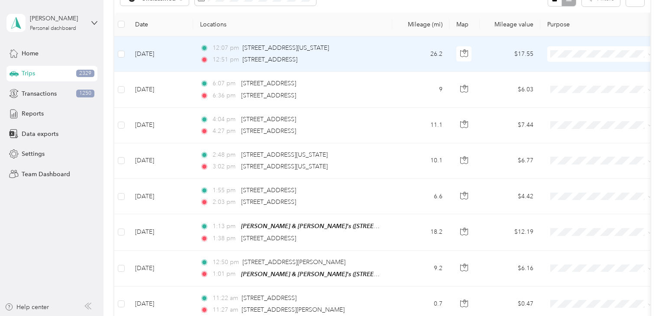
click at [586, 67] on span "Aggie Animal Care LLC" at bounding box center [609, 69] width 80 height 9
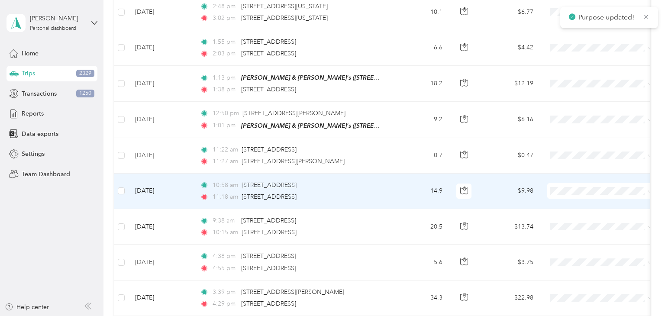
scroll to position [229, 0]
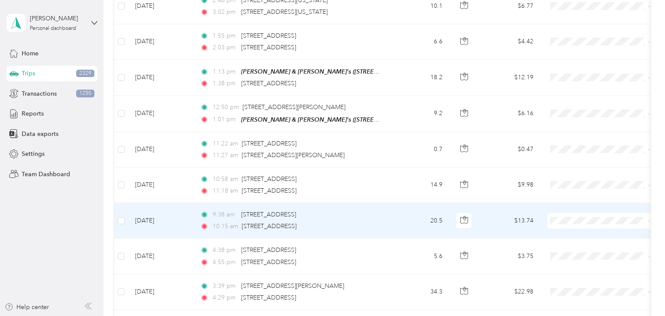
click at [414, 220] on td "20.5" at bounding box center [420, 221] width 57 height 36
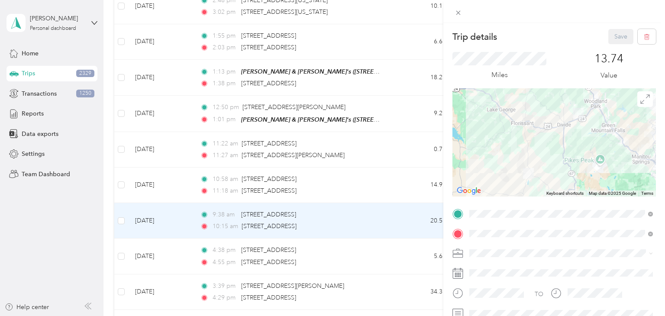
click at [407, 220] on div "Trip details Save This trip cannot be edited because it is either under review,…" at bounding box center [332, 158] width 665 height 316
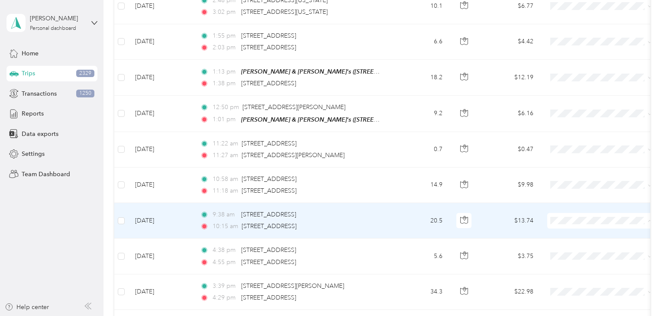
click at [571, 235] on span "Aggie Animal Care LLC" at bounding box center [609, 234] width 80 height 9
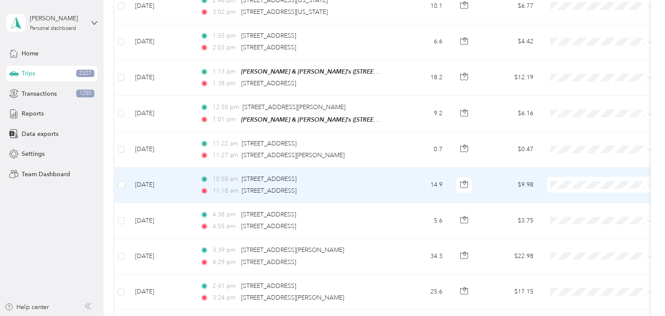
click at [388, 195] on td "10:58 am 309 Western Hills Dr, Florissant, CO 80816, USA 11:18 am 10 Meadow Par…" at bounding box center [292, 186] width 199 height 36
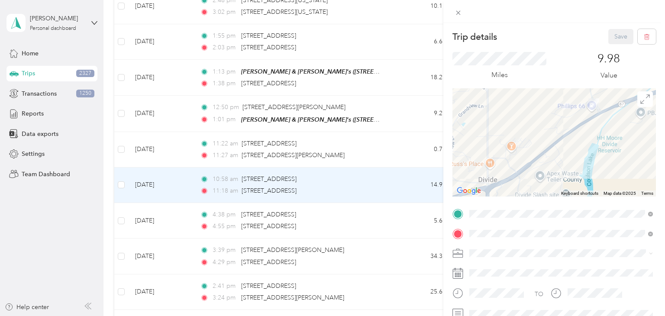
click at [392, 187] on div "Trip details Save This trip cannot be edited because it is either under review,…" at bounding box center [332, 158] width 665 height 316
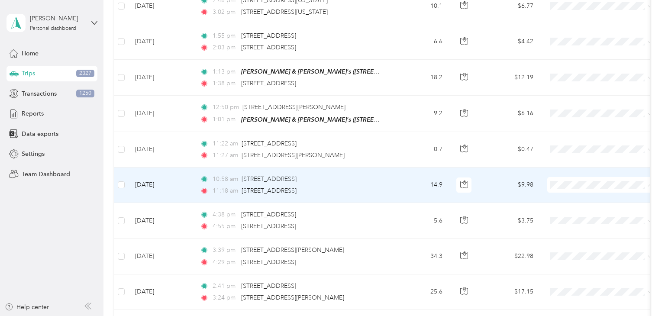
click at [574, 215] on span "Personal" at bounding box center [609, 214] width 80 height 9
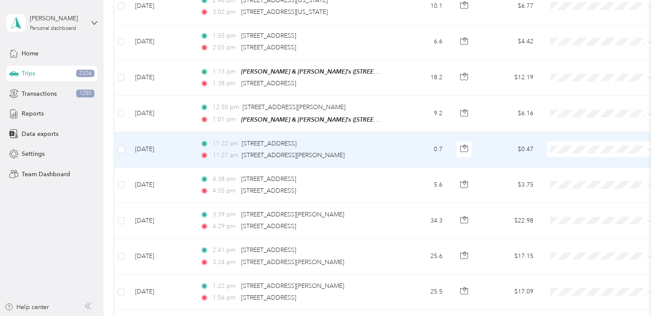
click at [385, 147] on td "11:22 am 10 Meadow Park Dr, Divide, CO 80814, USA 11:27 am 110 Allison Pl, Divi…" at bounding box center [292, 150] width 199 height 36
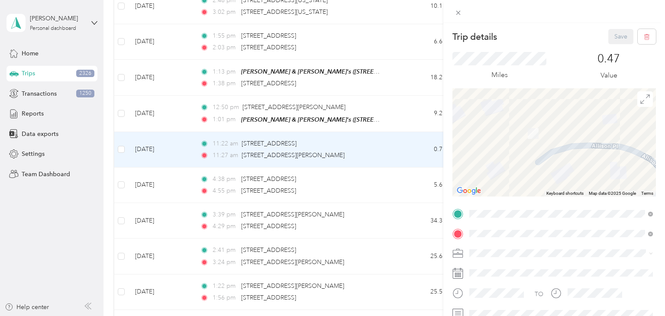
click at [397, 144] on div "Trip details Save This trip cannot be edited because it is either under review,…" at bounding box center [332, 158] width 665 height 316
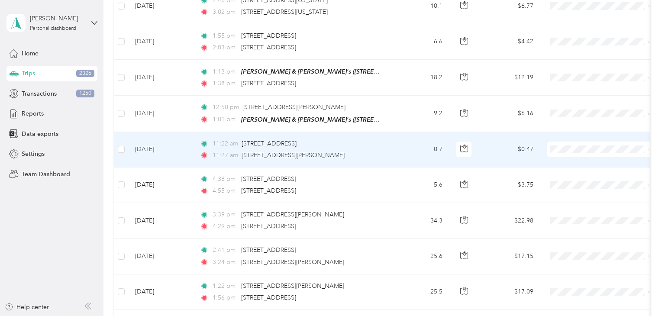
click at [569, 164] on span "Aggie Animal Care LLC" at bounding box center [609, 162] width 80 height 9
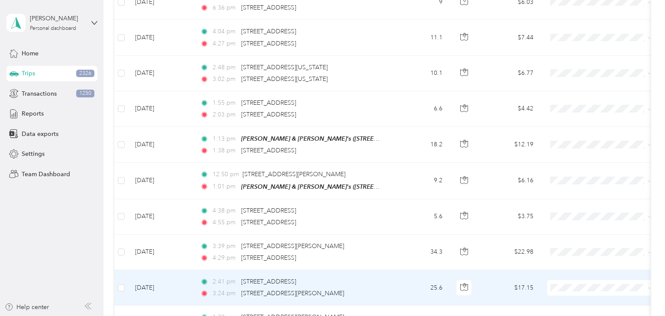
scroll to position [159, 0]
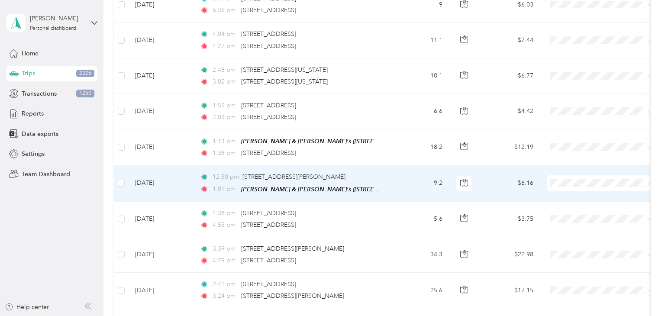
click at [576, 213] on span "Personal" at bounding box center [609, 213] width 80 height 9
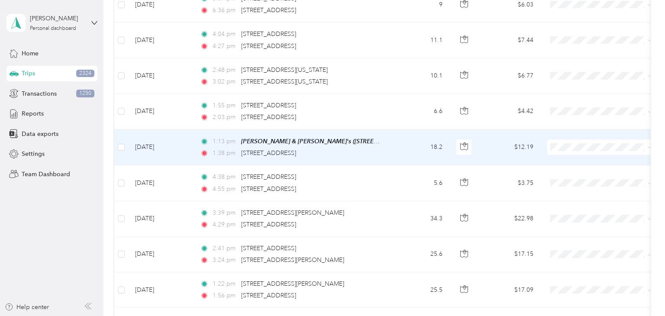
click at [588, 163] on span "Aggie Animal Care LLC" at bounding box center [609, 162] width 80 height 9
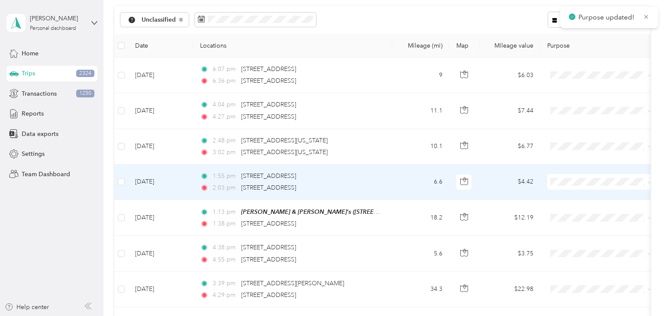
scroll to position [87, 0]
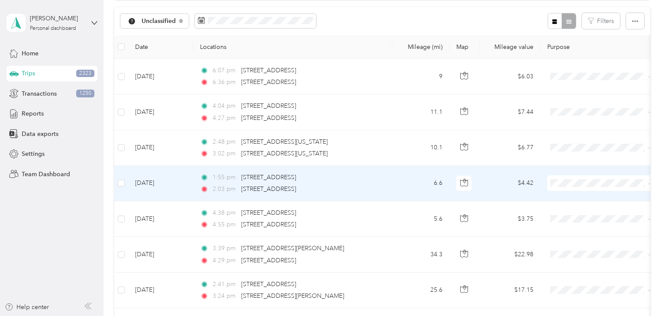
click at [580, 199] on span "Aggie Animal Care LLC" at bounding box center [609, 198] width 80 height 9
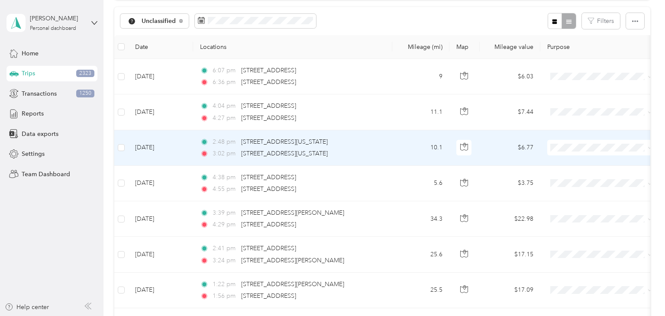
click at [391, 145] on td "2:48 pm 309, Western Hills Drive, Florissant, Teller County, Colorado, 80816, U…" at bounding box center [292, 148] width 199 height 36
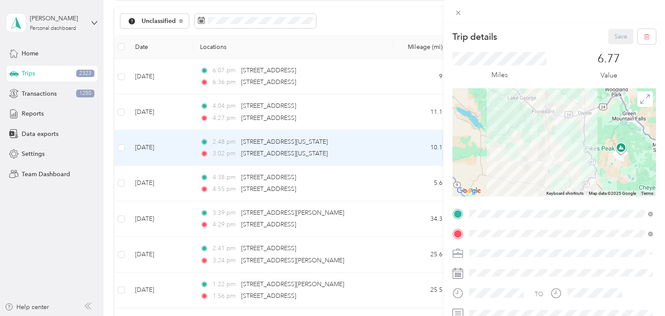
click at [415, 147] on div "Trip details Save This trip cannot be edited because it is either under review,…" at bounding box center [332, 158] width 665 height 316
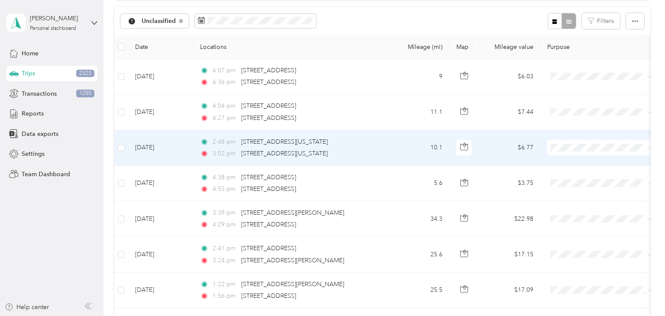
click at [585, 161] on span "Aggie Animal Care LLC" at bounding box center [609, 162] width 80 height 9
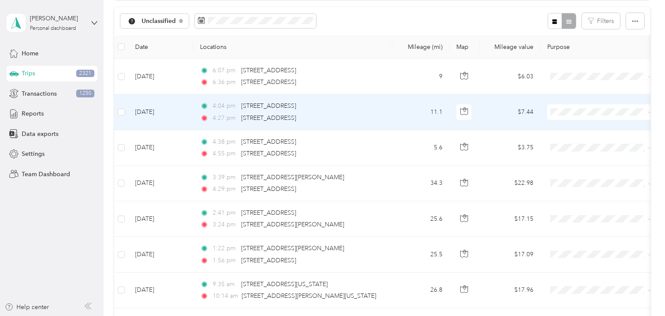
click at [560, 105] on span at bounding box center [600, 112] width 107 height 16
click at [573, 129] on span "Aggie Animal Care LLC" at bounding box center [609, 127] width 80 height 9
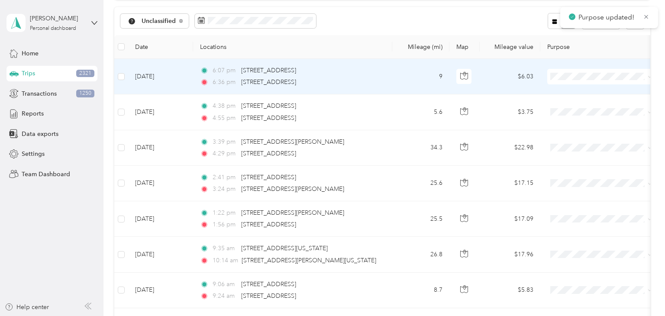
click at [414, 80] on td "9" at bounding box center [420, 77] width 57 height 36
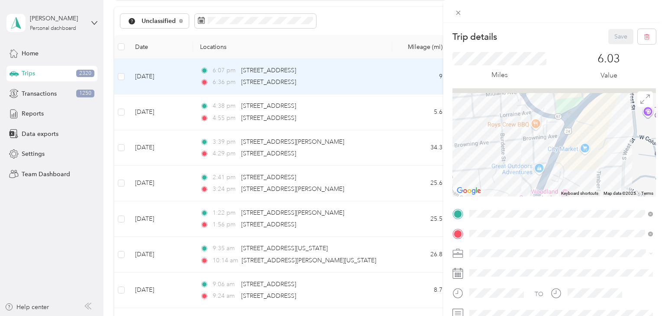
drag, startPoint x: 580, startPoint y: 98, endPoint x: 570, endPoint y: 138, distance: 41.0
click at [570, 138] on div at bounding box center [555, 142] width 204 height 108
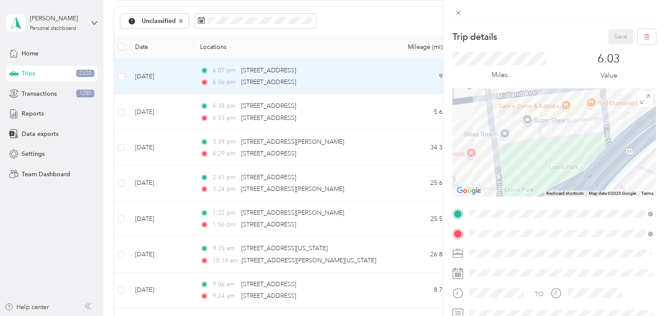
drag, startPoint x: 568, startPoint y: 116, endPoint x: 570, endPoint y: 132, distance: 16.5
click at [570, 132] on div at bounding box center [555, 142] width 204 height 108
click at [396, 72] on div "Trip details Save This trip cannot be edited because it is either under review,…" at bounding box center [332, 158] width 665 height 316
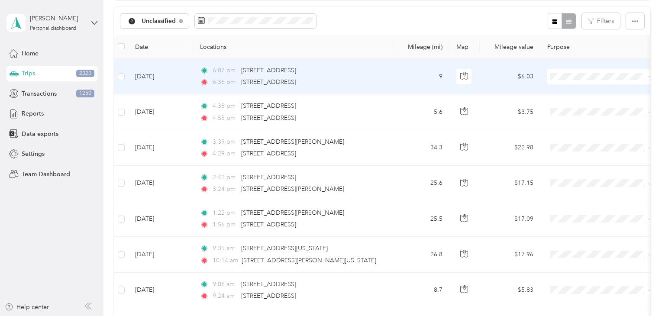
click at [580, 107] on span "Personal" at bounding box center [609, 107] width 80 height 9
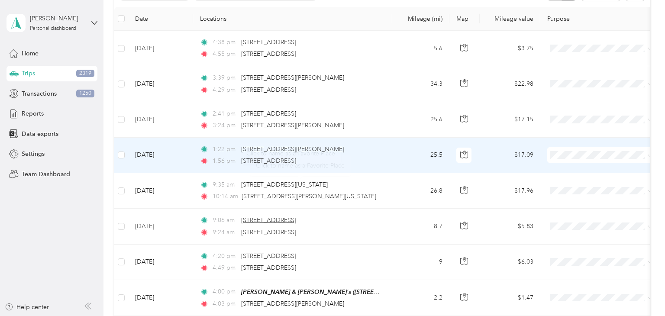
scroll to position [128, 0]
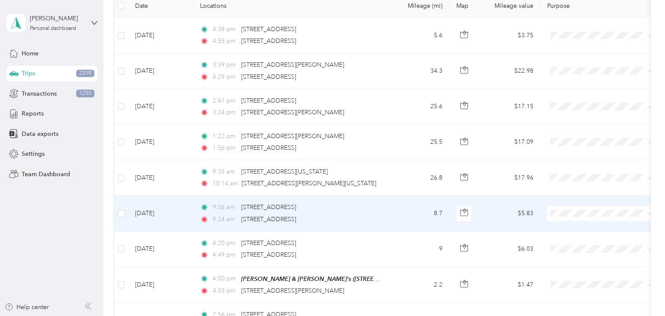
click at [395, 216] on td "8.7" at bounding box center [420, 214] width 57 height 36
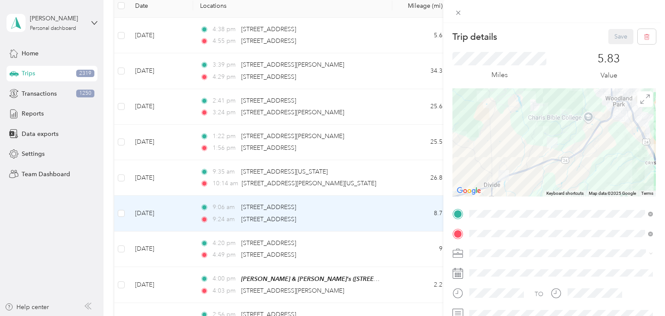
click at [412, 206] on div "Trip details Save This trip cannot be edited because it is either under review,…" at bounding box center [332, 158] width 665 height 316
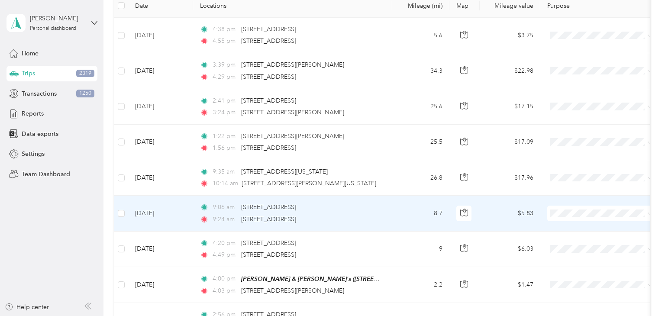
click at [570, 243] on span "Personal" at bounding box center [609, 242] width 80 height 9
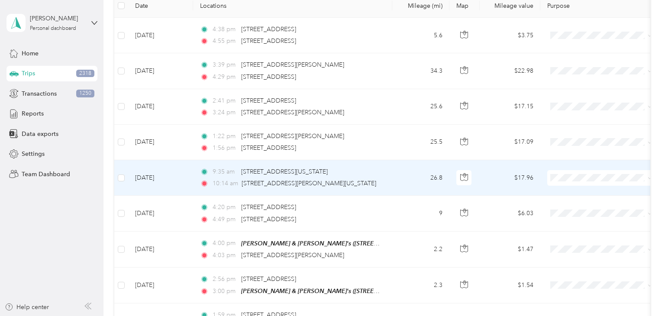
click at [577, 191] on span "Aggie Animal Care LLC" at bounding box center [609, 190] width 80 height 9
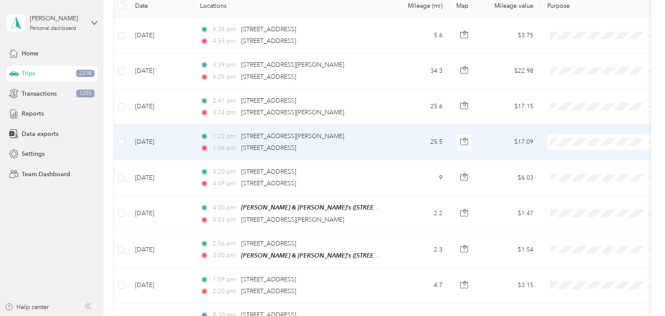
click at [378, 139] on div "1:22 pm 237 Post Rd, Guffey, CO 80820, USA" at bounding box center [291, 137] width 182 height 10
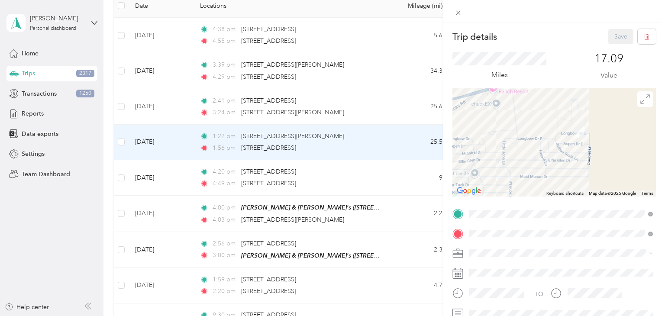
drag, startPoint x: 594, startPoint y: 94, endPoint x: 577, endPoint y: 148, distance: 56.8
click at [577, 148] on div at bounding box center [555, 142] width 204 height 108
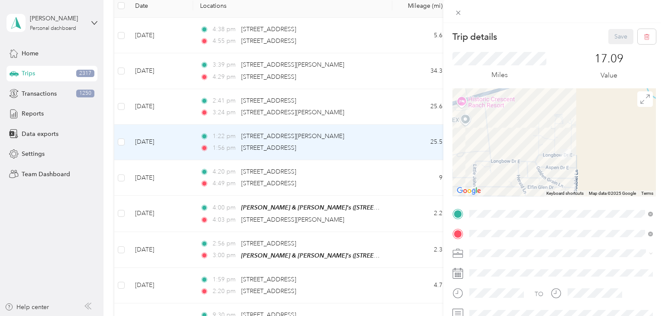
click at [385, 144] on div "Trip details Save This trip cannot be edited because it is either under review,…" at bounding box center [332, 158] width 665 height 316
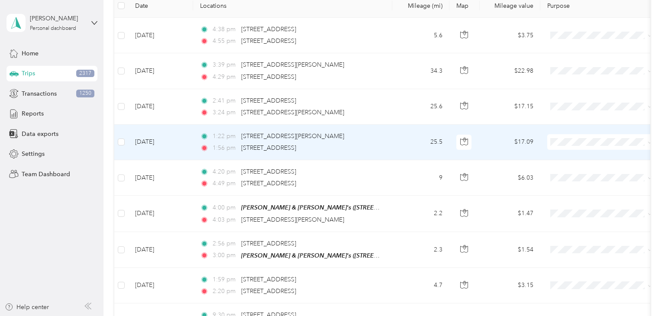
click at [570, 158] on span "Aggie Animal Care LLC" at bounding box center [609, 155] width 80 height 9
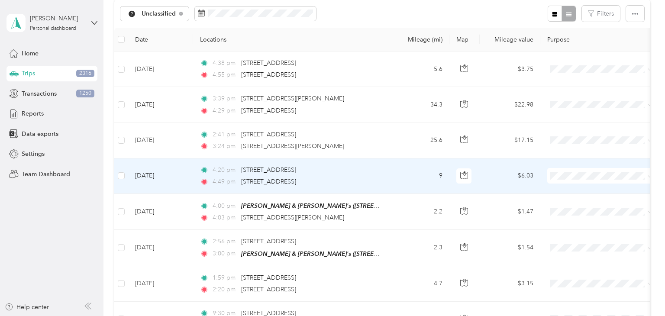
scroll to position [94, 0]
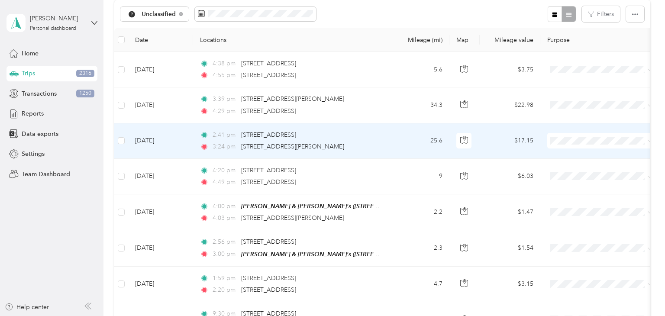
click at [390, 140] on td "2:41 pm 430 Longbow Dr E, Divide, CO 80814, USA 3:24 pm 237 Post Rd, Guffey, CO…" at bounding box center [292, 141] width 199 height 36
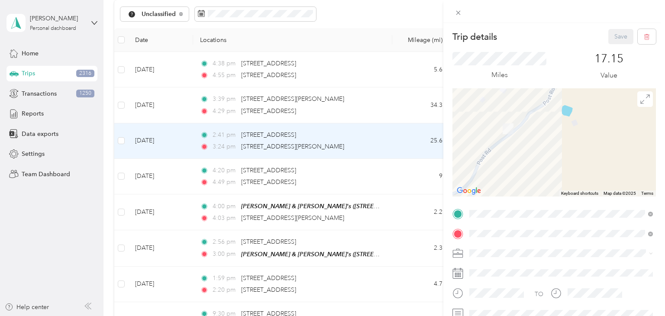
click at [387, 142] on div "Trip details Save This trip cannot be edited because it is either under review,…" at bounding box center [332, 158] width 665 height 316
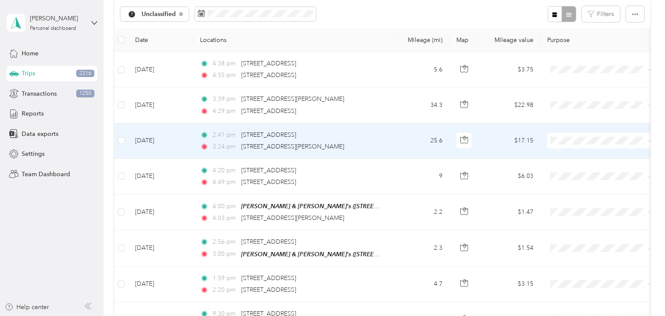
click at [573, 154] on span "Aggie Animal Care LLC" at bounding box center [609, 156] width 80 height 9
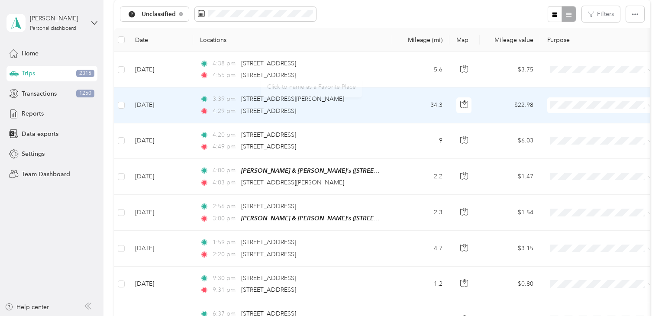
click at [405, 100] on td "34.3" at bounding box center [420, 105] width 57 height 36
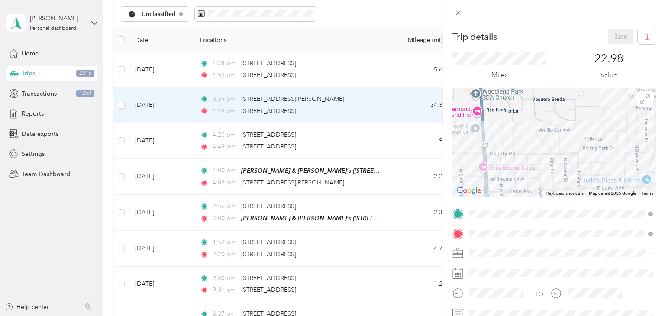
click at [411, 108] on div "Trip details Save This trip cannot be edited because it is either under review,…" at bounding box center [332, 158] width 665 height 316
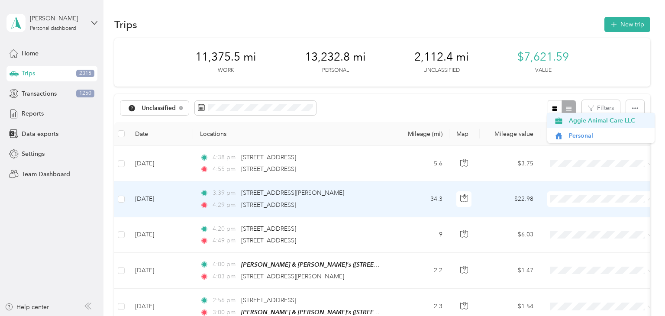
scroll to position [94, 0]
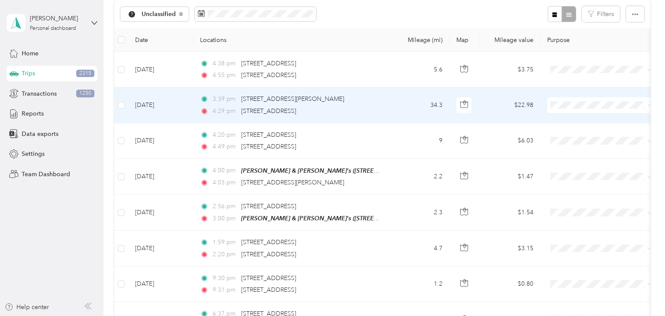
click at [577, 121] on span "Aggie Animal Care LLC" at bounding box center [609, 120] width 80 height 9
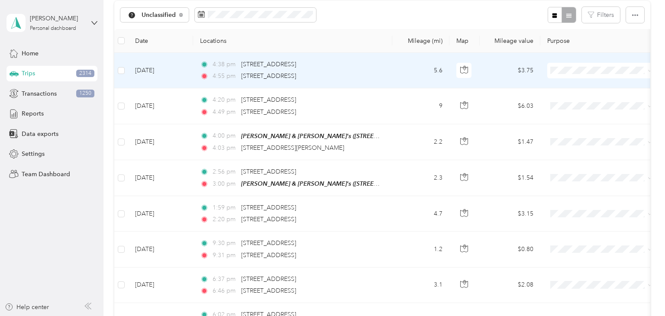
click at [576, 84] on span "Aggie Animal Care LLC" at bounding box center [609, 85] width 80 height 9
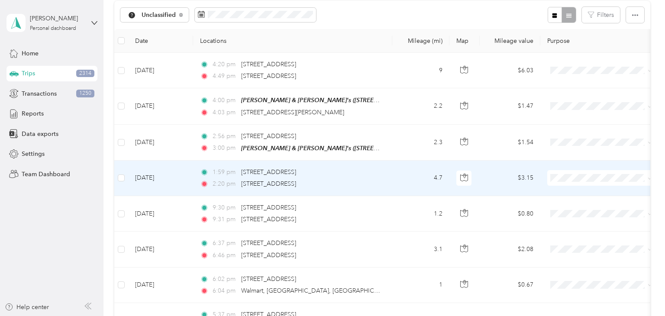
click at [396, 178] on td "4.7" at bounding box center [420, 179] width 57 height 36
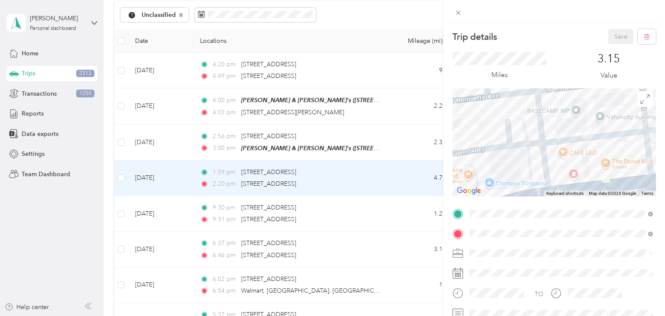
click at [378, 176] on div "Trip details Save This trip cannot be edited because it is either under review,…" at bounding box center [332, 158] width 665 height 316
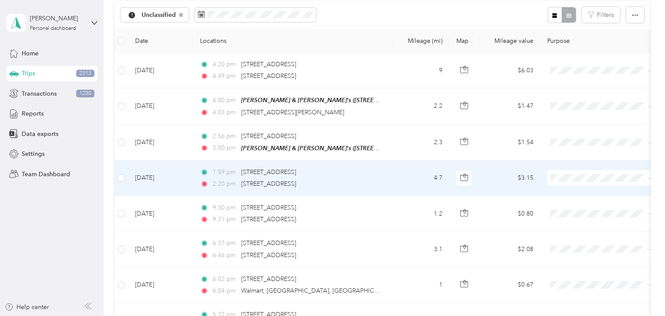
click at [578, 205] on span "Personal" at bounding box center [609, 208] width 80 height 9
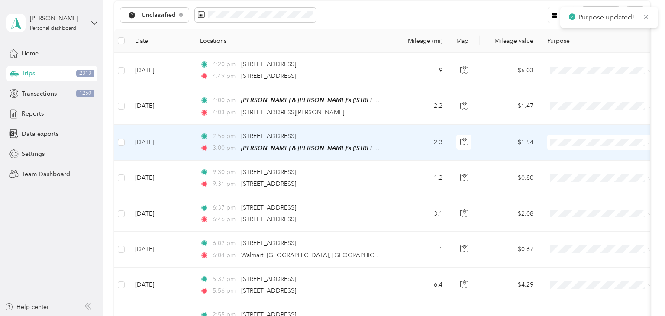
click at [586, 167] on li "Personal" at bounding box center [600, 172] width 107 height 15
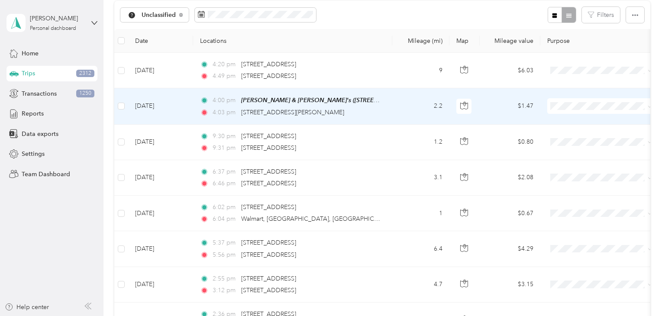
click at [394, 104] on td "2.2" at bounding box center [420, 106] width 57 height 36
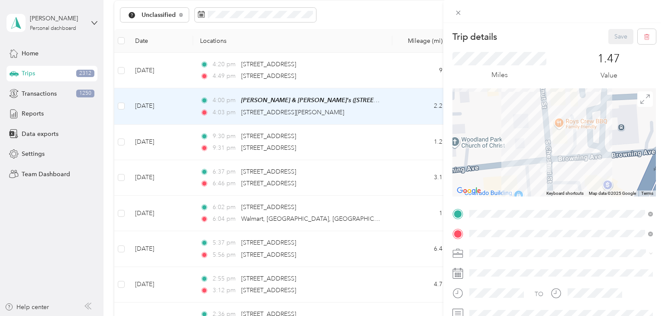
click at [404, 107] on div "Trip details Save This trip cannot be edited because it is either under review,…" at bounding box center [332, 158] width 665 height 316
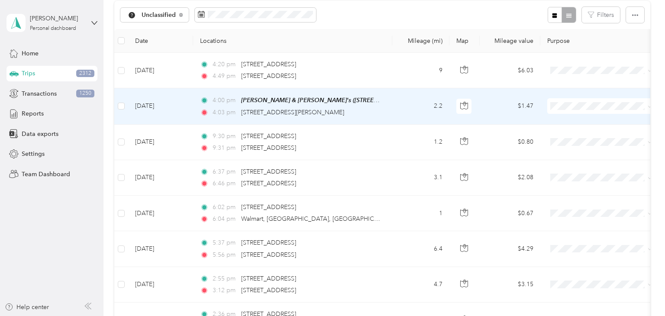
click at [583, 132] on li "Personal" at bounding box center [600, 136] width 107 height 15
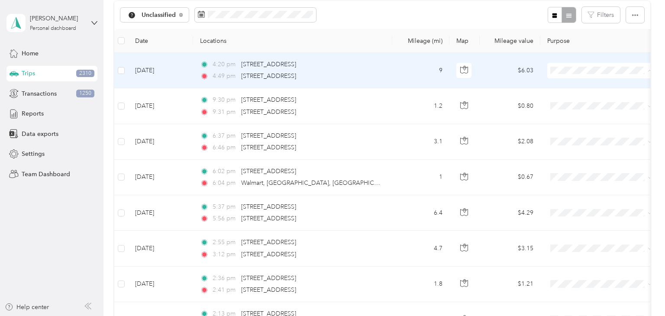
click at [590, 89] on li "Aggie Animal Care LLC" at bounding box center [600, 86] width 107 height 15
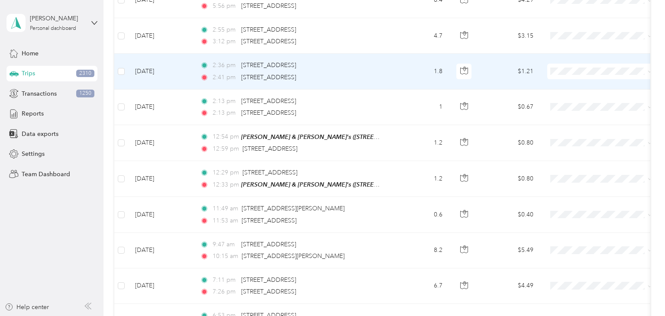
scroll to position [319, 0]
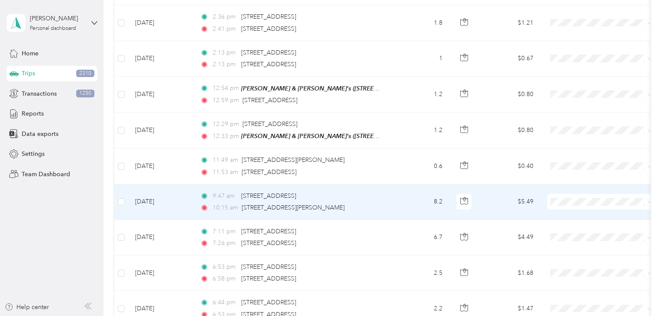
click at [393, 201] on td "8.2" at bounding box center [420, 203] width 57 height 36
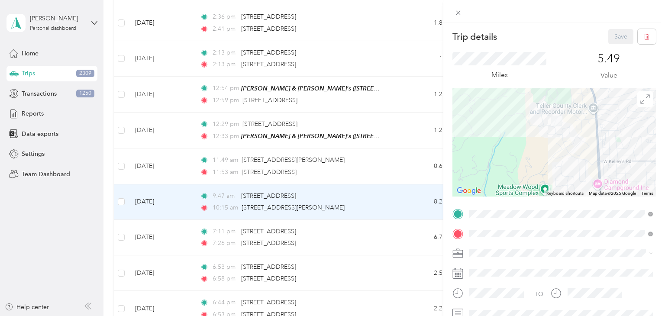
click at [406, 195] on div "Trip details Save This trip cannot be edited because it is either under review,…" at bounding box center [332, 158] width 665 height 316
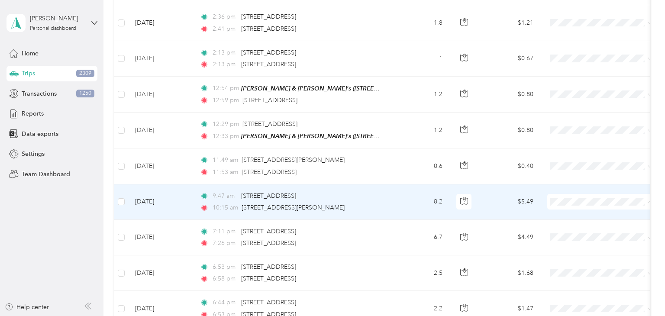
click at [579, 217] on span "Aggie Animal Care LLC" at bounding box center [609, 215] width 80 height 9
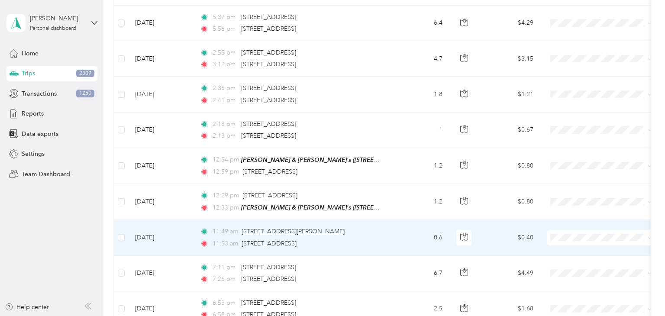
scroll to position [282, 0]
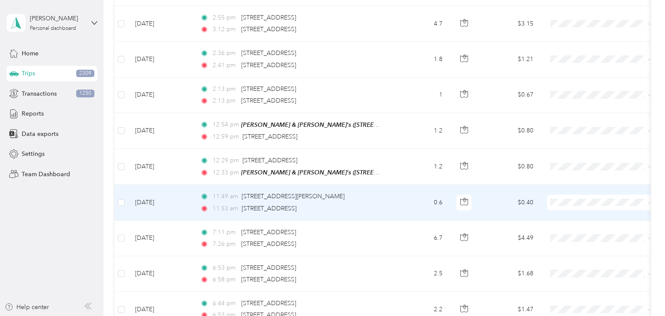
click at [570, 216] on span "Aggie Animal Care LLC" at bounding box center [609, 216] width 80 height 9
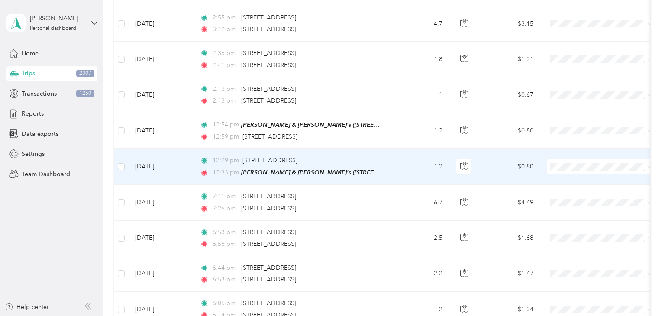
click at [570, 160] on span at bounding box center [600, 167] width 107 height 16
click at [579, 194] on span "Personal" at bounding box center [609, 196] width 80 height 9
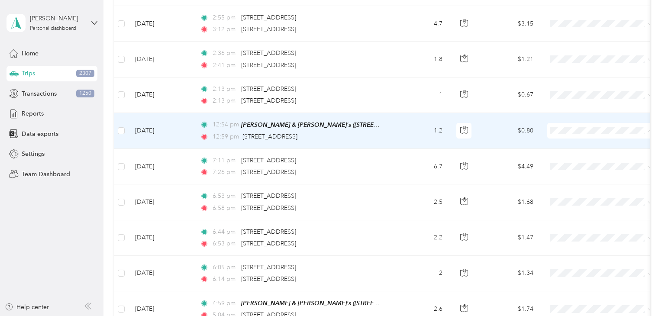
click at [572, 145] on span "Aggie Animal Care LLC" at bounding box center [609, 145] width 80 height 9
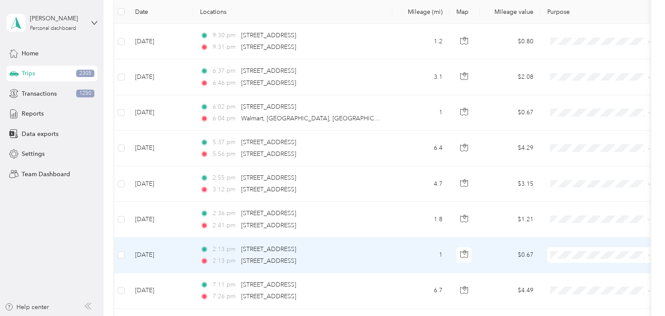
scroll to position [128, 0]
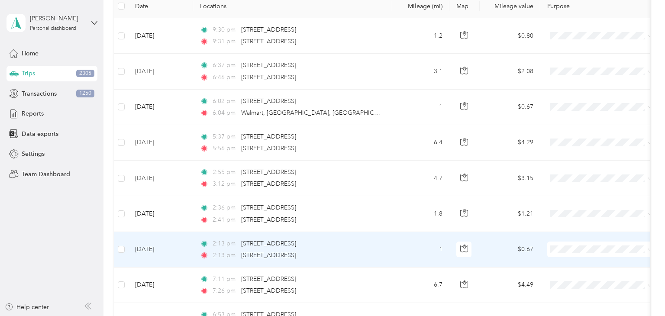
click at [576, 263] on span "Aggie Animal Care LLC" at bounding box center [609, 263] width 80 height 9
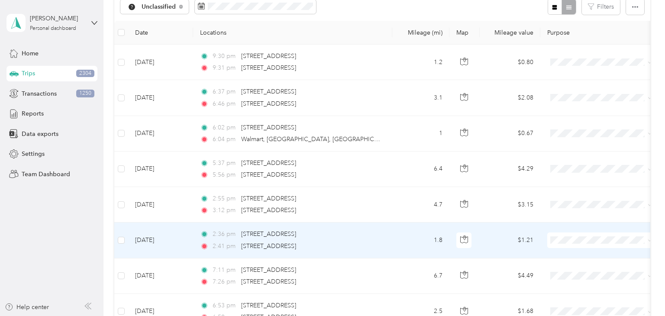
scroll to position [102, 0]
click at [400, 239] on td "1.8" at bounding box center [420, 240] width 57 height 36
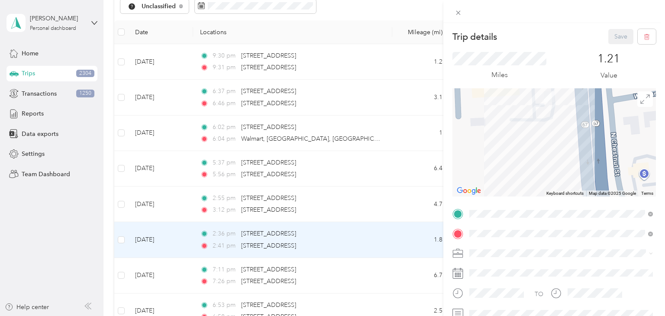
click at [399, 238] on div "Trip details Save This trip cannot be edited because it is either under review,…" at bounding box center [332, 158] width 665 height 316
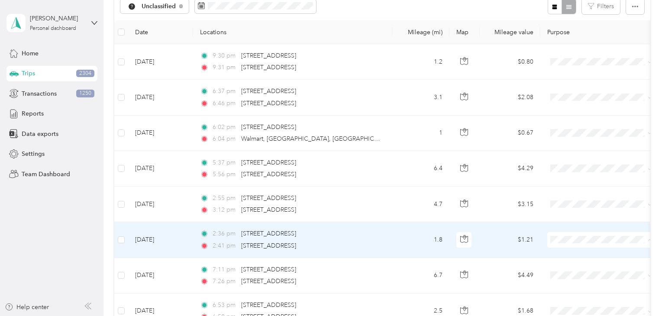
click at [583, 256] on span "Aggie Animal Care LLC" at bounding box center [609, 255] width 80 height 9
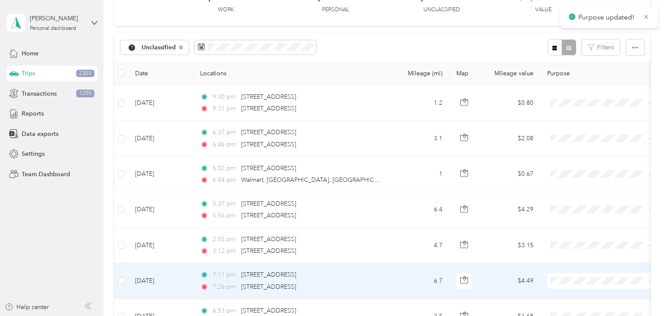
scroll to position [60, 0]
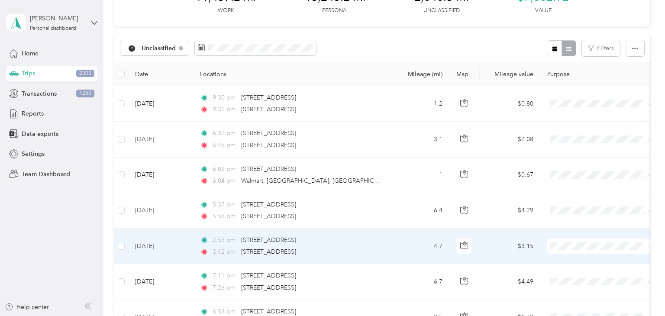
click at [564, 250] on span at bounding box center [600, 247] width 107 height 16
click at [579, 261] on span "Aggie Animal Care LLC" at bounding box center [609, 261] width 80 height 9
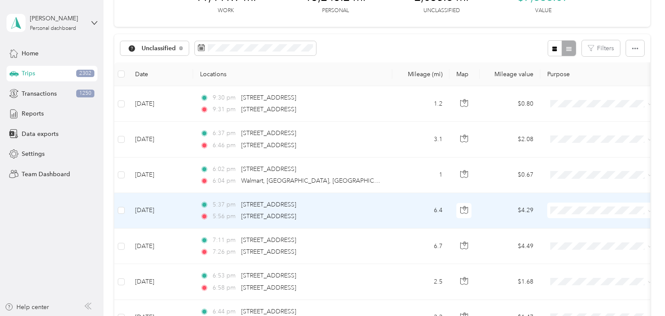
click at [406, 207] on td "6.4" at bounding box center [420, 211] width 57 height 36
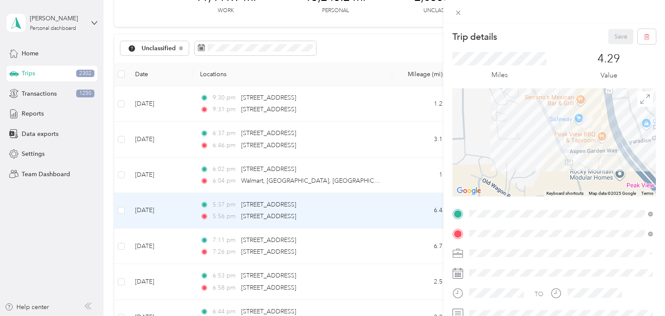
click at [402, 207] on div "Trip details Save This trip cannot be edited because it is either under review,…" at bounding box center [332, 158] width 665 height 316
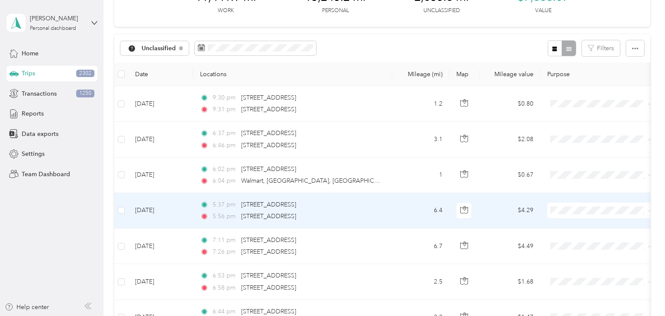
click at [576, 242] on span "Personal" at bounding box center [609, 241] width 80 height 9
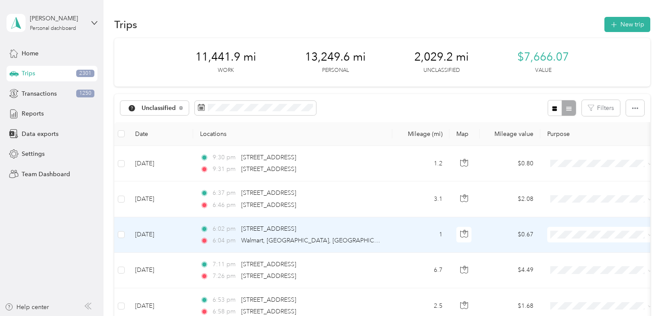
click at [585, 264] on span "Personal" at bounding box center [609, 265] width 80 height 9
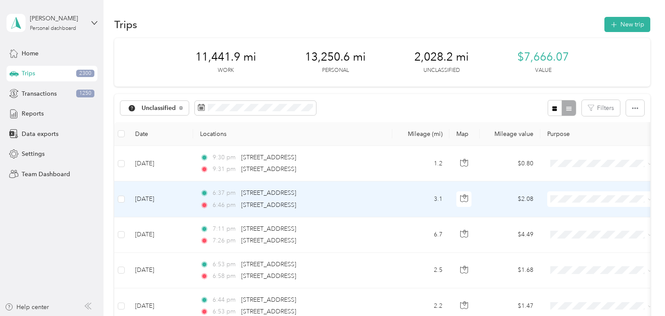
click at [576, 194] on span at bounding box center [600, 199] width 107 height 16
click at [583, 213] on span "Aggie Animal Care LLC" at bounding box center [609, 214] width 80 height 9
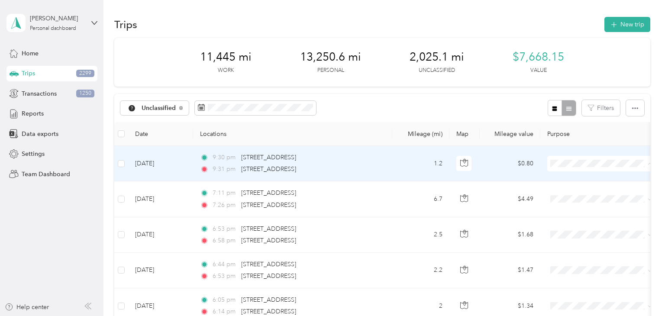
click at [582, 178] on span "Aggie Animal Care LLC" at bounding box center [609, 179] width 80 height 9
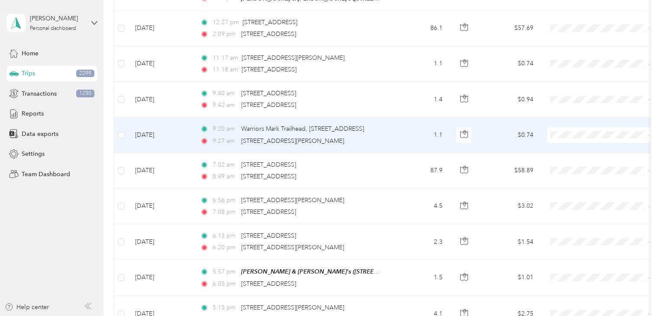
scroll to position [350, 0]
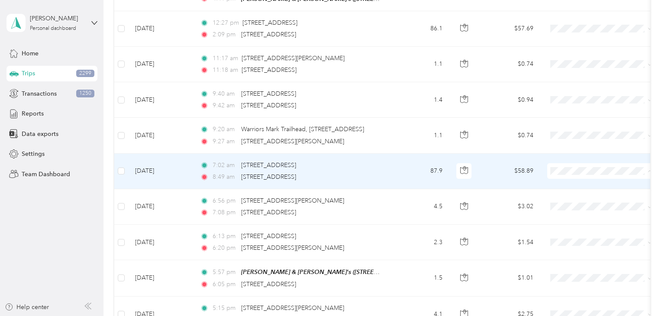
click at [584, 197] on span "Personal" at bounding box center [609, 200] width 80 height 9
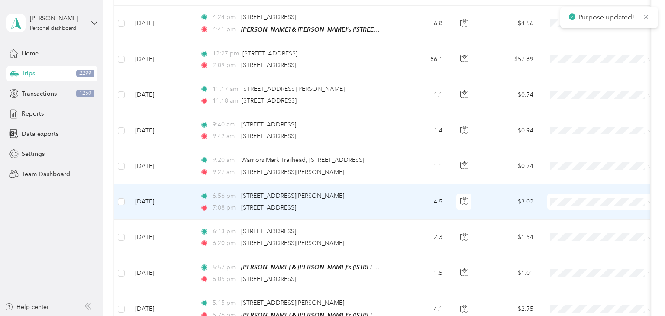
scroll to position [317, 0]
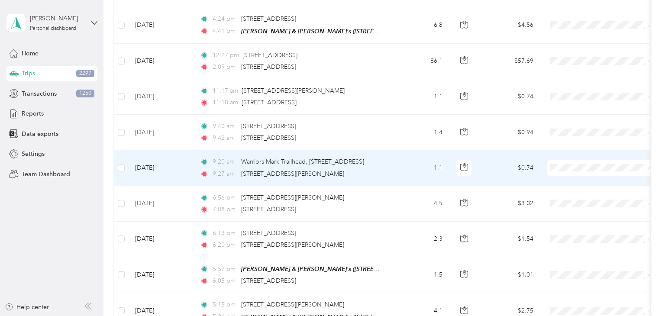
click at [579, 197] on span "Personal" at bounding box center [609, 197] width 80 height 9
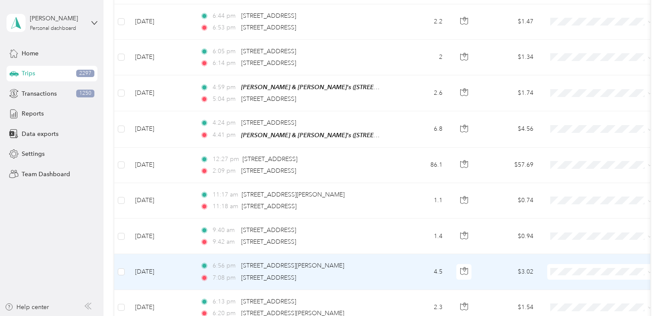
scroll to position [213, 0]
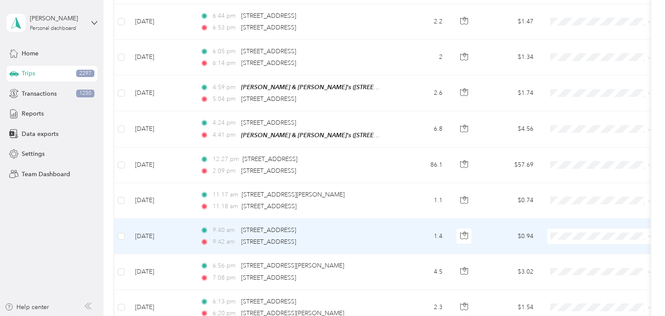
click at [586, 265] on span "Personal" at bounding box center [609, 265] width 80 height 9
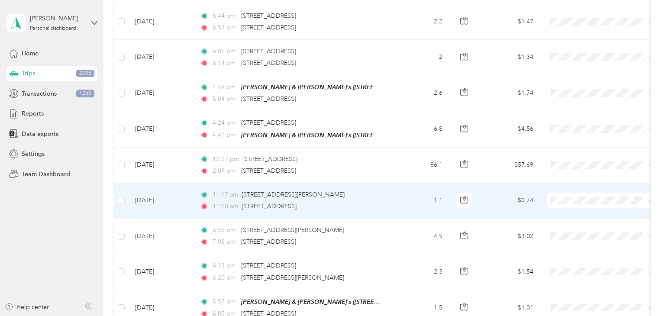
click at [588, 229] on span "Personal" at bounding box center [609, 230] width 80 height 9
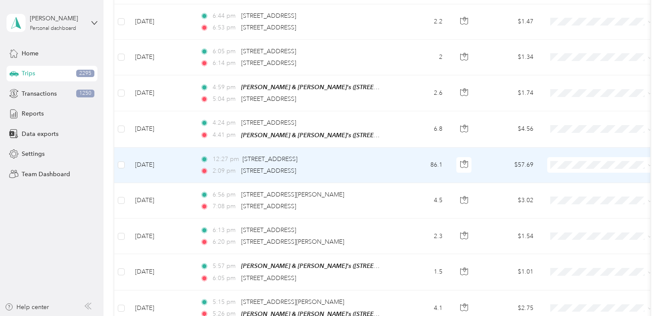
click at [590, 193] on span "Personal" at bounding box center [609, 194] width 80 height 9
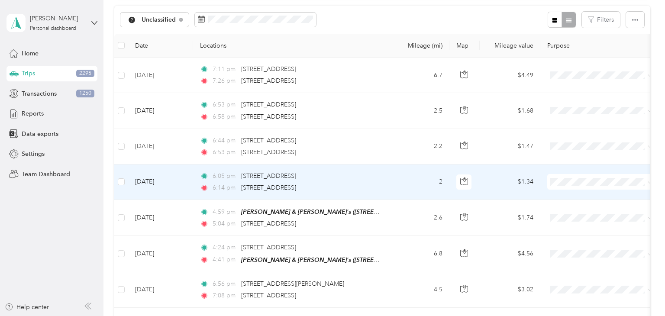
scroll to position [101, 0]
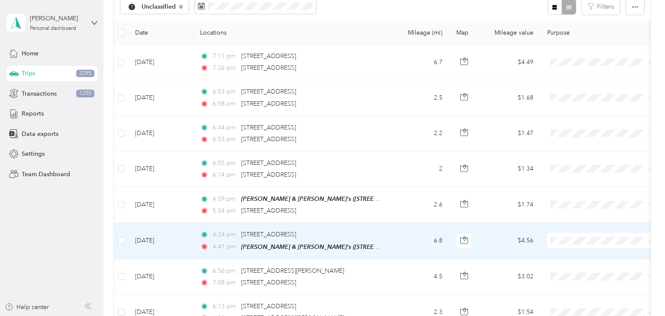
click at [576, 266] on span "Personal" at bounding box center [609, 270] width 80 height 9
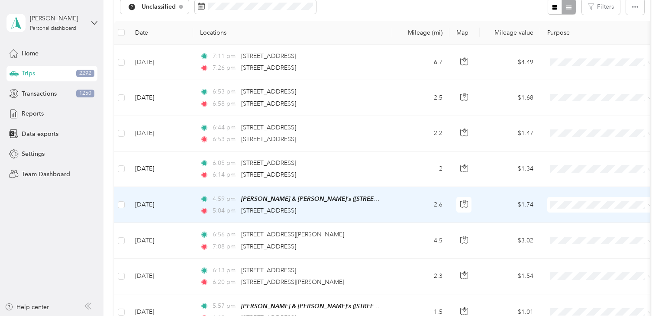
click at [404, 197] on td "2.6" at bounding box center [420, 205] width 57 height 36
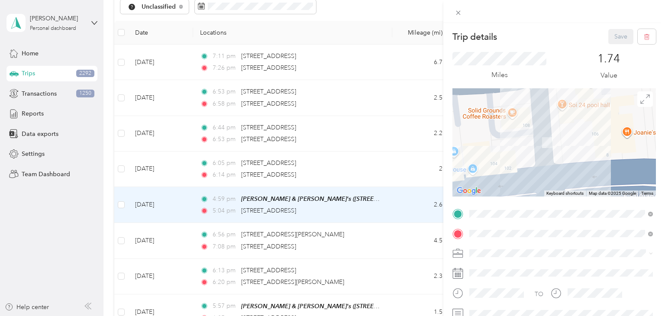
drag, startPoint x: 549, startPoint y: 156, endPoint x: 550, endPoint y: 165, distance: 9.2
click at [550, 165] on div at bounding box center [555, 142] width 204 height 108
click at [406, 203] on div "Trip details Save This trip cannot be edited because it is either under review,…" at bounding box center [332, 158] width 665 height 316
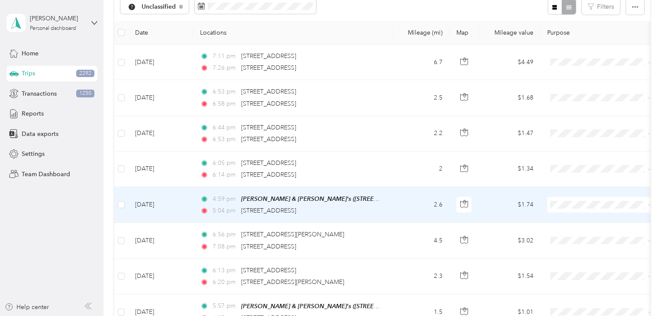
click at [584, 235] on span "Personal" at bounding box center [609, 235] width 80 height 9
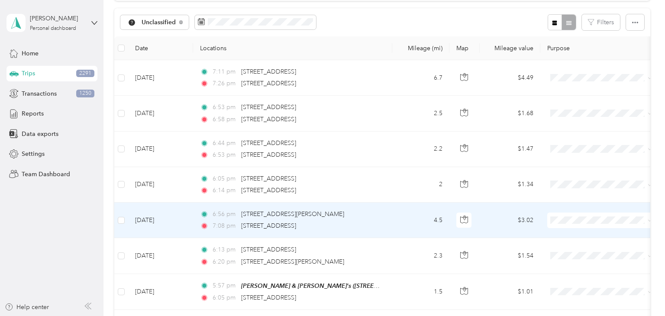
scroll to position [84, 0]
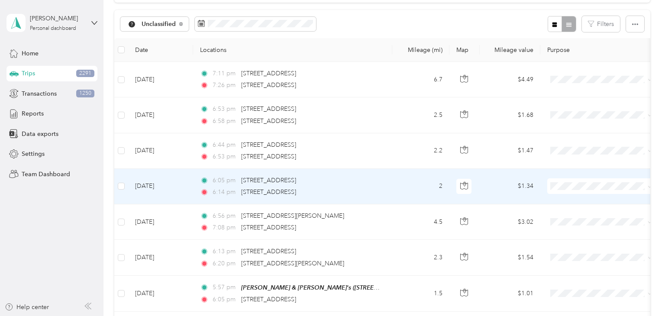
click at [402, 185] on td "2" at bounding box center [420, 187] width 57 height 36
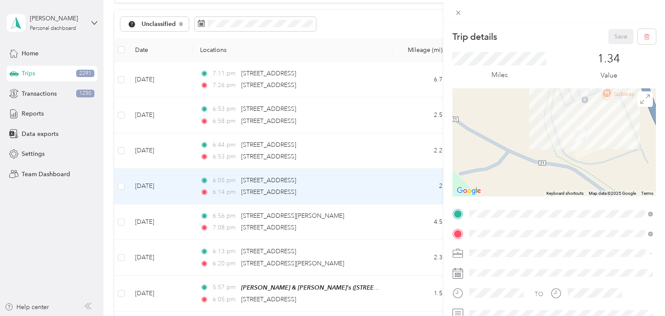
click at [415, 186] on div "Trip details Save This trip cannot be edited because it is either under review,…" at bounding box center [332, 158] width 665 height 316
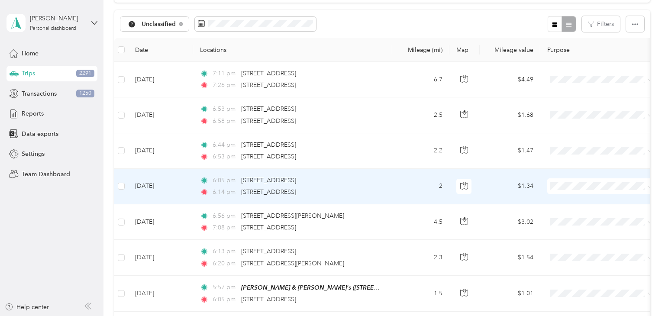
click at [587, 217] on span "Personal" at bounding box center [609, 214] width 80 height 9
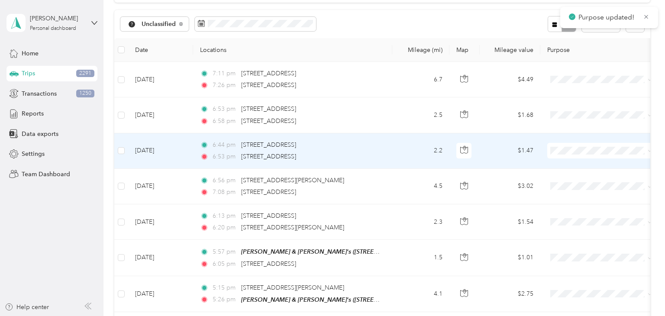
click at [400, 149] on td "2.2" at bounding box center [420, 151] width 57 height 36
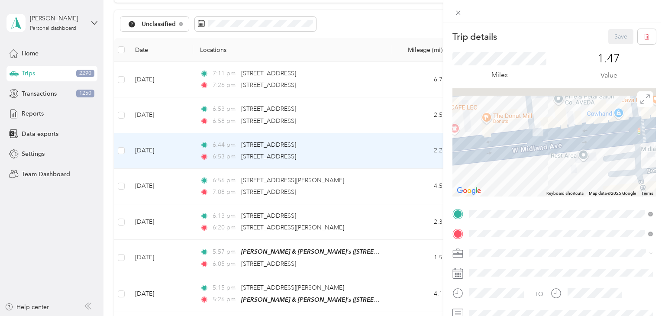
click at [540, 154] on div at bounding box center [555, 142] width 204 height 108
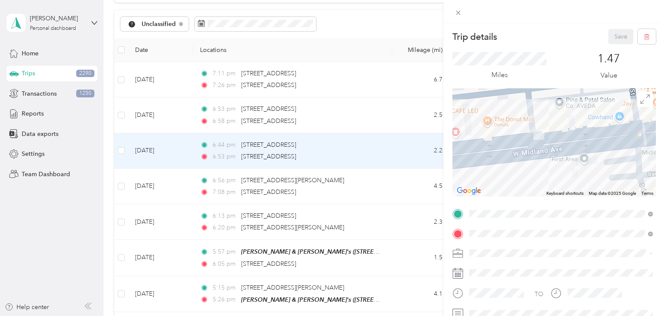
click at [405, 152] on div "Trip details Save This trip cannot be edited because it is either under review,…" at bounding box center [332, 158] width 665 height 316
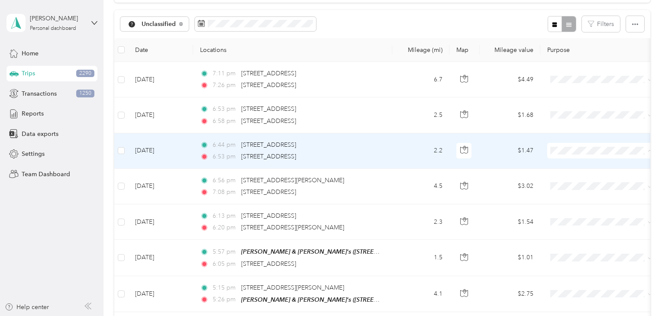
click at [571, 183] on li "Personal" at bounding box center [600, 181] width 107 height 15
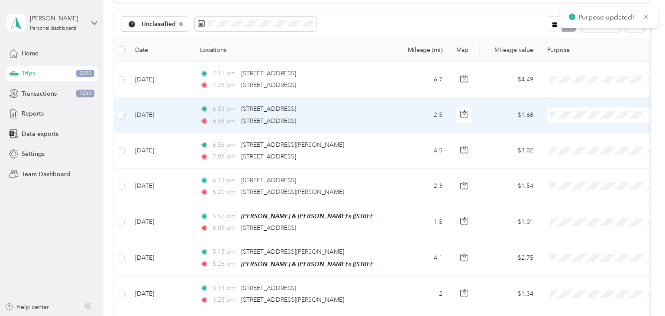
click at [386, 112] on td "6:53 pm [STREET_ADDRESS] 6:58 pm [STREET_ADDRESS]" at bounding box center [292, 115] width 199 height 36
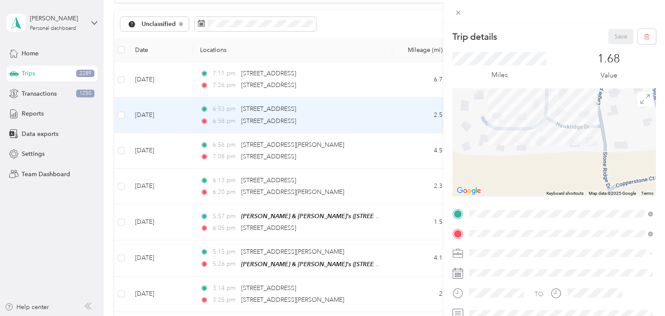
drag, startPoint x: 546, startPoint y: 125, endPoint x: 538, endPoint y: 147, distance: 24.0
click at [538, 147] on div at bounding box center [555, 142] width 204 height 108
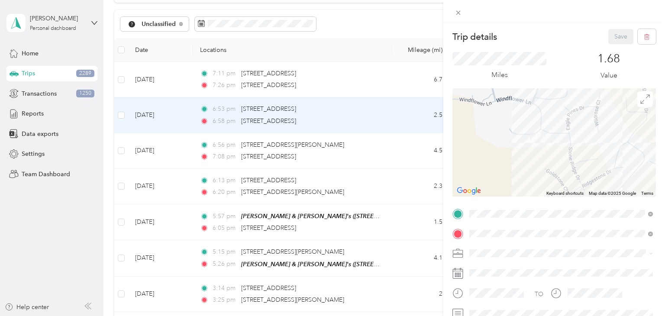
click at [404, 113] on div "Trip details Save This trip cannot be edited because it is either under review,…" at bounding box center [332, 158] width 665 height 316
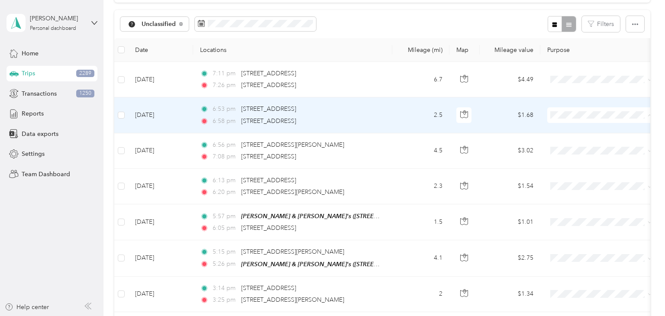
click at [589, 133] on span "Aggie Animal Care LLC" at bounding box center [609, 130] width 80 height 9
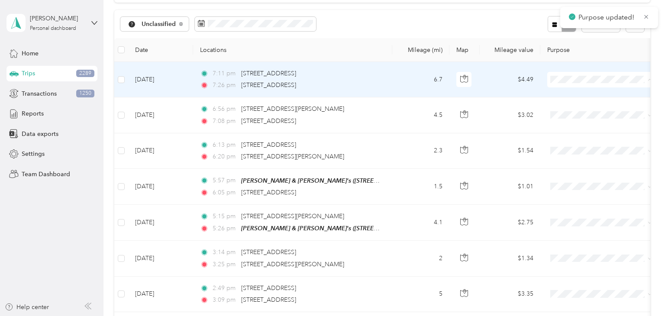
click at [583, 94] on span "Aggie Animal Care LLC" at bounding box center [609, 95] width 80 height 9
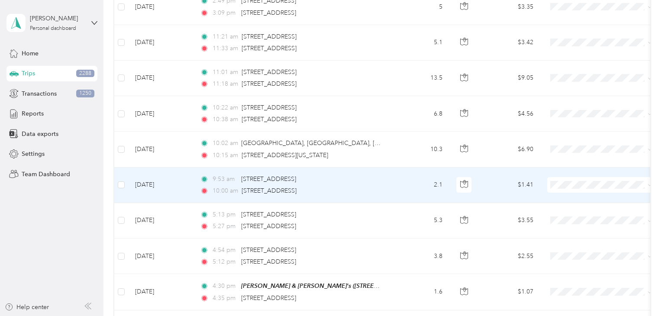
scroll to position [334, 0]
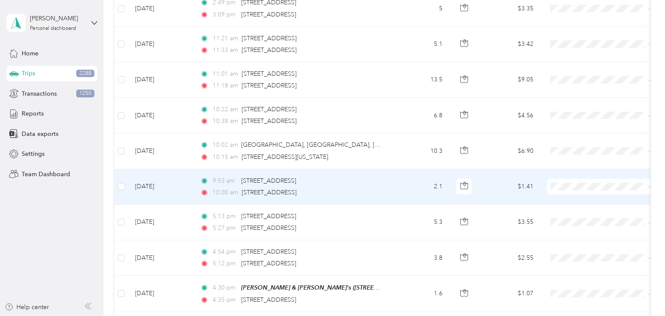
click at [404, 181] on td "2.1" at bounding box center [420, 187] width 57 height 36
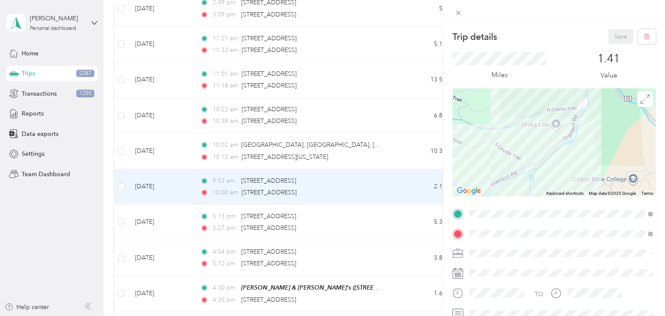
click at [393, 216] on div "Trip details Save This trip cannot be edited because it is either under review,…" at bounding box center [332, 158] width 665 height 316
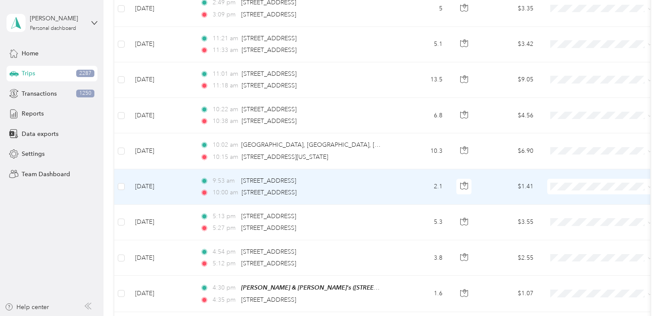
click at [399, 197] on td "2.1" at bounding box center [420, 187] width 57 height 36
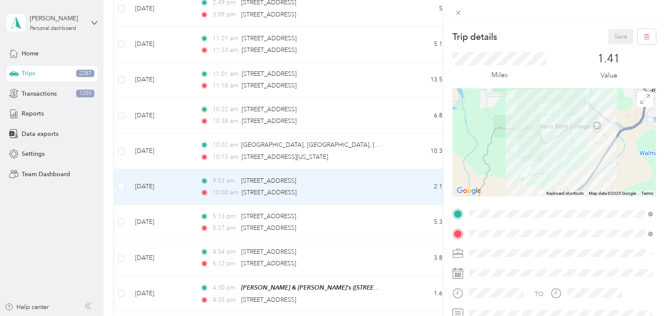
click at [398, 176] on div "Trip details Save This trip cannot be edited because it is either under review,…" at bounding box center [332, 158] width 665 height 316
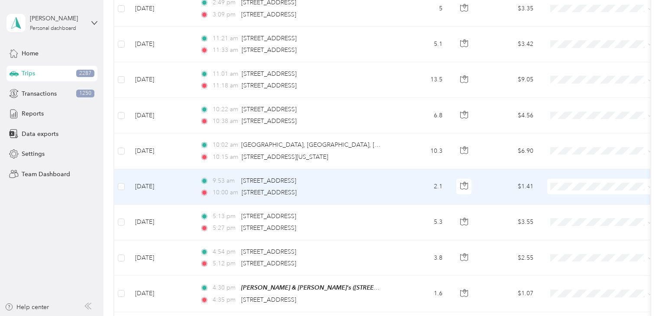
click at [566, 200] on span "Aggie Animal Care LLC" at bounding box center [601, 198] width 95 height 9
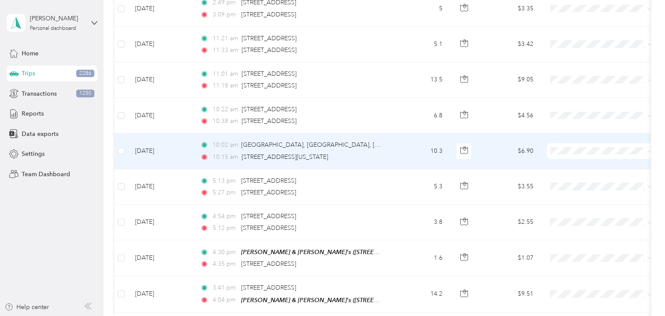
click at [578, 163] on span "Aggie Animal Care LLC" at bounding box center [609, 165] width 80 height 9
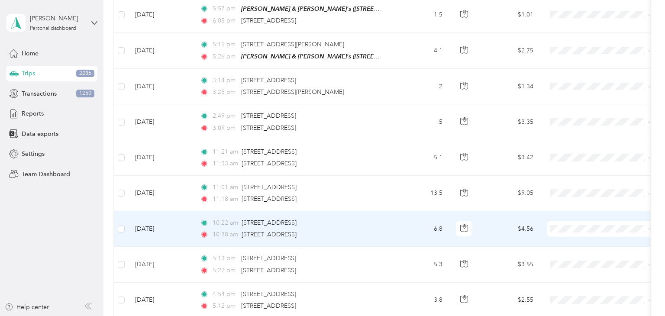
scroll to position [221, 0]
click at [399, 223] on td "6.8" at bounding box center [420, 229] width 57 height 36
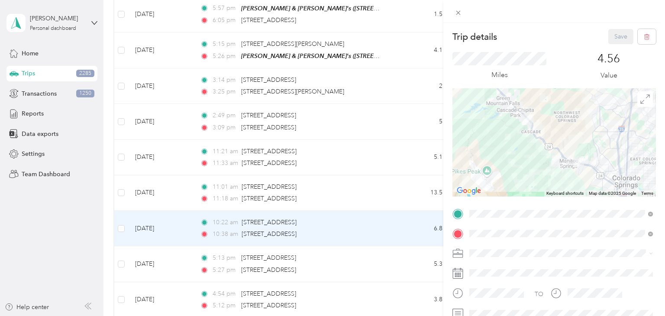
click at [390, 230] on div "Trip details Save This trip cannot be edited because it is either under review,…" at bounding box center [332, 158] width 665 height 316
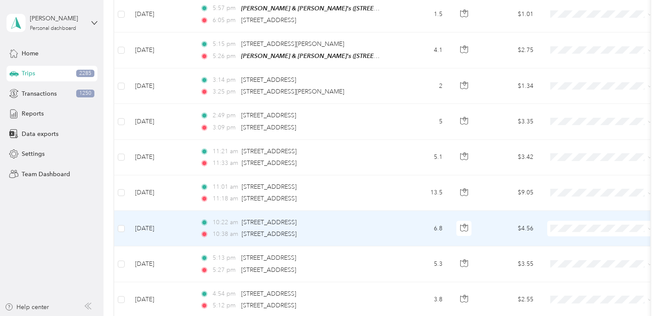
click at [583, 257] on span "Personal" at bounding box center [609, 257] width 80 height 9
click at [583, 259] on span "Personal" at bounding box center [609, 257] width 80 height 9
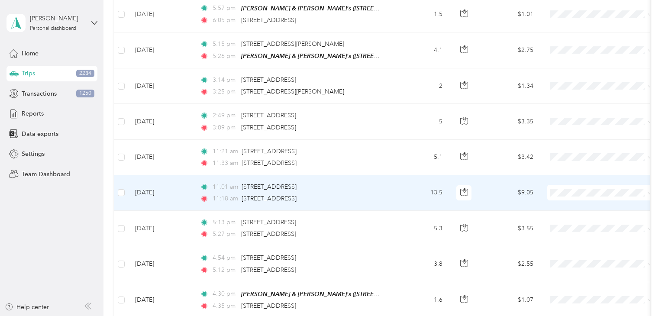
click at [413, 190] on td "13.5" at bounding box center [420, 193] width 57 height 36
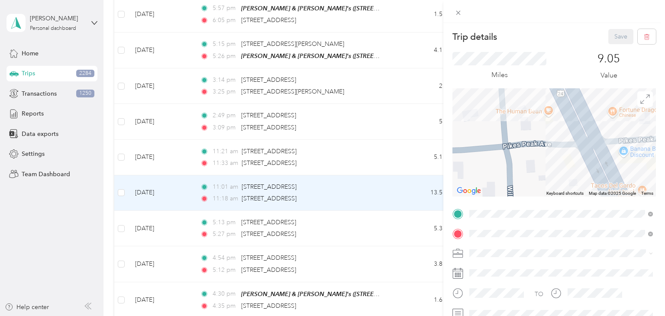
click at [395, 193] on div "Trip details Save This trip cannot be edited because it is either under review,…" at bounding box center [332, 158] width 665 height 316
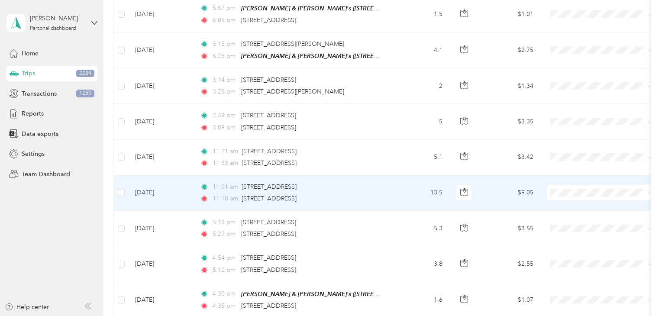
click at [569, 218] on span "Personal" at bounding box center [609, 222] width 80 height 9
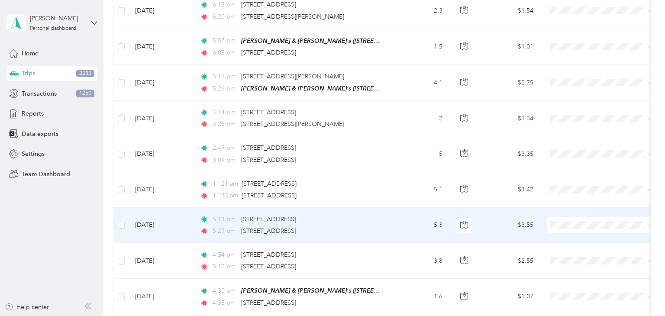
scroll to position [187, 0]
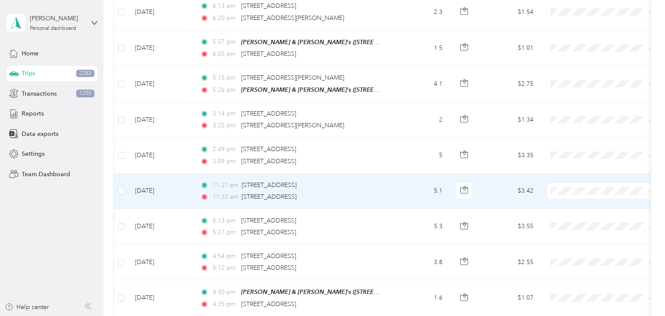
click at [391, 193] on td "11:21 am [STREET_ADDRESS] 11:33 am [STREET_ADDRESS]" at bounding box center [292, 192] width 199 height 36
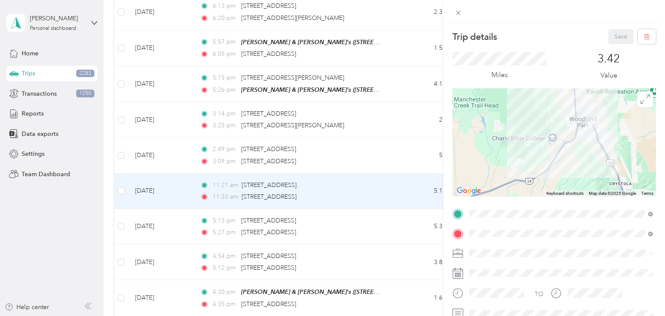
click at [391, 193] on div "Trip details Save This trip cannot be edited because it is either under review,…" at bounding box center [332, 158] width 665 height 316
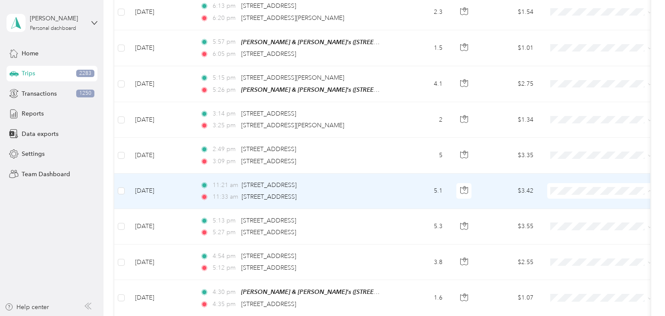
click at [584, 206] on span "Aggie Animal Care LLC" at bounding box center [609, 205] width 80 height 9
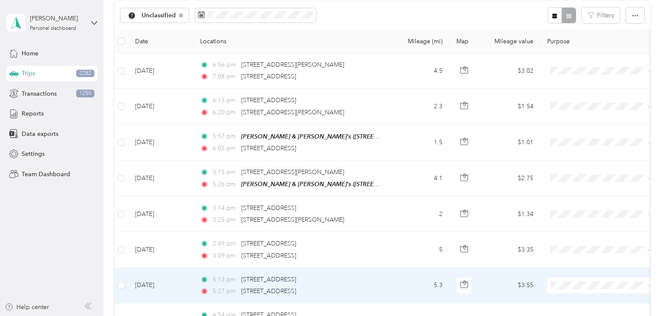
scroll to position [93, 0]
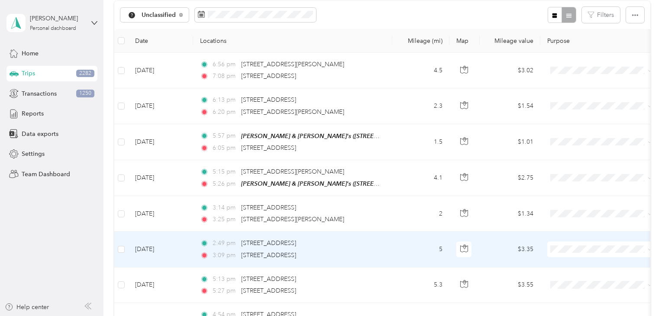
click at [399, 255] on td "5" at bounding box center [420, 250] width 57 height 36
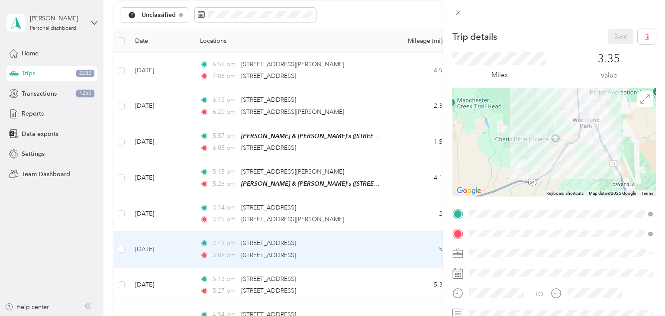
click at [398, 254] on div "Trip details Save This trip cannot be edited because it is either under review,…" at bounding box center [332, 158] width 665 height 316
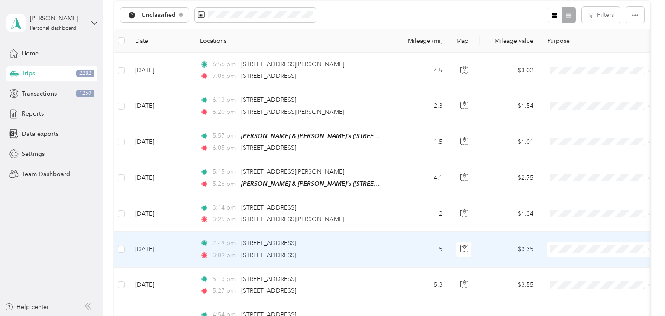
click at [393, 245] on td "5" at bounding box center [420, 250] width 57 height 36
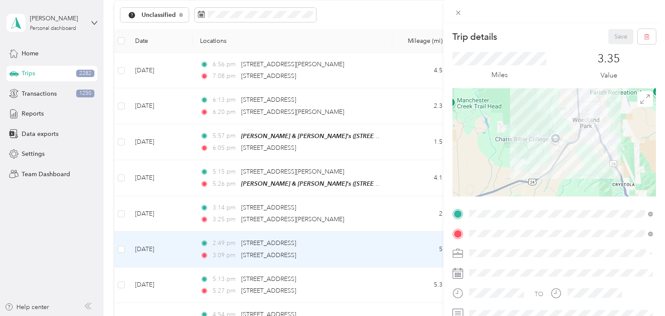
click at [393, 245] on div "Trip details Save This trip cannot be edited because it is either under review,…" at bounding box center [332, 158] width 665 height 316
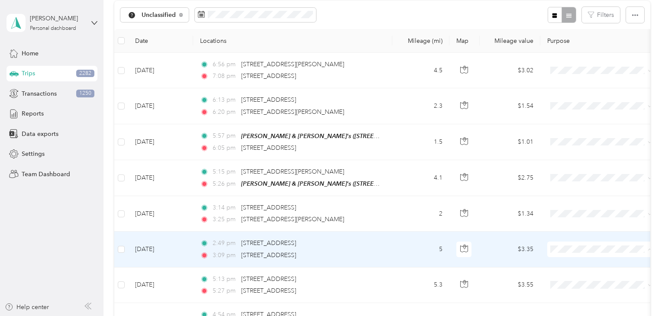
click at [569, 261] on span "Aggie Animal Care LLC" at bounding box center [609, 263] width 80 height 9
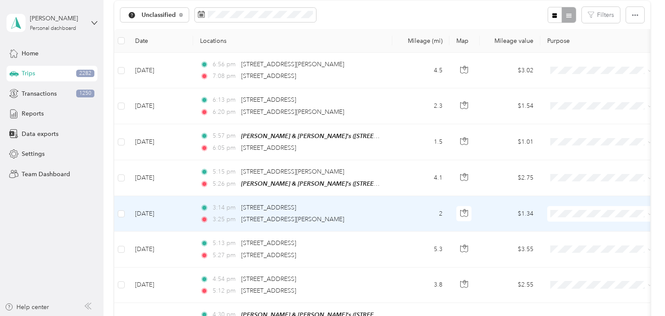
click at [570, 225] on span "Aggie Animal Care LLC" at bounding box center [609, 227] width 80 height 9
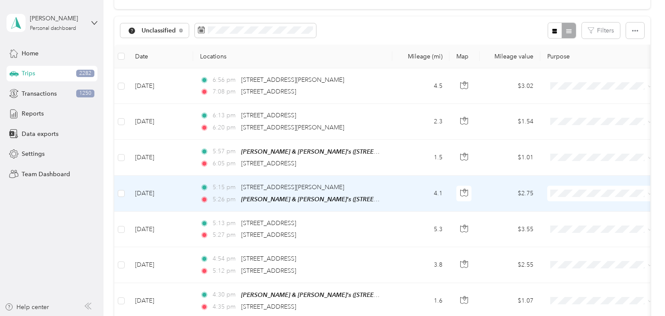
scroll to position [75, 0]
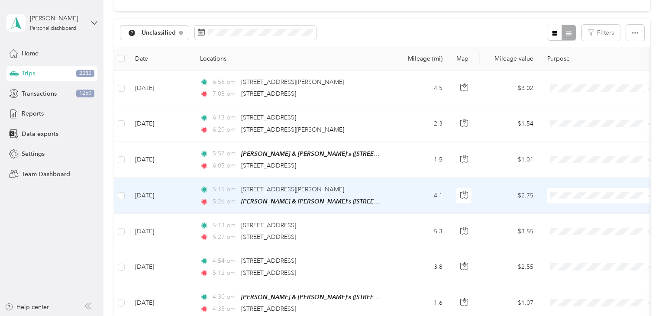
click at [576, 227] on li "Personal" at bounding box center [600, 225] width 107 height 15
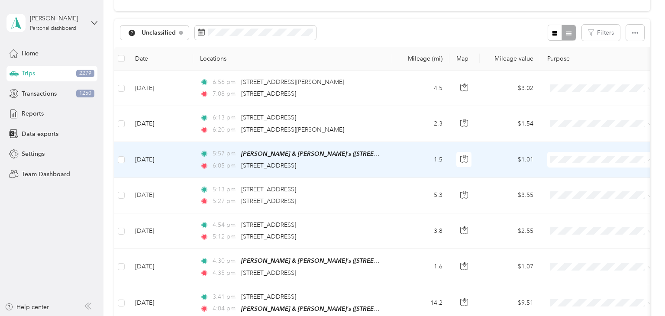
click at [577, 175] on span "Aggie Animal Care LLC" at bounding box center [609, 175] width 80 height 9
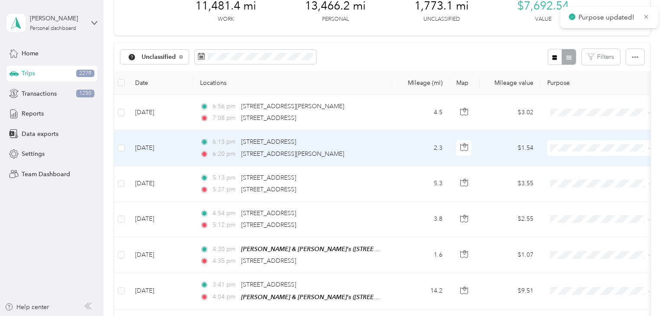
scroll to position [44, 0]
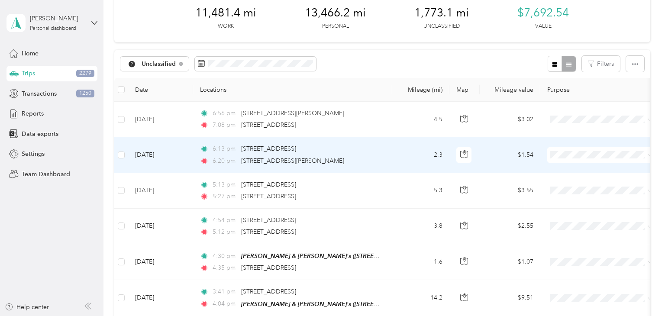
click at [393, 152] on td "2.3" at bounding box center [420, 155] width 57 height 36
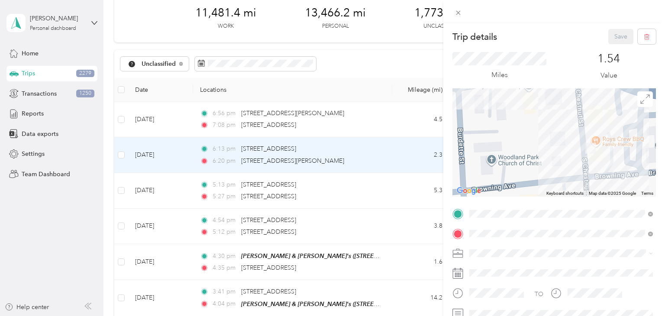
click at [409, 158] on div "Trip details Save This trip cannot be edited because it is either under review,…" at bounding box center [332, 158] width 665 height 316
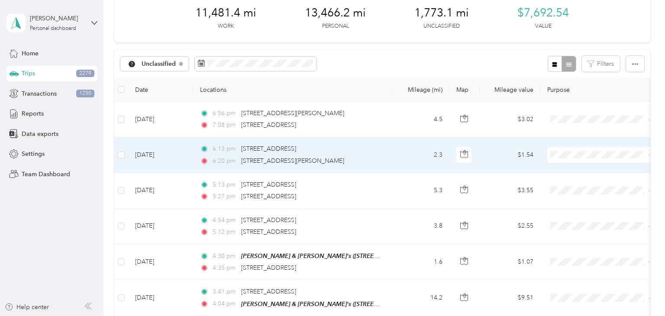
click at [576, 185] on span "Personal" at bounding box center [609, 185] width 80 height 9
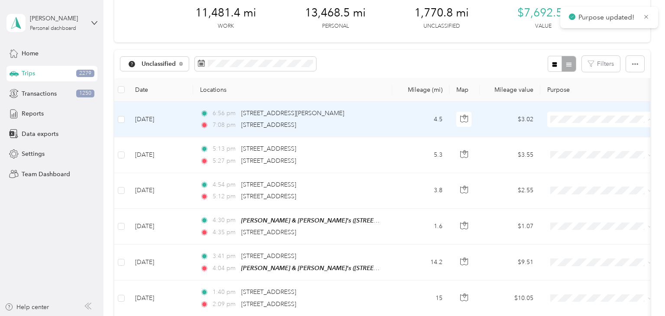
click at [576, 134] on span "Aggie Animal Care LLC" at bounding box center [609, 135] width 80 height 9
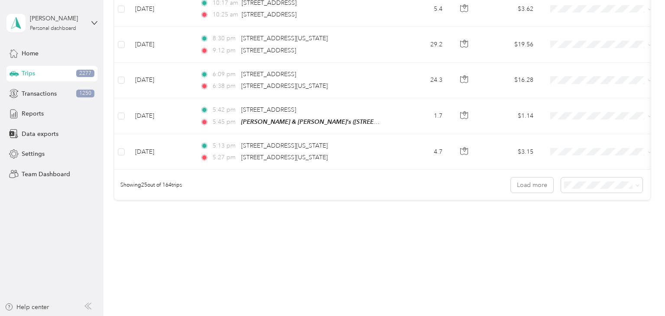
scroll to position [152, 0]
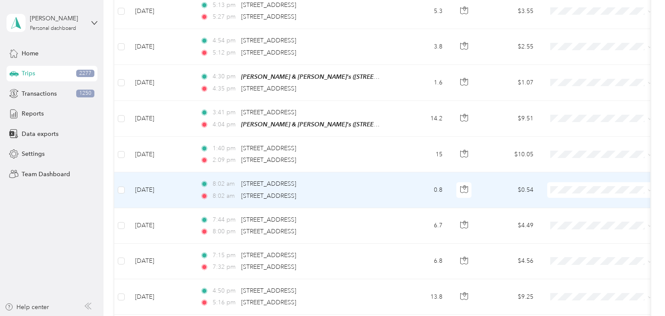
click at [398, 190] on td "0.8" at bounding box center [420, 190] width 57 height 36
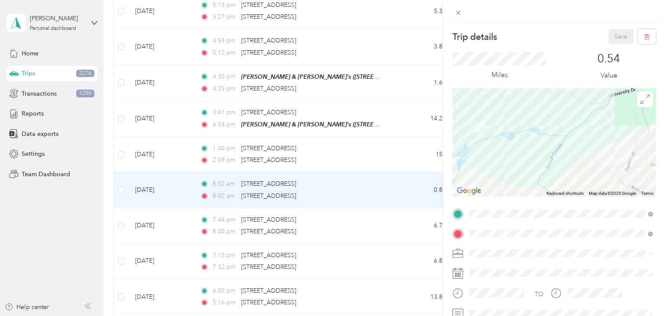
click at [396, 192] on div "Trip details Save This trip cannot be edited because it is either under review,…" at bounding box center [332, 158] width 665 height 316
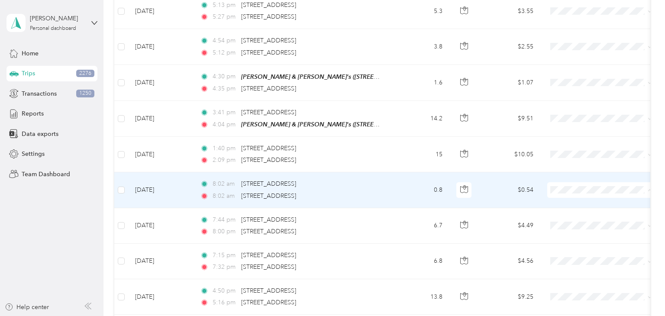
click at [582, 207] on li "Aggie Animal Care LLC" at bounding box center [600, 204] width 107 height 15
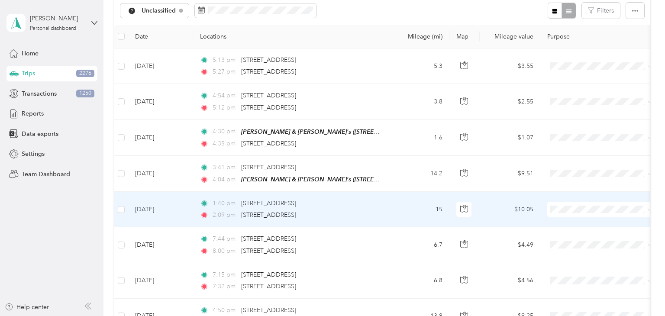
scroll to position [97, 0]
click at [406, 214] on td "15" at bounding box center [420, 210] width 57 height 36
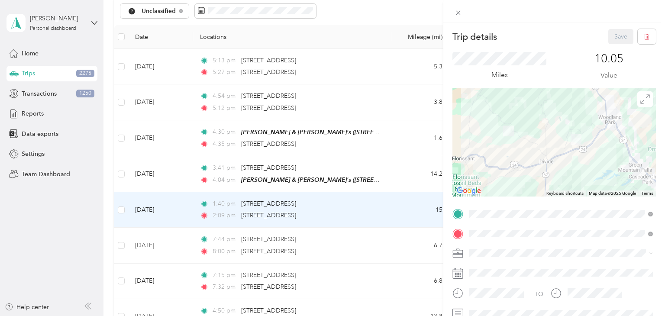
click at [396, 209] on div "Trip details Save This trip cannot be edited because it is either under review,…" at bounding box center [332, 158] width 665 height 316
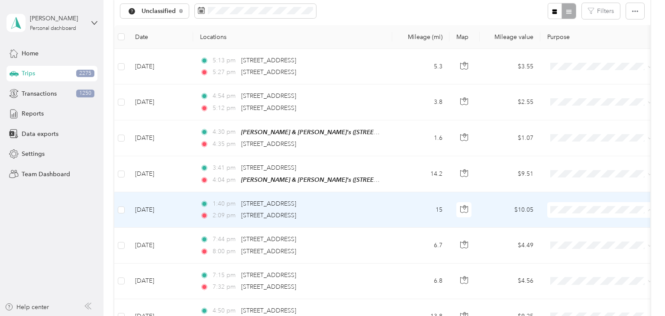
click at [574, 224] on span "Aggie Animal Care LLC" at bounding box center [609, 224] width 80 height 9
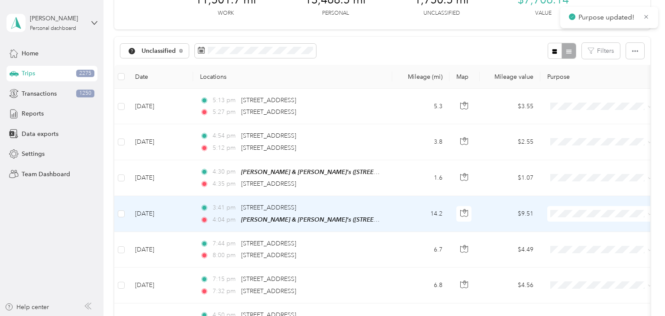
scroll to position [56, 0]
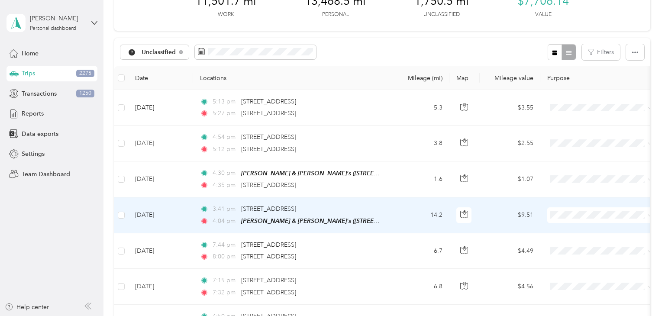
click at [569, 244] on span "Personal" at bounding box center [609, 244] width 80 height 9
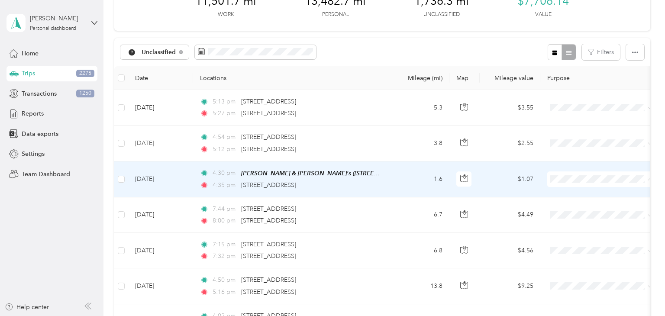
click at [566, 197] on li "Aggie Animal Care LLC" at bounding box center [600, 194] width 107 height 15
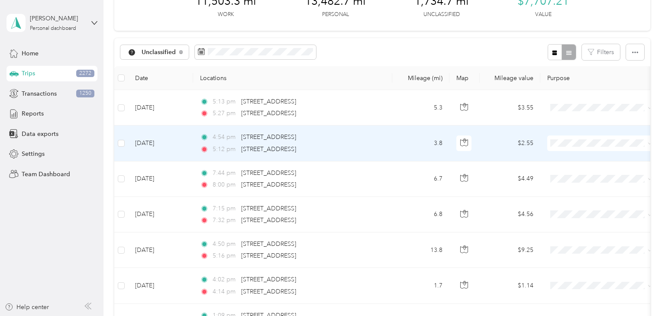
click at [386, 146] on td "4:54 pm [STREET_ADDRESS] 5:12 pm [STREET_ADDRESS]" at bounding box center [292, 144] width 199 height 36
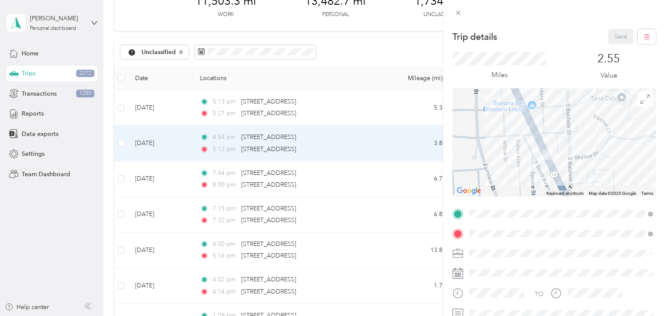
drag, startPoint x: 592, startPoint y: 175, endPoint x: 558, endPoint y: 152, distance: 41.0
click at [558, 152] on div at bounding box center [555, 142] width 204 height 108
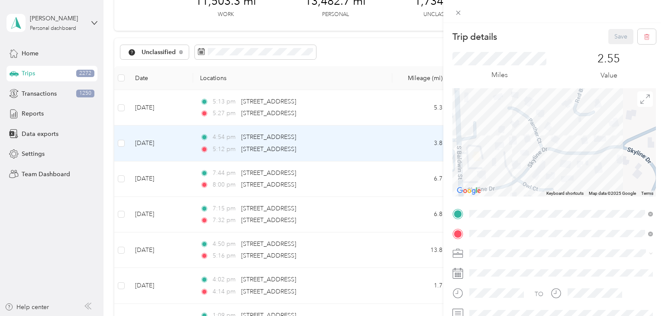
drag, startPoint x: 570, startPoint y: 133, endPoint x: 504, endPoint y: 146, distance: 68.0
click at [504, 146] on div at bounding box center [555, 142] width 204 height 108
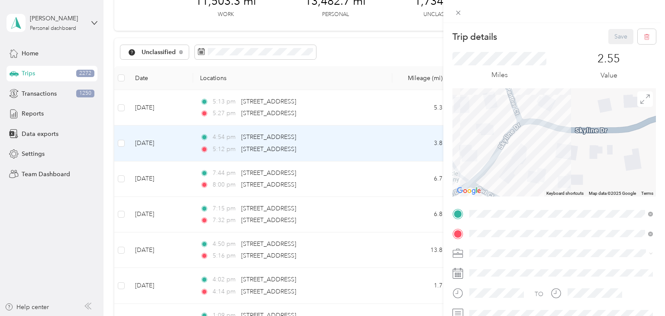
drag, startPoint x: 524, startPoint y: 139, endPoint x: 484, endPoint y: 103, distance: 53.4
click at [484, 103] on div at bounding box center [555, 142] width 204 height 108
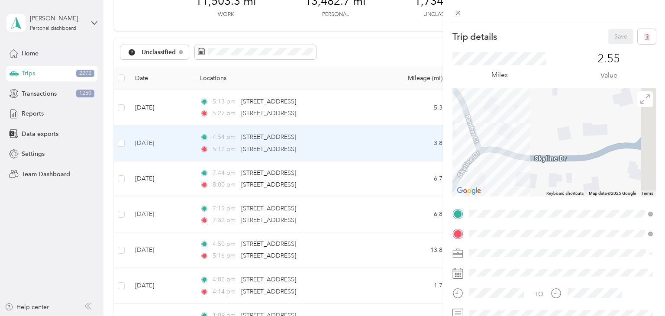
drag, startPoint x: 549, startPoint y: 133, endPoint x: 471, endPoint y: 170, distance: 86.2
click at [471, 170] on div at bounding box center [555, 142] width 204 height 108
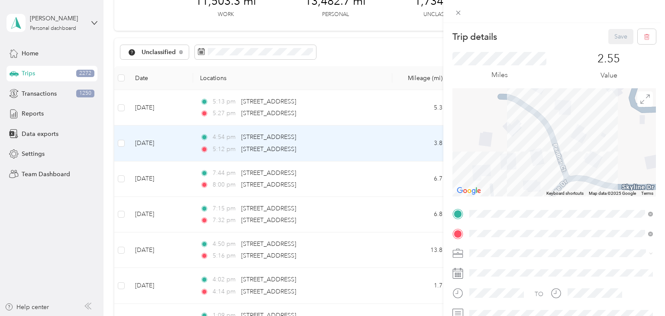
drag, startPoint x: 547, startPoint y: 144, endPoint x: 689, endPoint y: 160, distance: 142.1
click at [661, 160] on html "[PERSON_NAME] Personal dashboard Home Trips 2272 Transactions 1250 Reports Data…" at bounding box center [330, 158] width 661 height 316
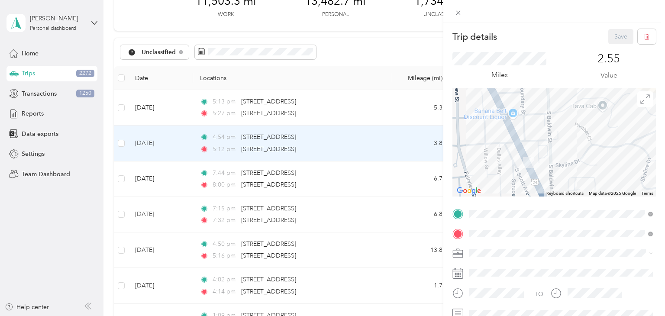
drag, startPoint x: 513, startPoint y: 172, endPoint x: 542, endPoint y: 158, distance: 32.5
click at [542, 159] on div at bounding box center [555, 142] width 204 height 108
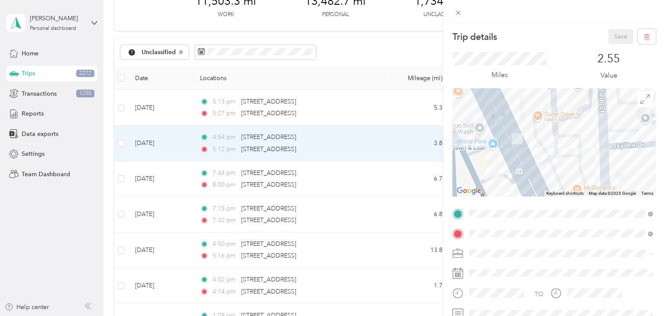
drag, startPoint x: 547, startPoint y: 138, endPoint x: 539, endPoint y: 121, distance: 18.8
click at [539, 121] on div at bounding box center [555, 142] width 204 height 108
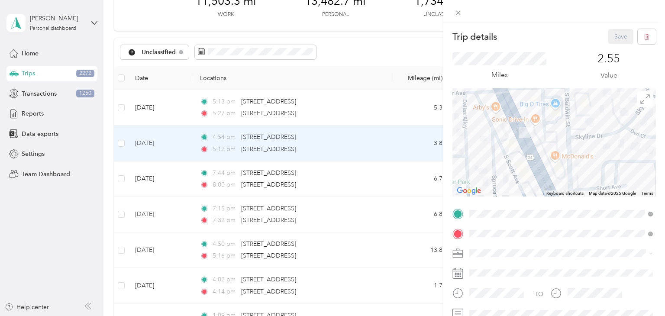
click at [412, 144] on div "Trip details Save This trip cannot be edited because it is either under review,…" at bounding box center [332, 158] width 665 height 316
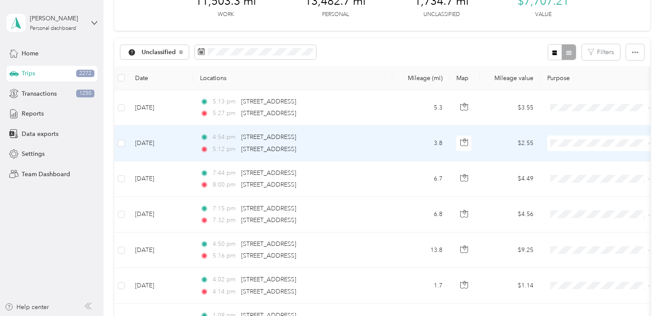
click at [573, 173] on span "Personal" at bounding box center [609, 173] width 80 height 9
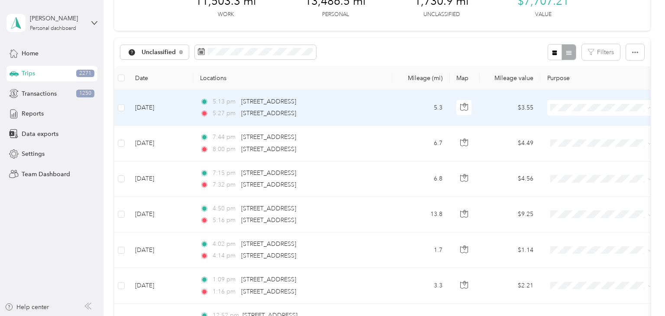
click at [582, 126] on span "Aggie Animal Care LLC" at bounding box center [609, 123] width 80 height 9
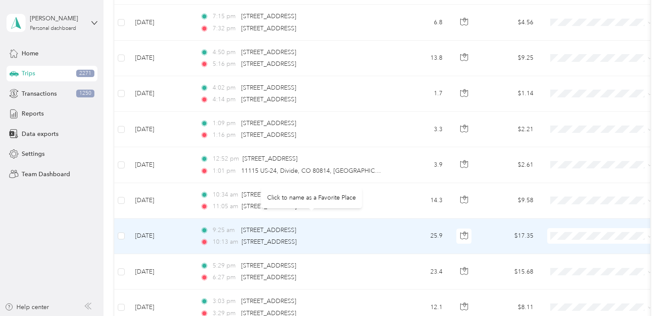
scroll to position [187, 0]
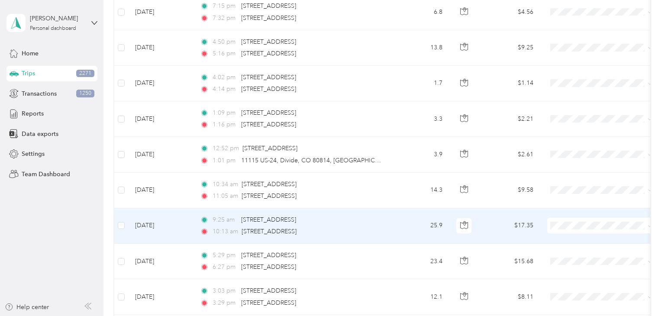
click at [390, 225] on td "9:25 am [STREET_ADDRESS] 10:13 am [STREET_ADDRESS]" at bounding box center [292, 226] width 199 height 36
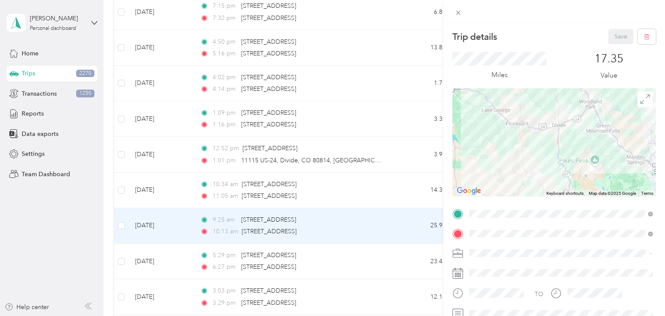
click at [407, 226] on div "Trip details Save This trip cannot be edited because it is either under review,…" at bounding box center [332, 158] width 665 height 316
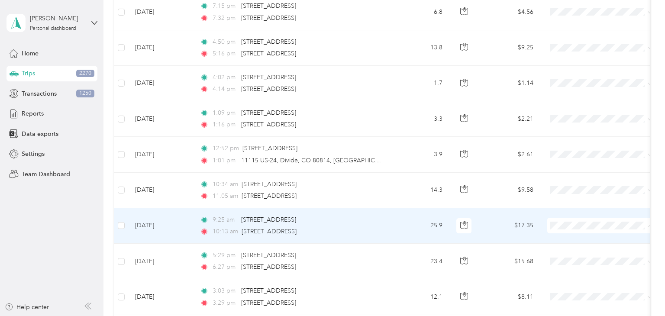
click at [593, 241] on span "Aggie Animal Care LLC" at bounding box center [609, 240] width 80 height 9
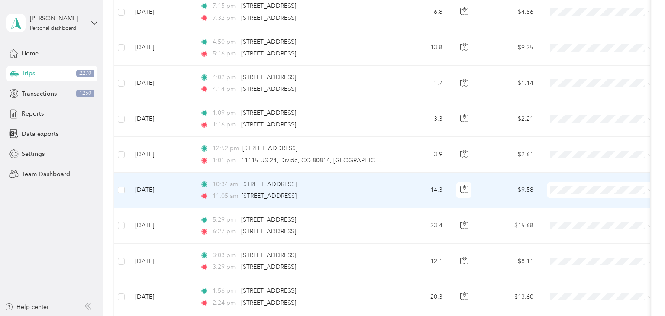
click at [393, 187] on td "14.3" at bounding box center [420, 191] width 57 height 36
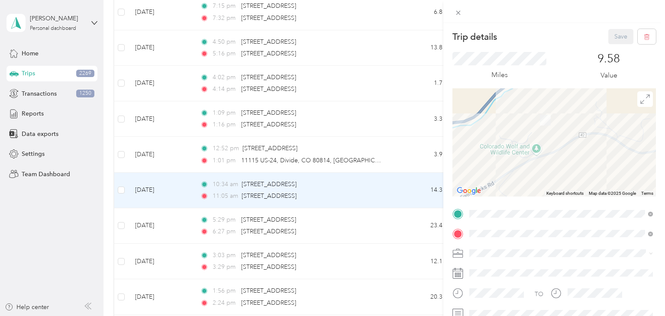
drag, startPoint x: 557, startPoint y: 115, endPoint x: 550, endPoint y: 154, distance: 40.0
click at [550, 154] on div at bounding box center [555, 142] width 204 height 108
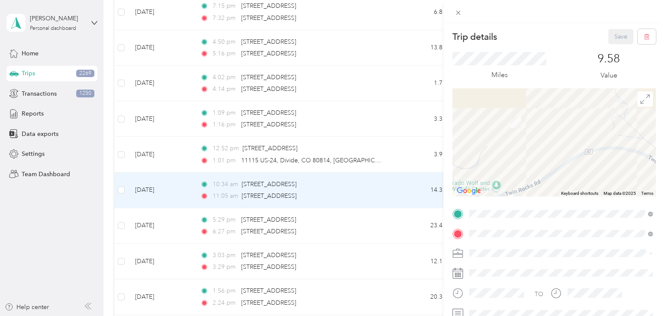
drag, startPoint x: 536, startPoint y: 138, endPoint x: 514, endPoint y: 147, distance: 24.1
click at [514, 147] on div at bounding box center [555, 142] width 204 height 108
click at [391, 191] on div "Trip details Save This trip cannot be edited because it is either under review,…" at bounding box center [332, 158] width 665 height 316
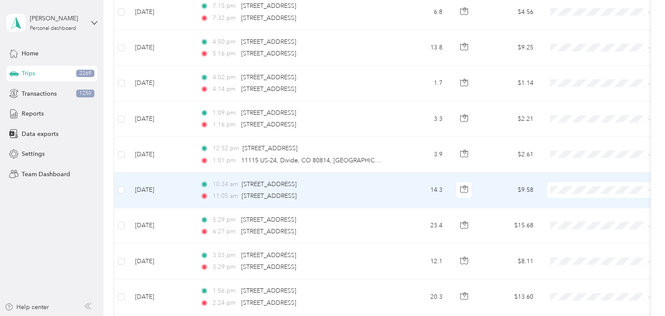
click at [589, 207] on span "Aggie Animal Care LLC" at bounding box center [609, 205] width 80 height 9
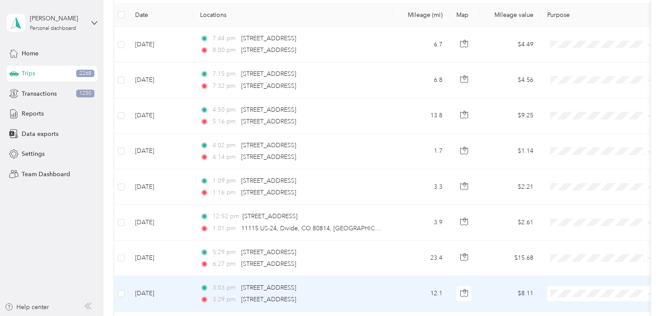
scroll to position [85, 0]
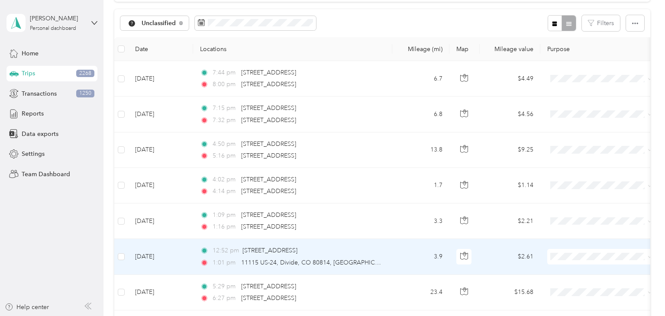
click at [405, 251] on td "3.9" at bounding box center [420, 257] width 57 height 36
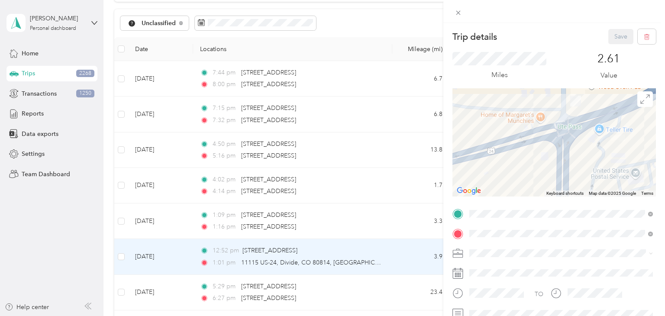
drag, startPoint x: 583, startPoint y: 113, endPoint x: 586, endPoint y: 136, distance: 23.1
click at [586, 136] on div at bounding box center [555, 142] width 204 height 108
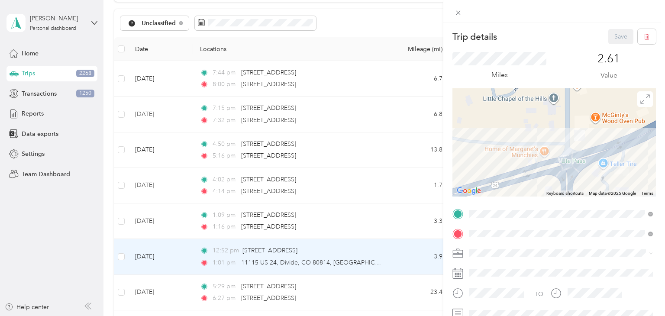
click at [377, 252] on div "Trip details Save This trip cannot be edited because it is either under review,…" at bounding box center [332, 158] width 665 height 316
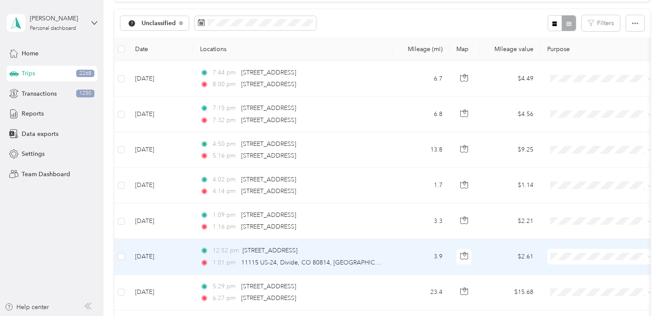
click at [579, 285] on span "Personal" at bounding box center [609, 287] width 80 height 9
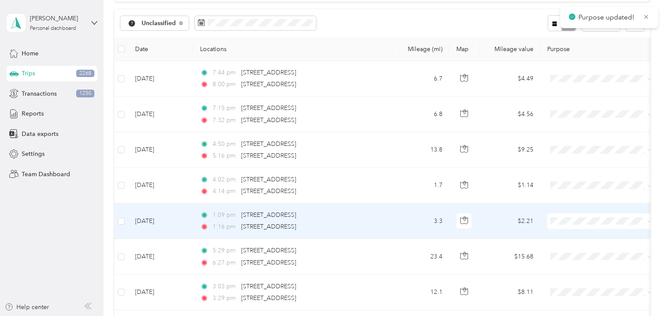
click at [390, 217] on td "1:09 pm [STREET_ADDRESS] 1:16 pm [STREET_ADDRESS]" at bounding box center [292, 222] width 199 height 36
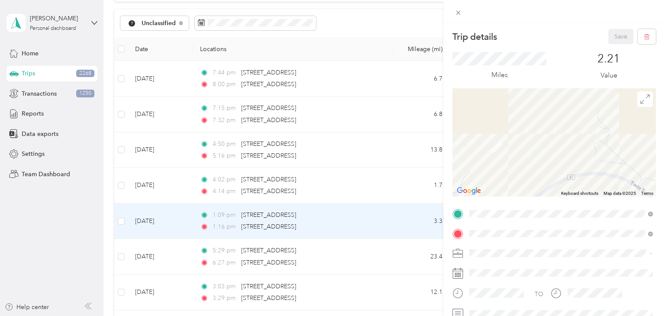
click at [393, 215] on div "Trip details Save This trip cannot be edited because it is either under review,…" at bounding box center [332, 158] width 665 height 316
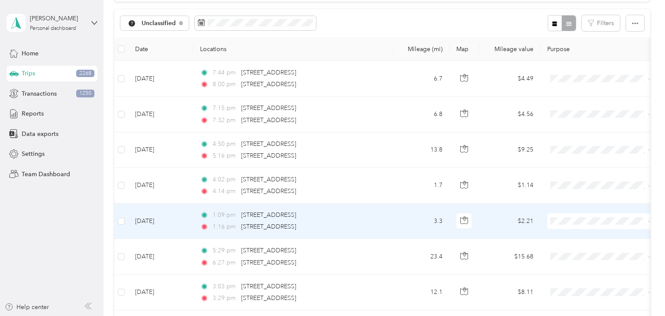
click at [579, 234] on span "Aggie Animal Care LLC" at bounding box center [609, 236] width 80 height 9
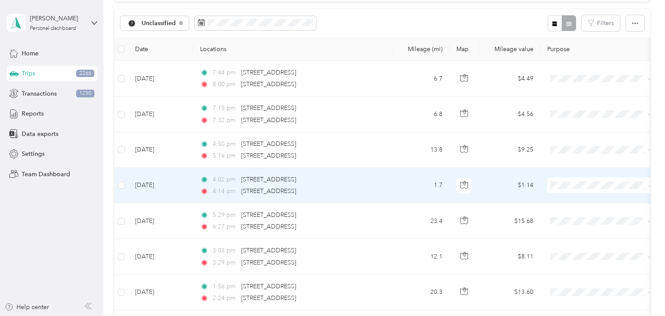
click at [570, 199] on span "Aggie Animal Care LLC" at bounding box center [609, 201] width 80 height 9
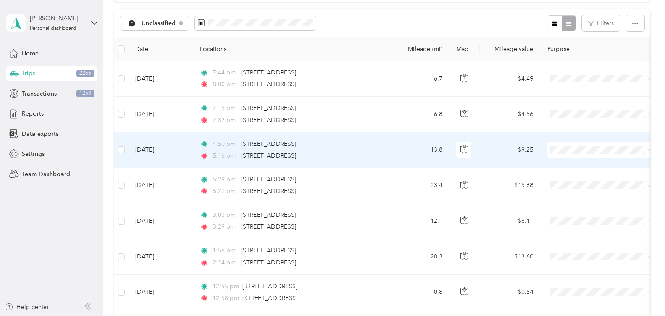
click at [573, 166] on span "Aggie Animal Care LLC" at bounding box center [609, 165] width 80 height 9
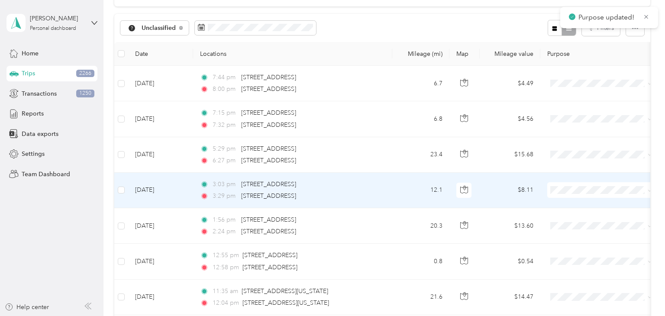
scroll to position [72, 0]
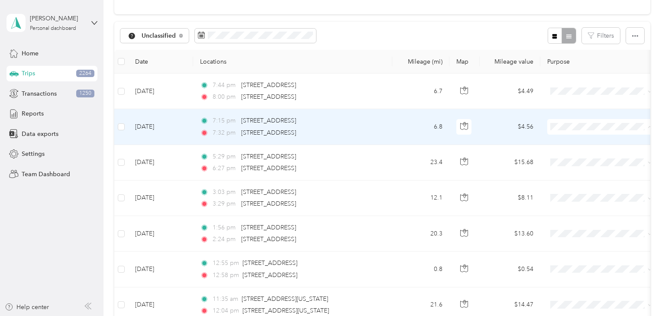
click at [571, 142] on span "Aggie Animal Care LLC" at bounding box center [609, 142] width 80 height 9
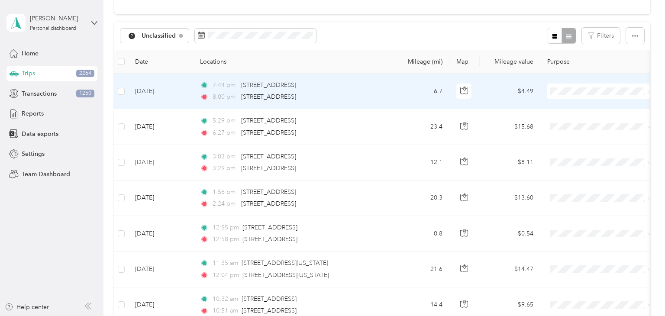
click at [579, 110] on li "Aggie Animal Care LLC" at bounding box center [600, 107] width 107 height 15
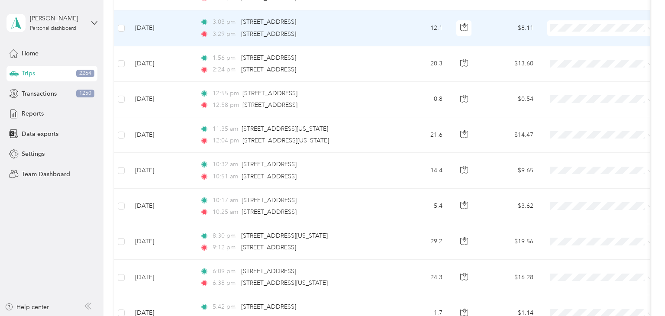
scroll to position [204, 0]
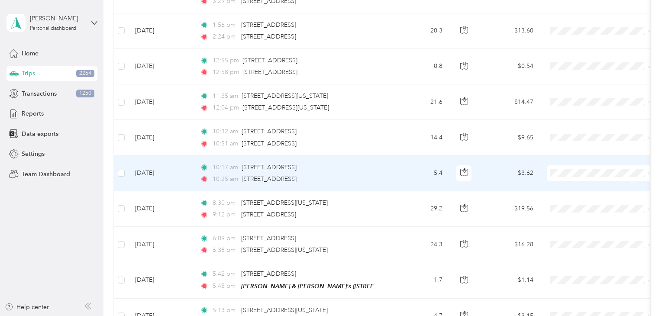
click at [392, 177] on td "10:17 am [STREET_ADDRESS] 10:25 am [STREET_ADDRESS]" at bounding box center [292, 174] width 199 height 36
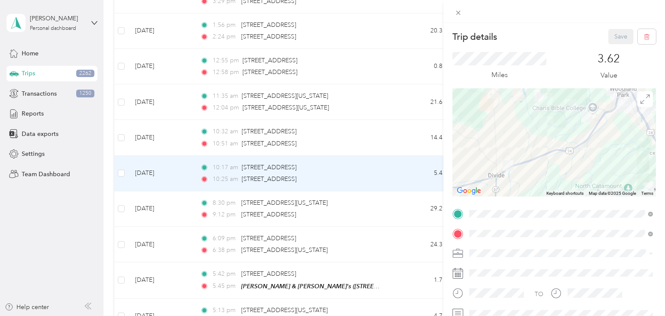
click at [403, 174] on div "Trip details Save This trip cannot be edited because it is either under review,…" at bounding box center [332, 158] width 665 height 316
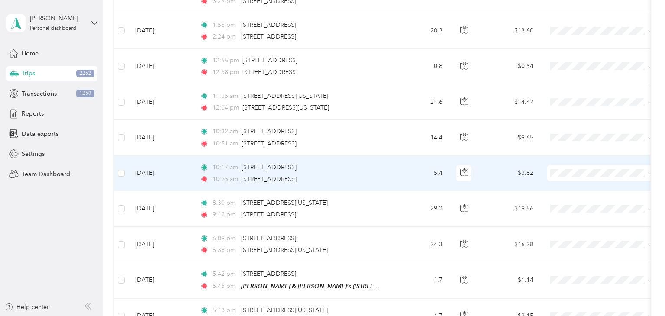
click at [580, 207] on li "Personal" at bounding box center [600, 203] width 107 height 15
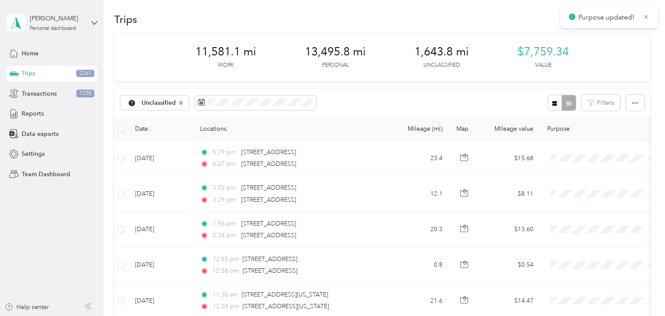
scroll to position [142, 0]
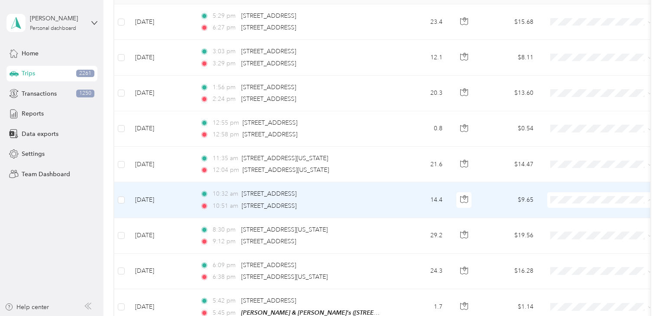
click at [583, 214] on span "Aggie Animal Care LLC" at bounding box center [609, 215] width 80 height 9
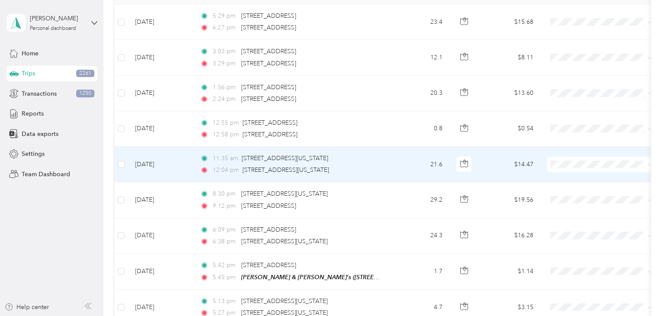
click at [586, 178] on span "Aggie Animal Care LLC" at bounding box center [609, 179] width 80 height 9
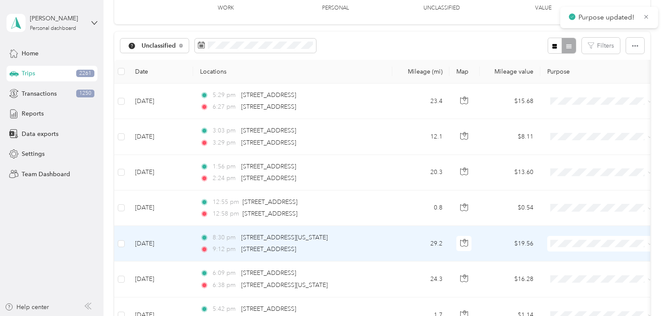
scroll to position [62, 0]
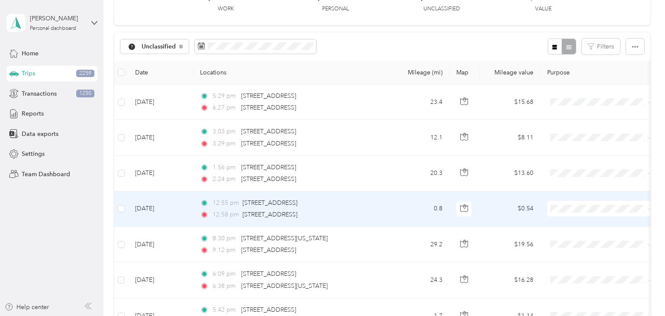
click at [585, 226] on span "Aggie Animal Care LLC" at bounding box center [609, 224] width 80 height 9
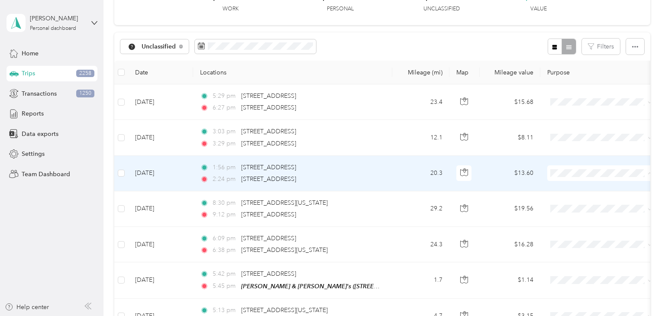
click at [574, 188] on span "Aggie Animal Care LLC" at bounding box center [609, 189] width 80 height 9
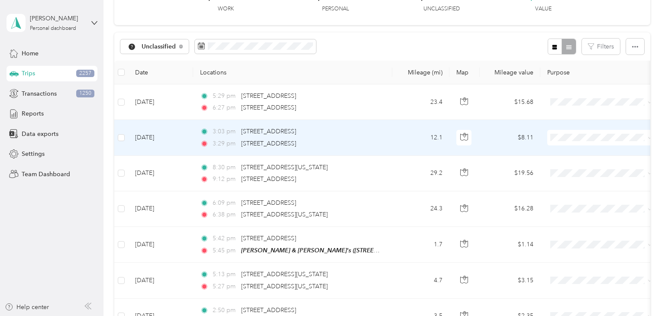
click at [395, 138] on td "12.1" at bounding box center [420, 138] width 57 height 36
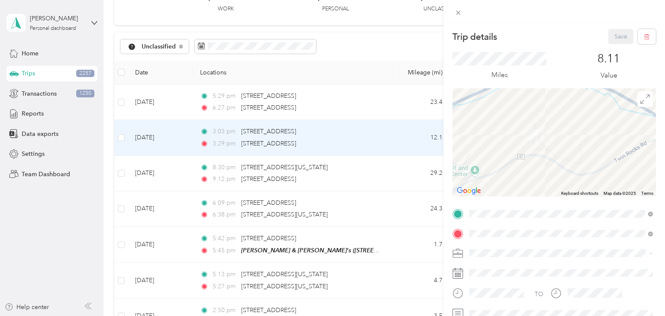
drag, startPoint x: 540, startPoint y: 178, endPoint x: 517, endPoint y: 172, distance: 23.7
click at [517, 172] on div at bounding box center [555, 142] width 204 height 108
click at [377, 132] on div "Trip details Save This trip cannot be edited because it is either under review,…" at bounding box center [332, 158] width 665 height 316
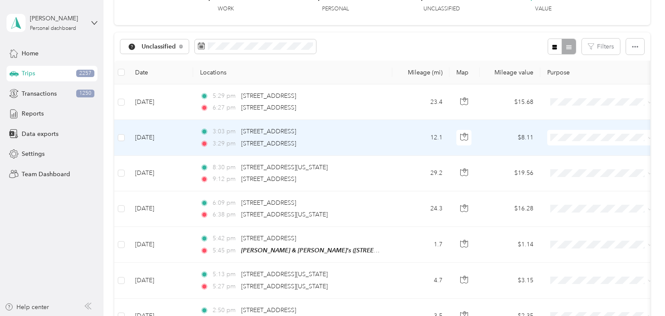
click at [586, 155] on li "Aggie Animal Care LLC" at bounding box center [600, 152] width 107 height 15
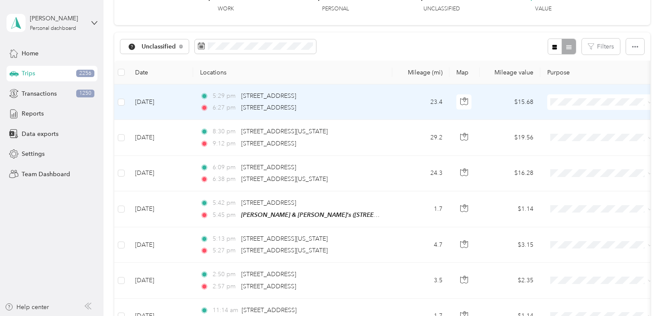
click at [586, 120] on li "Aggie Animal Care LLC" at bounding box center [600, 117] width 107 height 15
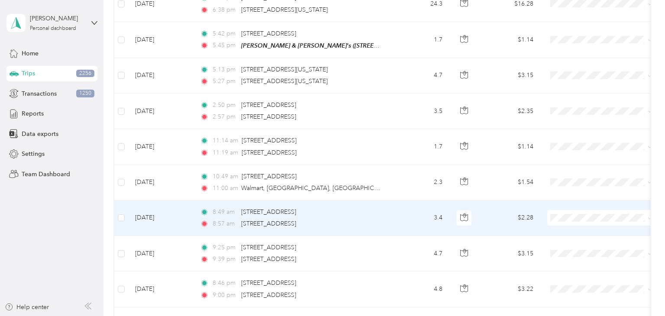
scroll to position [194, 0]
click at [392, 213] on td "8:49 am [STREET_ADDRESS] 8:57 am [STREET_ADDRESS]" at bounding box center [292, 220] width 199 height 36
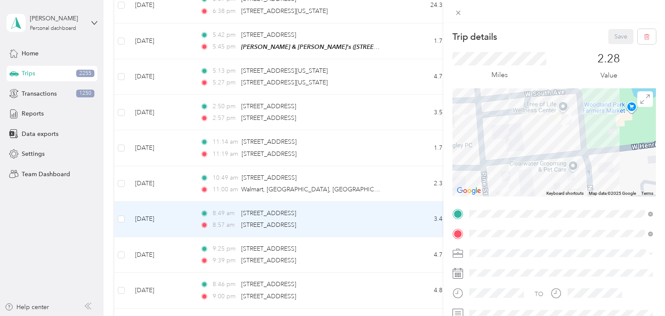
drag, startPoint x: 569, startPoint y: 126, endPoint x: 569, endPoint y: 142, distance: 16.0
click at [569, 142] on div at bounding box center [555, 142] width 204 height 108
click at [394, 217] on div "Trip details Save This trip cannot be edited because it is either under review,…" at bounding box center [332, 158] width 665 height 316
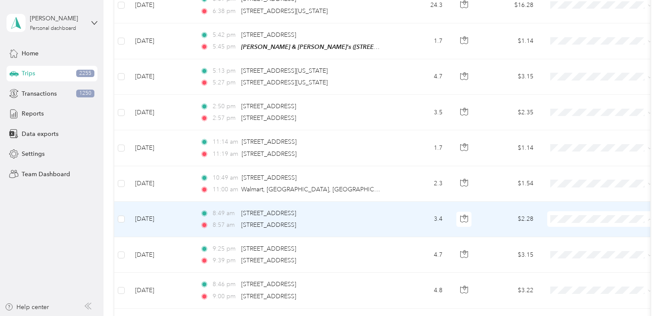
click at [576, 236] on li "Aggie Animal Care LLC" at bounding box center [600, 234] width 107 height 15
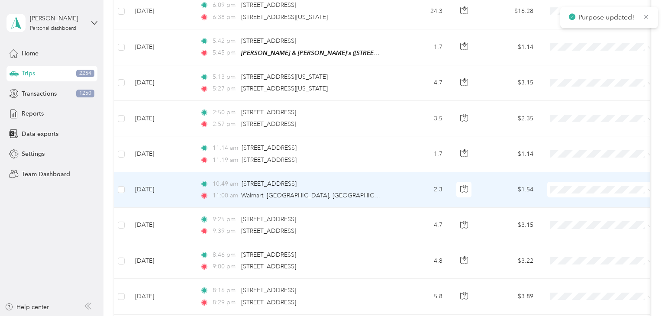
scroll to position [183, 0]
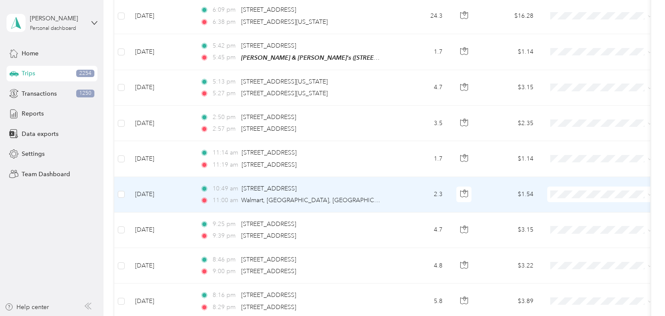
click at [568, 225] on span "Personal" at bounding box center [601, 224] width 95 height 9
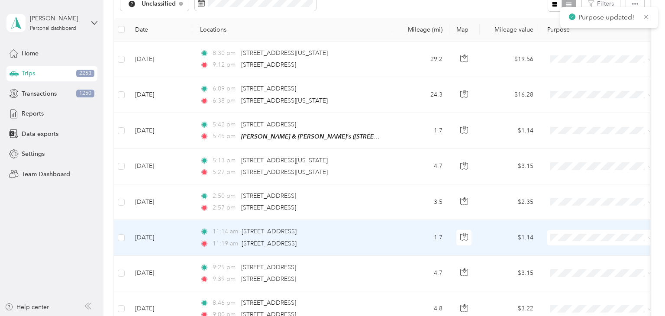
scroll to position [104, 0]
click at [583, 249] on span "Aggie Animal Care LLC" at bounding box center [609, 252] width 80 height 9
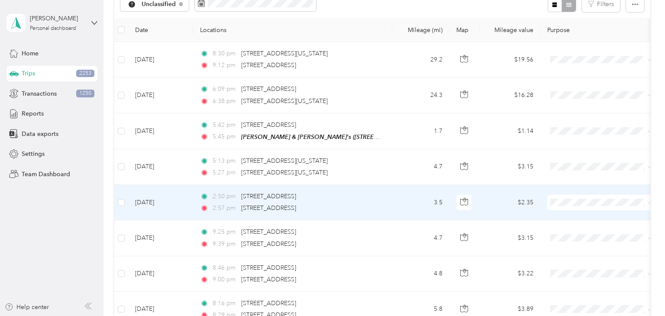
click at [571, 215] on span "Aggie Animal Care LLC" at bounding box center [609, 217] width 80 height 9
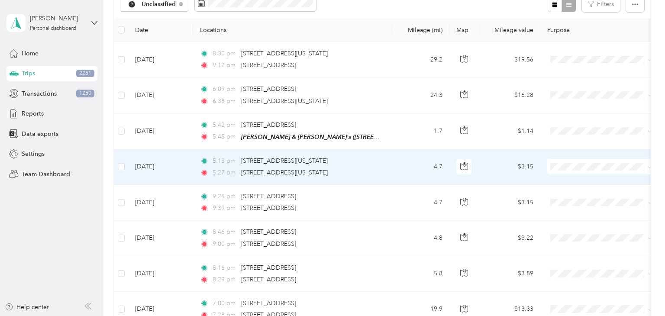
click at [577, 181] on span "Aggie Animal Care LLC" at bounding box center [609, 181] width 80 height 9
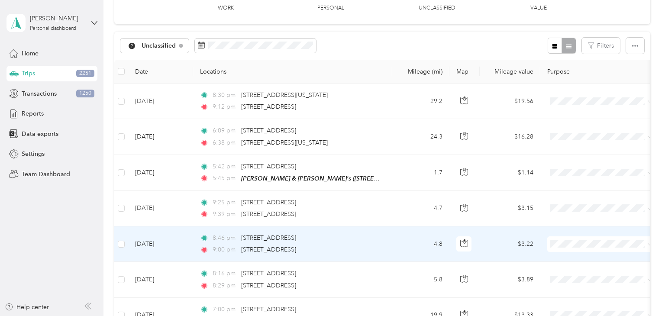
scroll to position [60, 0]
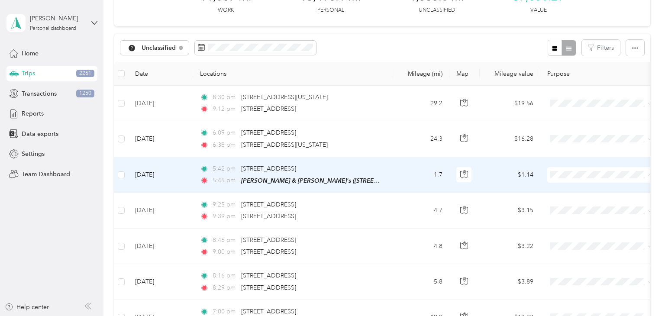
click at [594, 202] on span "Personal" at bounding box center [609, 205] width 80 height 9
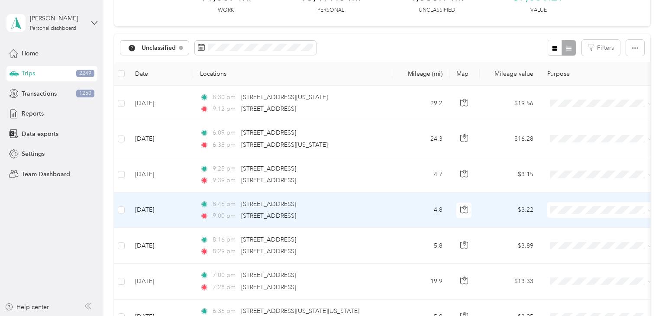
scroll to position [59, 0]
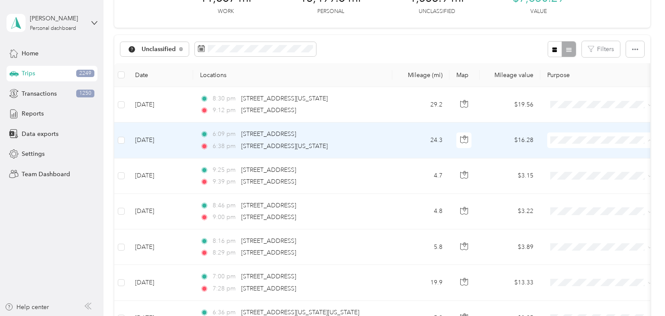
click at [566, 168] on span "Personal" at bounding box center [601, 170] width 95 height 9
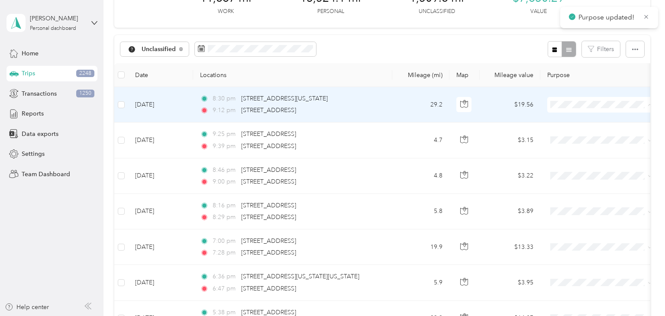
click at [584, 138] on span "Personal" at bounding box center [609, 135] width 80 height 9
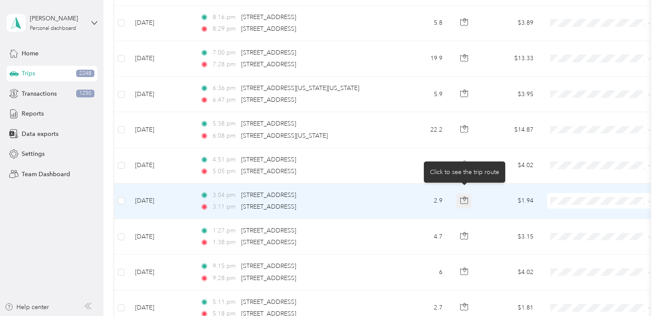
scroll to position [221, 0]
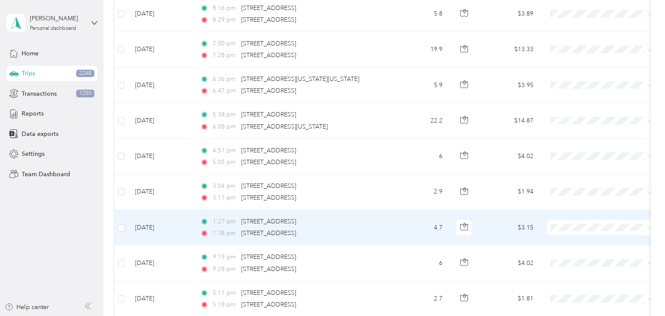
click at [578, 245] on span "Aggie Animal Care LLC" at bounding box center [609, 242] width 80 height 9
click at [587, 244] on span "Aggie Animal Care LLC" at bounding box center [609, 241] width 80 height 9
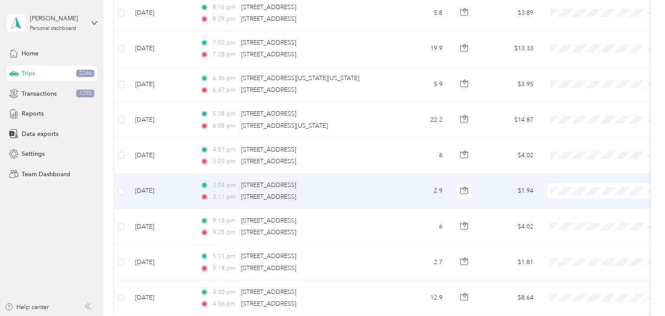
click at [579, 204] on span "Aggie Animal Care LLC" at bounding box center [609, 206] width 80 height 9
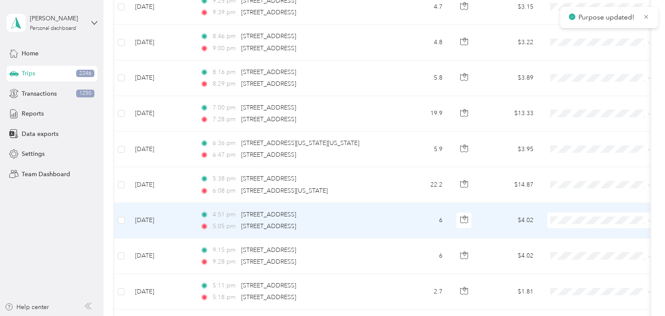
scroll to position [154, 0]
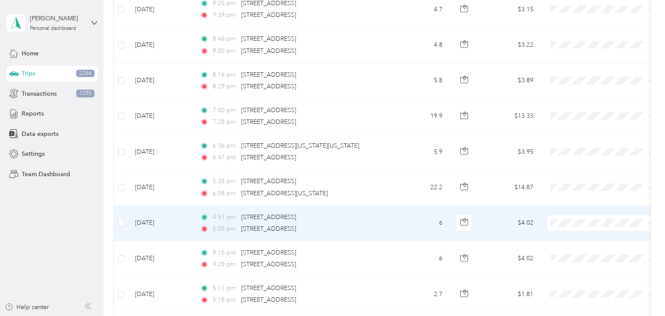
click at [571, 238] on span "Aggie Animal Care LLC" at bounding box center [609, 238] width 80 height 9
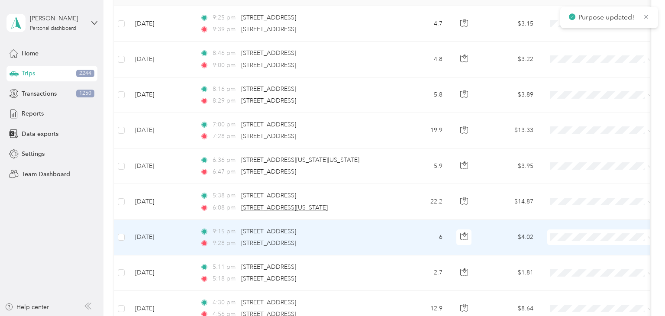
scroll to position [138, 0]
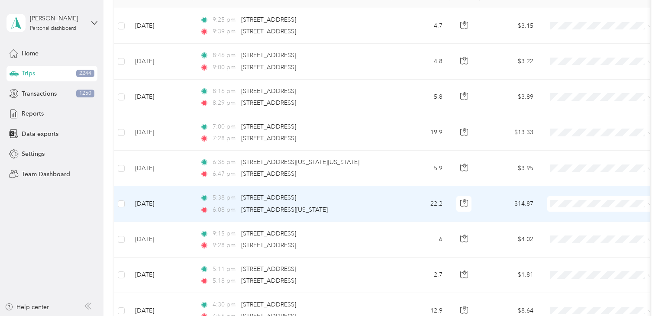
click at [572, 235] on span "Personal" at bounding box center [609, 234] width 80 height 9
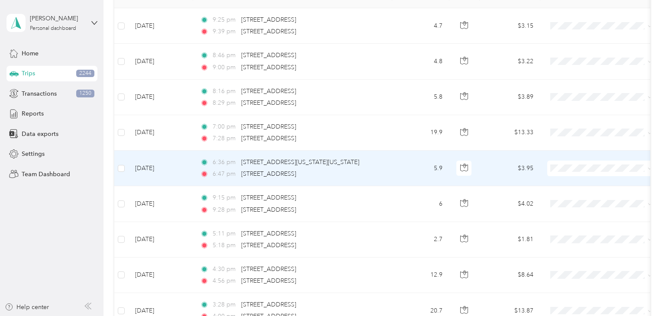
click at [583, 198] on span "Personal" at bounding box center [609, 198] width 80 height 9
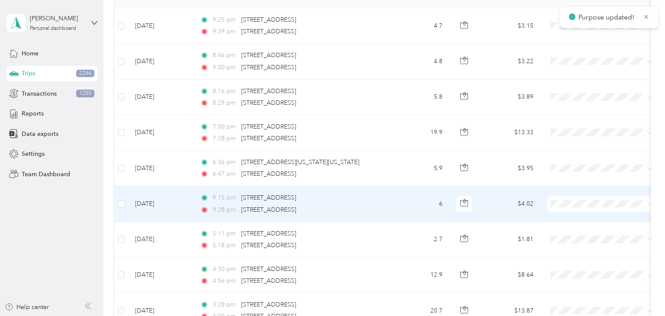
scroll to position [43, 0]
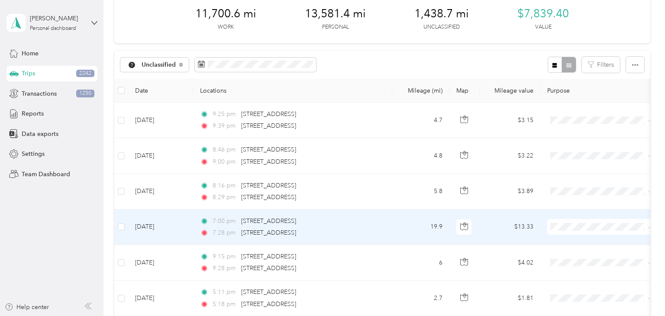
click at [570, 259] on span "Personal" at bounding box center [609, 256] width 80 height 9
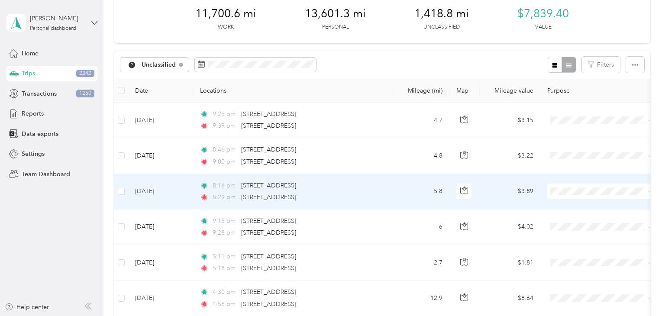
click at [570, 208] on span "Aggie Animal Care LLC" at bounding box center [609, 204] width 80 height 9
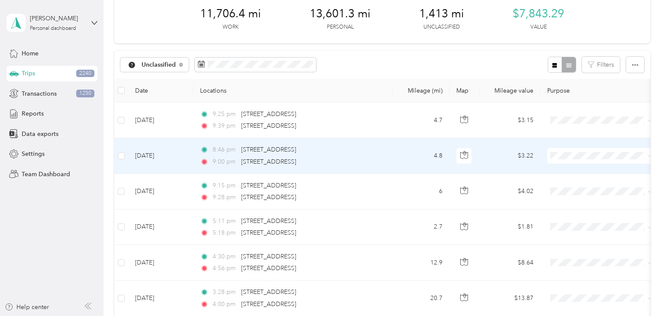
click at [573, 170] on span "Aggie Animal Care LLC" at bounding box center [609, 170] width 80 height 9
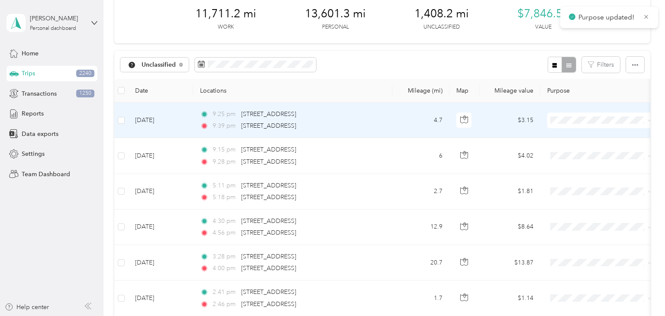
click at [586, 115] on span at bounding box center [600, 121] width 107 height 16
click at [580, 136] on span "Aggie Animal Care LLC" at bounding box center [609, 133] width 80 height 9
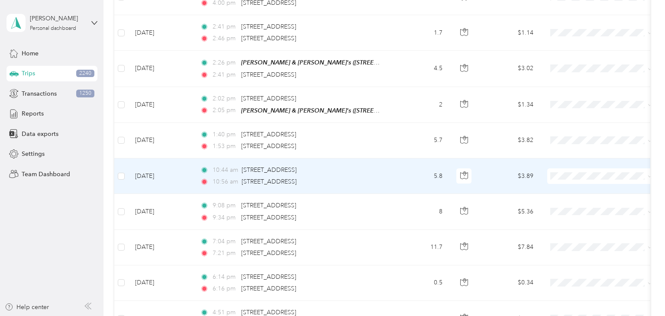
scroll to position [268, 0]
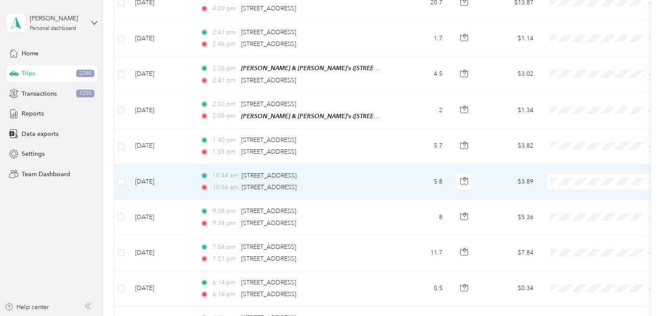
click at [584, 197] on span "Aggie Animal Care LLC" at bounding box center [609, 195] width 80 height 9
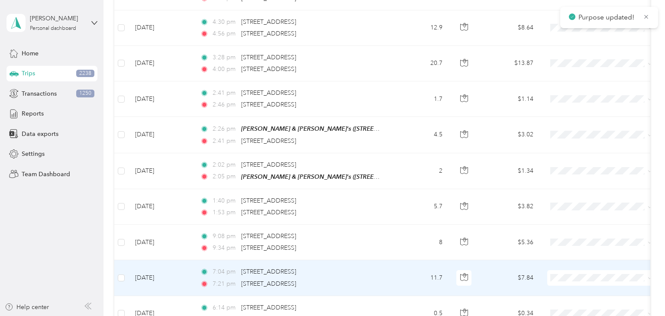
scroll to position [206, 0]
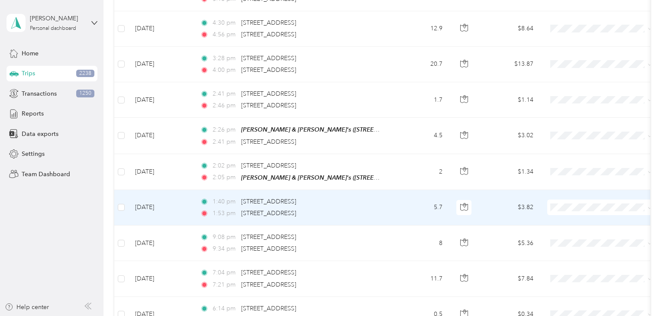
click at [395, 208] on td "5.7" at bounding box center [420, 208] width 57 height 36
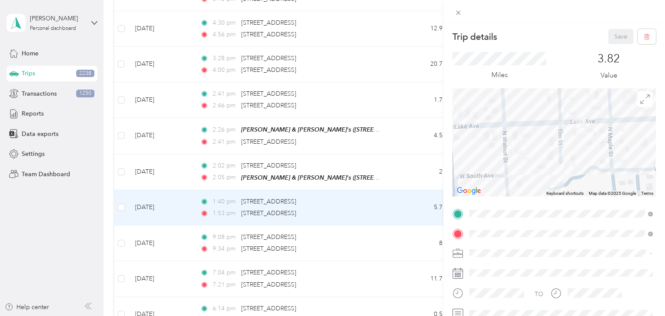
click at [403, 199] on div "Trip details Save This trip cannot be edited because it is either under review,…" at bounding box center [332, 158] width 665 height 316
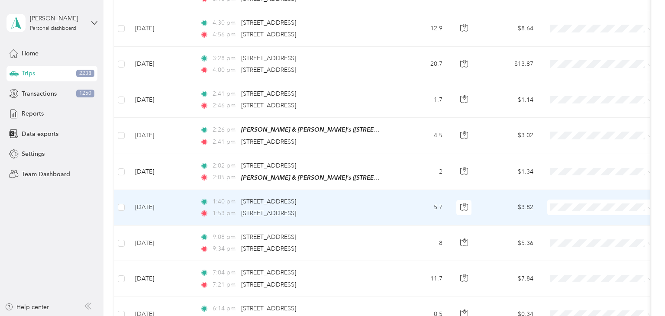
click at [573, 226] on li "Aggie Animal Care LLC" at bounding box center [600, 220] width 107 height 15
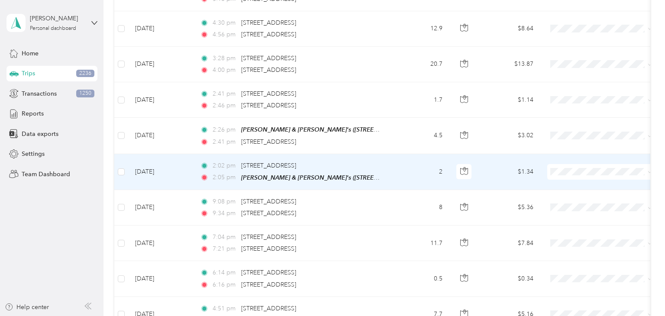
click at [579, 197] on span "Personal" at bounding box center [609, 201] width 80 height 9
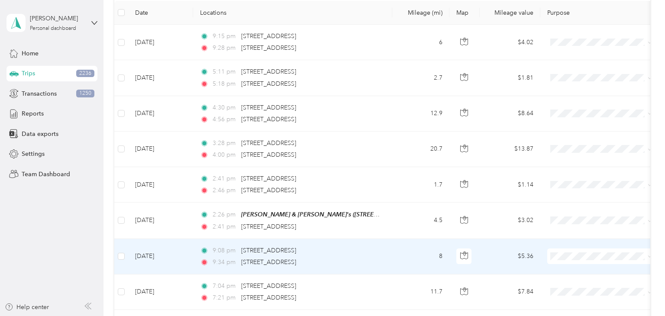
scroll to position [123, 0]
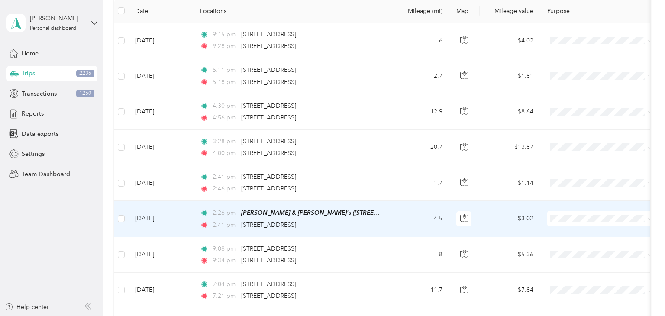
click at [405, 220] on td "4.5" at bounding box center [420, 219] width 57 height 36
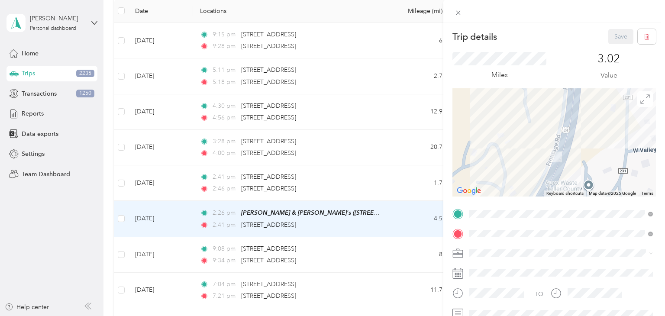
click at [390, 226] on div "Trip details Save This trip cannot be edited because it is either under review,…" at bounding box center [332, 158] width 665 height 316
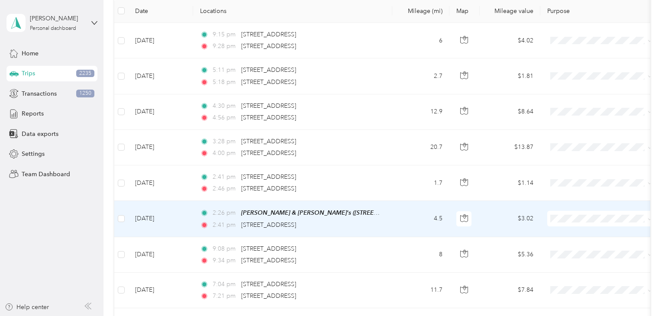
click at [572, 222] on span at bounding box center [600, 219] width 107 height 16
click at [578, 235] on span "Aggie Animal Care LLC" at bounding box center [609, 234] width 80 height 9
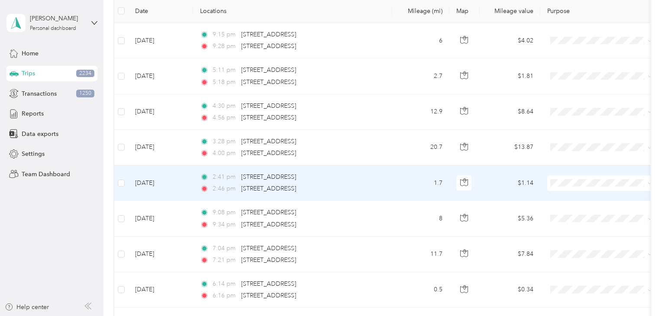
click at [570, 202] on ol "Aggie Animal Care LLC Personal" at bounding box center [600, 203] width 107 height 30
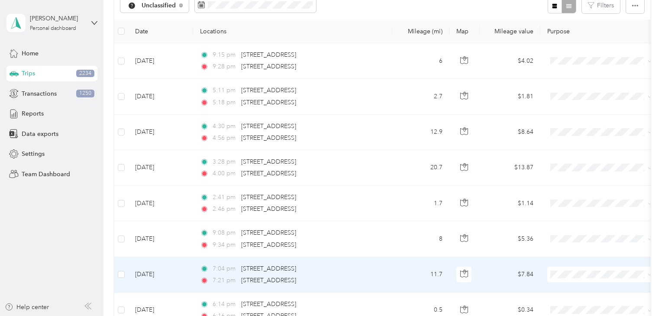
scroll to position [92, 0]
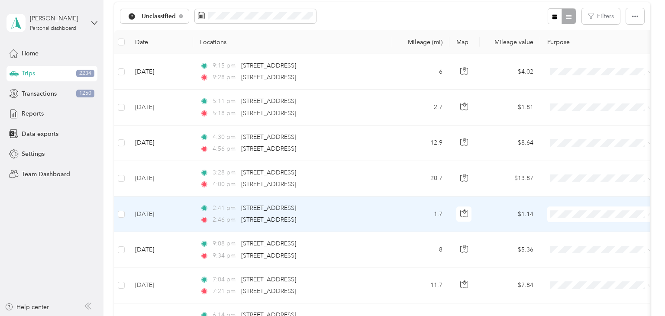
click at [580, 230] on span "Aggie Animal Care LLC" at bounding box center [609, 229] width 80 height 9
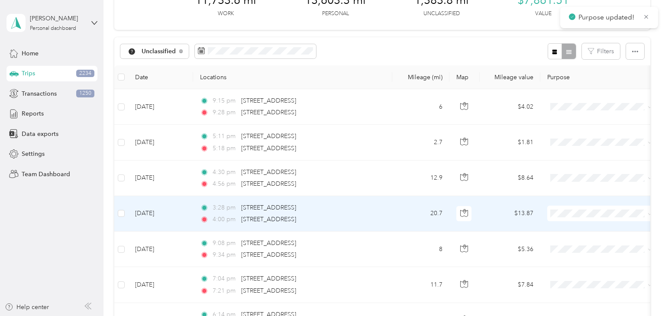
scroll to position [45, 0]
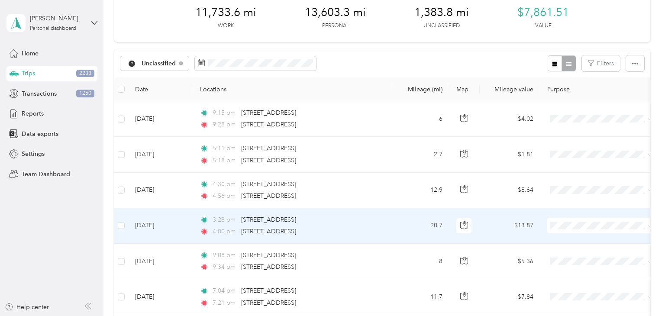
click at [573, 242] on span "Aggie Animal Care LLC" at bounding box center [609, 240] width 80 height 9
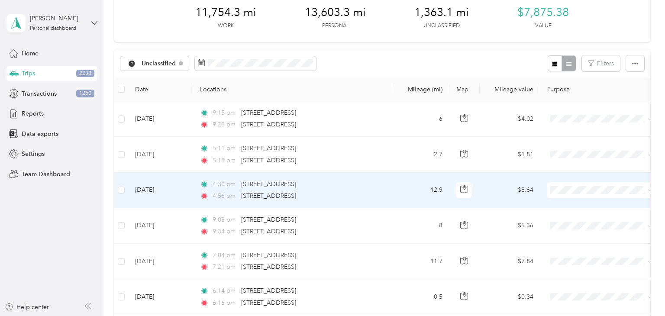
click at [399, 195] on td "12.9" at bounding box center [420, 191] width 57 height 36
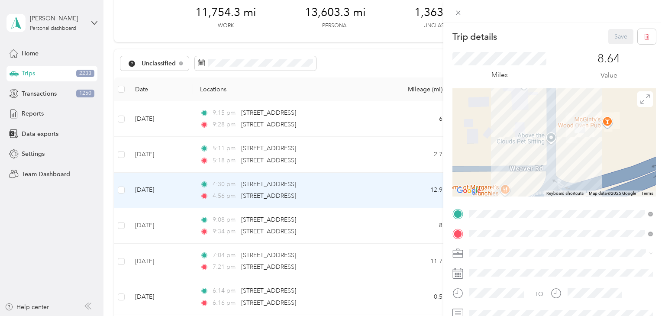
click at [413, 188] on div "Trip details Save This trip cannot be edited because it is either under review,…" at bounding box center [332, 158] width 665 height 316
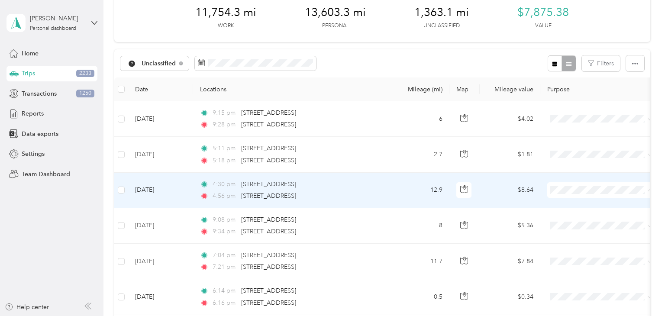
click at [585, 220] on span "Personal" at bounding box center [609, 221] width 80 height 9
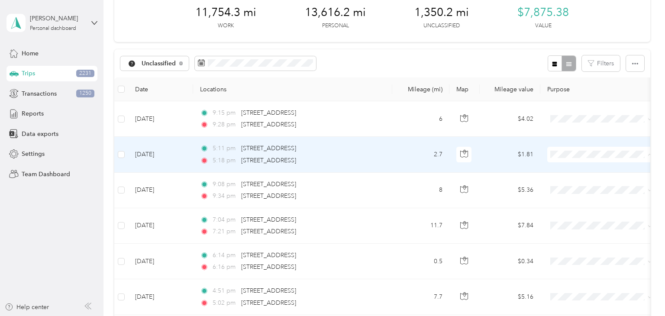
click at [582, 167] on span "Aggie Animal Care LLC" at bounding box center [609, 170] width 80 height 9
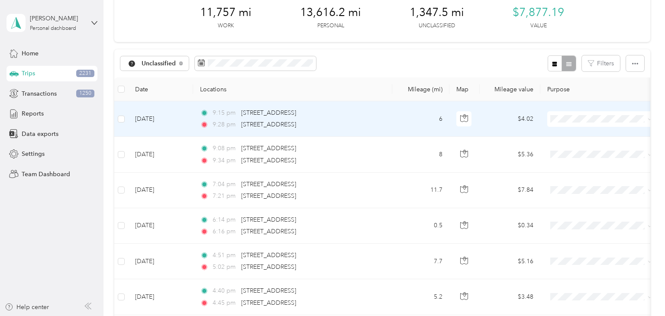
click at [579, 137] on li "Aggie Animal Care LLC" at bounding box center [600, 130] width 107 height 15
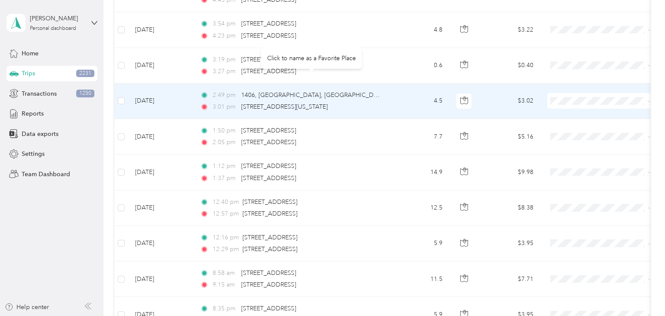
scroll to position [329, 0]
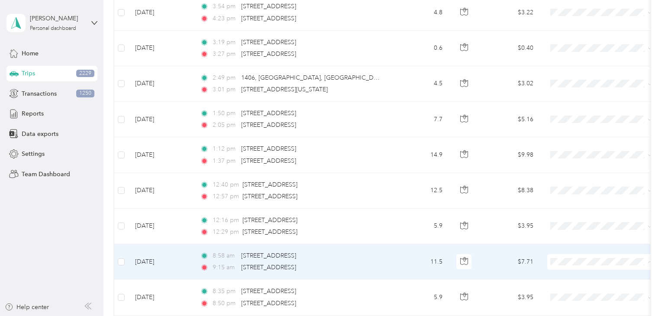
click at [579, 277] on span "Aggie Animal Care LLC" at bounding box center [609, 276] width 80 height 9
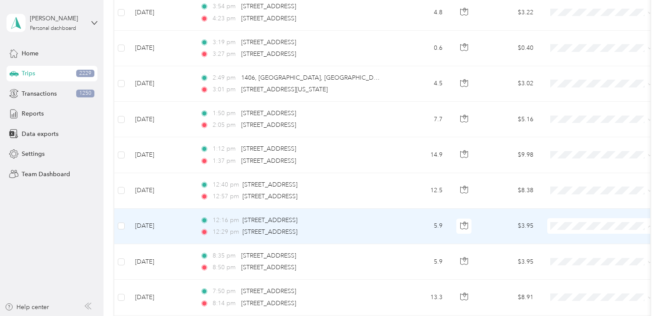
click at [589, 241] on span "Aggie Animal Care LLC" at bounding box center [609, 241] width 80 height 9
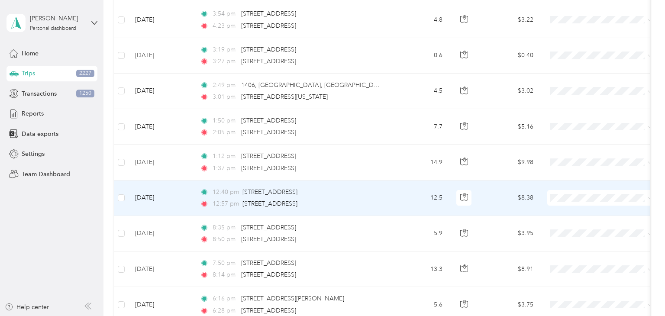
scroll to position [320, 0]
click at [591, 217] on li "Aggie Animal Care LLC" at bounding box center [600, 211] width 107 height 15
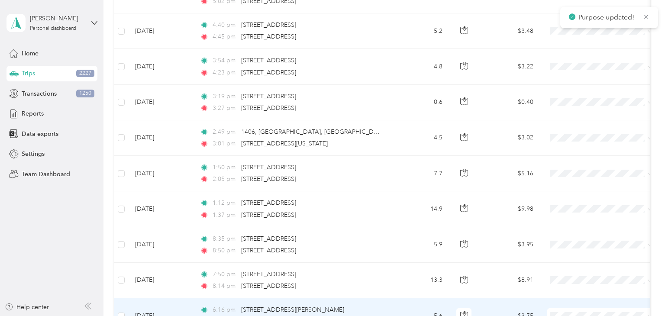
scroll to position [273, 0]
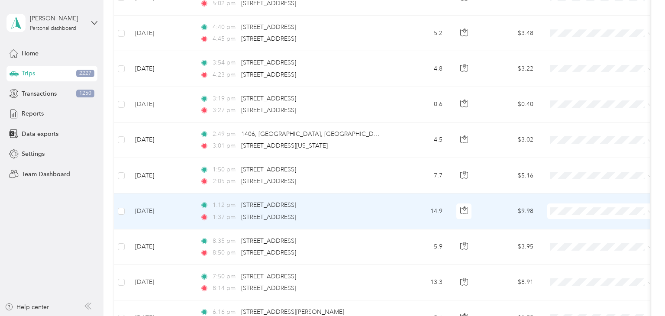
click at [398, 213] on td "14.9" at bounding box center [420, 212] width 57 height 36
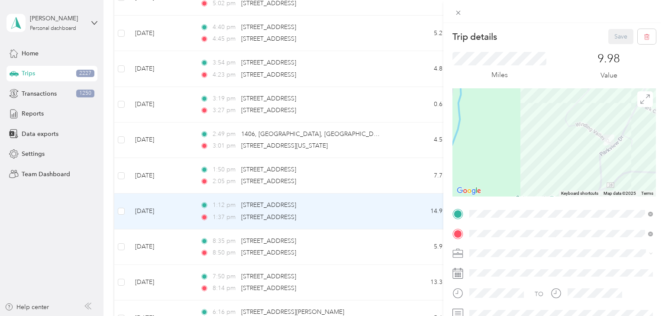
click at [394, 208] on div "Trip details Save This trip cannot be edited because it is either under review,…" at bounding box center [332, 158] width 665 height 316
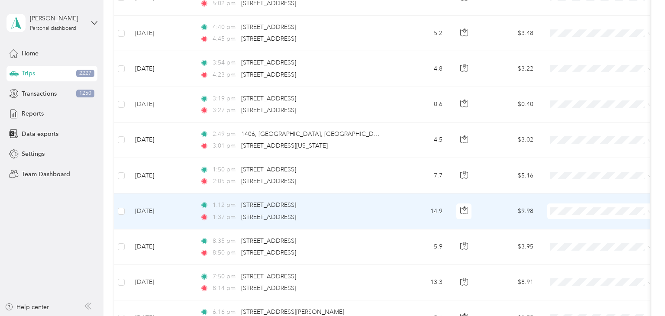
click at [588, 223] on span "Aggie Animal Care LLC" at bounding box center [609, 226] width 80 height 9
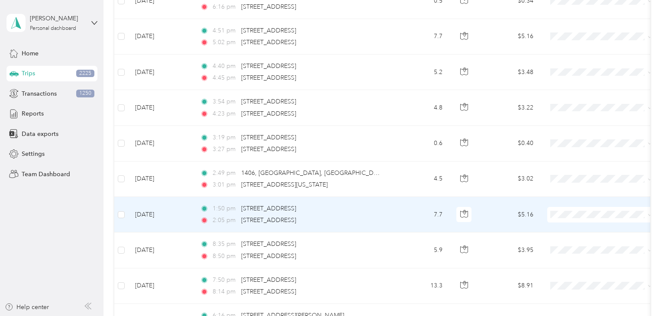
scroll to position [233, 0]
click at [573, 230] on span "Aggie Animal Care LLC" at bounding box center [609, 228] width 80 height 9
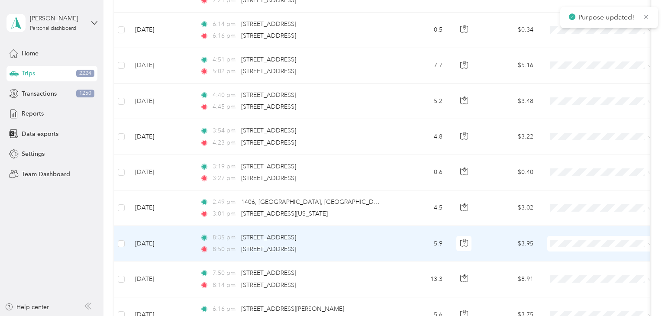
scroll to position [194, 0]
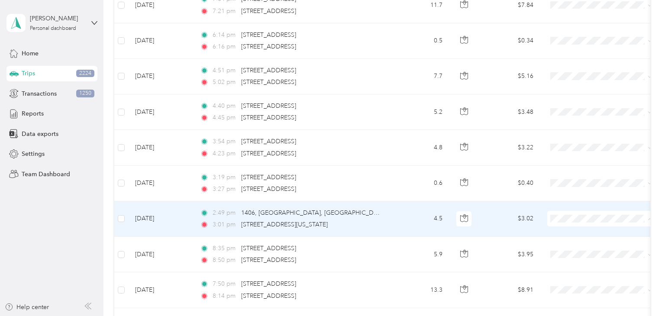
click at [570, 232] on span "Aggie Animal Care LLC" at bounding box center [609, 234] width 80 height 9
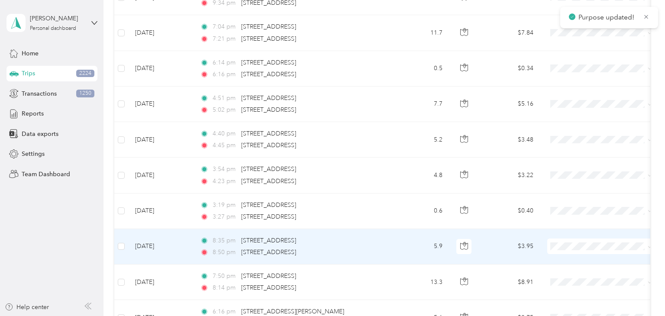
scroll to position [164, 0]
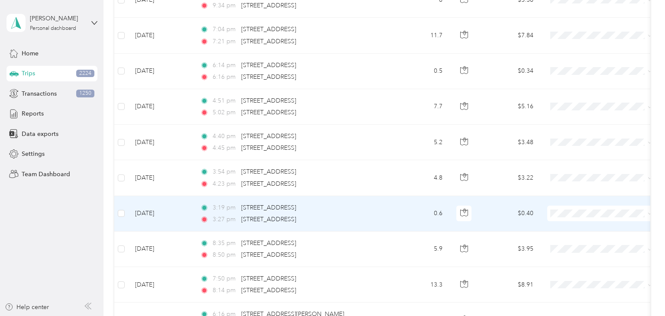
click at [401, 223] on td "0.6" at bounding box center [420, 214] width 57 height 36
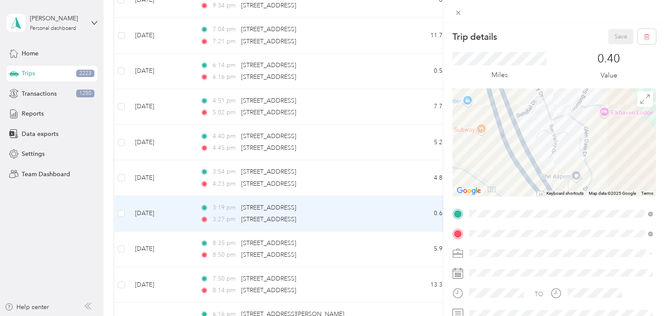
drag, startPoint x: 548, startPoint y: 175, endPoint x: 568, endPoint y: 134, distance: 45.1
click at [568, 134] on div at bounding box center [555, 142] width 204 height 108
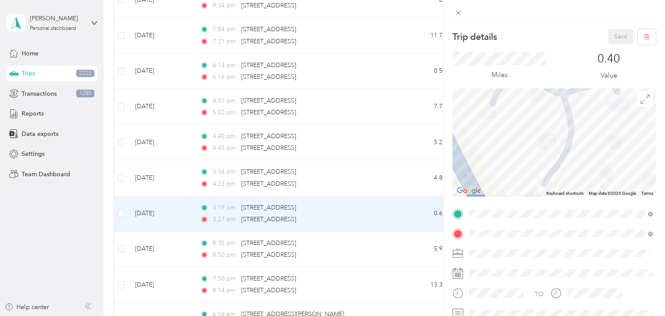
drag, startPoint x: 570, startPoint y: 119, endPoint x: 570, endPoint y: 171, distance: 52.0
click at [570, 176] on div at bounding box center [555, 142] width 204 height 108
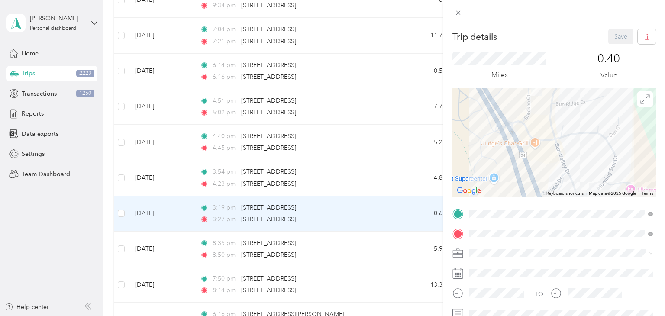
drag, startPoint x: 535, startPoint y: 111, endPoint x: 551, endPoint y: 181, distance: 71.5
click at [555, 199] on div "Trip details Save This trip cannot be edited because it is either under review,…" at bounding box center [555, 222] width 204 height 387
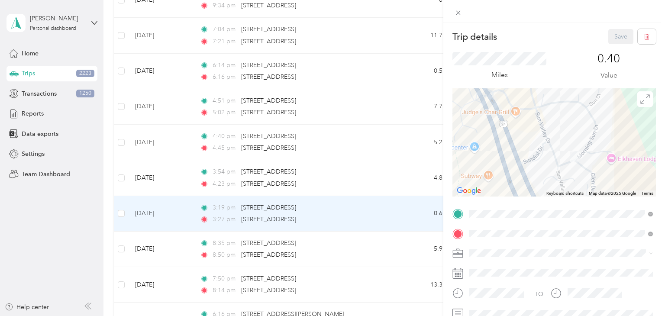
drag, startPoint x: 535, startPoint y: 157, endPoint x: 511, endPoint y: 100, distance: 61.3
click at [511, 100] on div at bounding box center [555, 142] width 204 height 108
click at [401, 175] on div "Trip details Save This trip cannot be edited because it is either under review,…" at bounding box center [332, 158] width 665 height 316
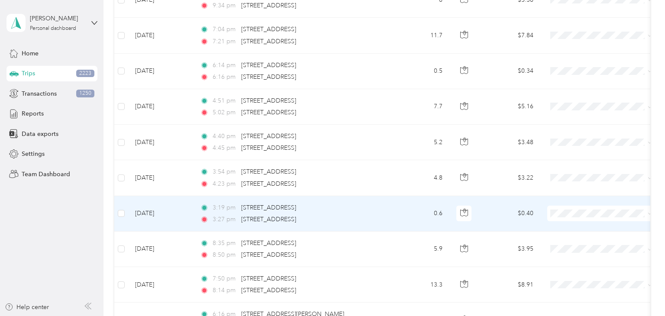
click at [405, 215] on td "0.6" at bounding box center [420, 214] width 57 height 36
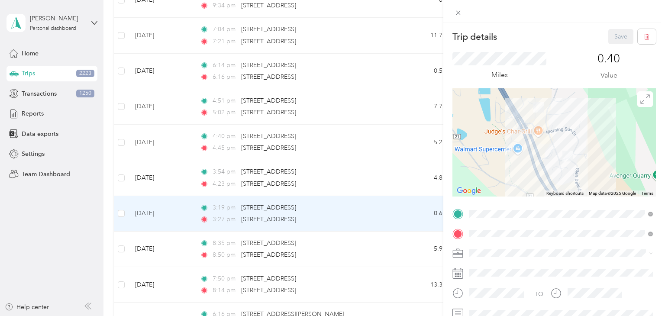
click at [415, 217] on div "Trip details Save This trip cannot be edited because it is either under review,…" at bounding box center [332, 158] width 665 height 316
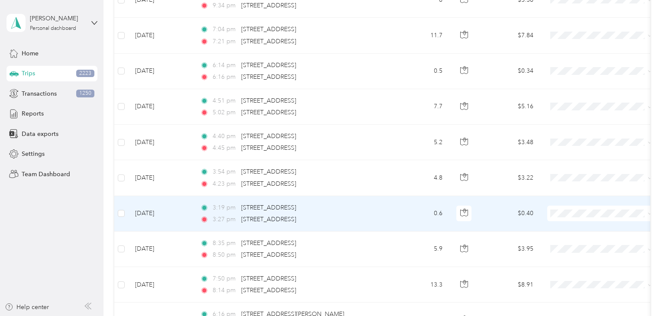
click at [568, 228] on span "Aggie Animal Care LLC" at bounding box center [601, 227] width 95 height 9
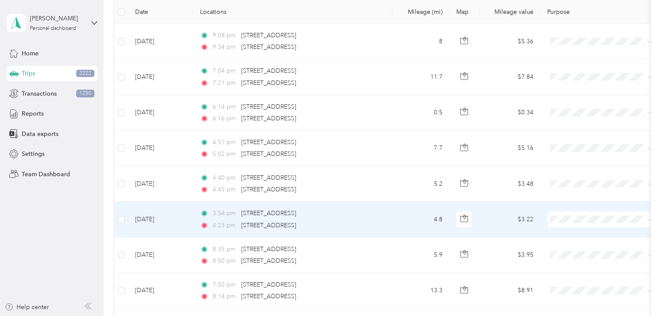
scroll to position [120, 0]
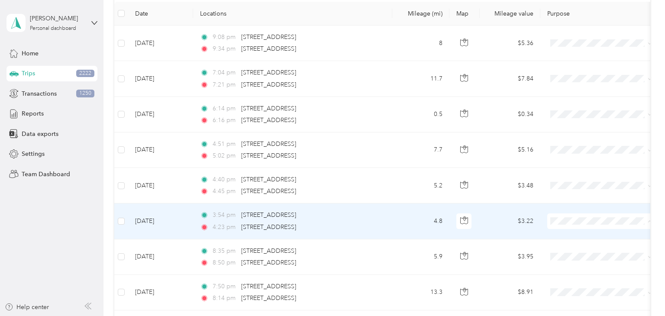
click at [578, 237] on span "Aggie Animal Care LLC" at bounding box center [609, 236] width 80 height 9
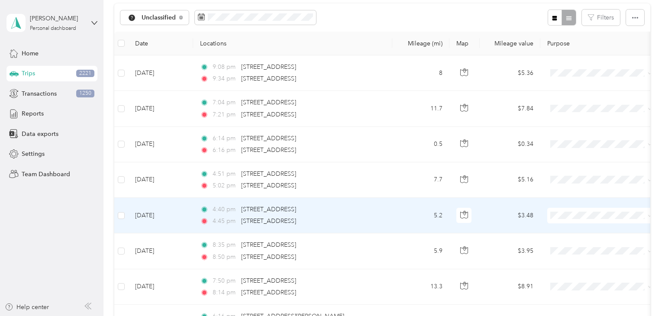
scroll to position [90, 0]
click at [575, 246] on span "Personal" at bounding box center [609, 246] width 80 height 9
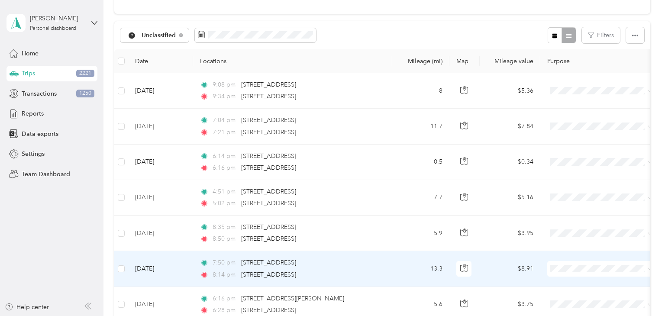
scroll to position [73, 0]
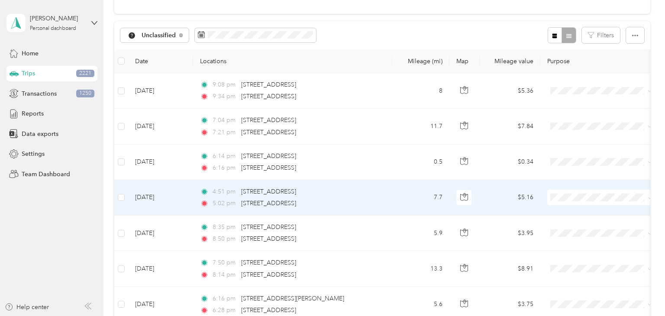
click at [568, 214] on li "Aggie Animal Care LLC" at bounding box center [600, 211] width 107 height 15
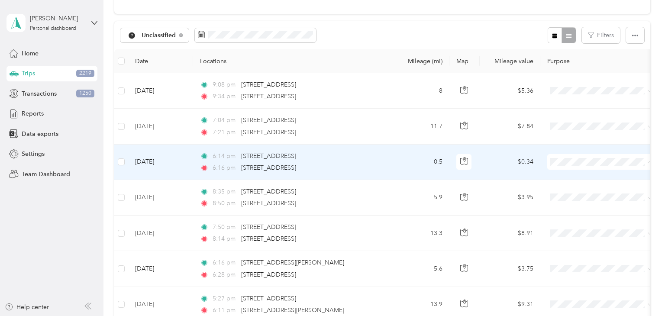
click at [575, 177] on span "Aggie Animal Care LLC" at bounding box center [609, 177] width 80 height 9
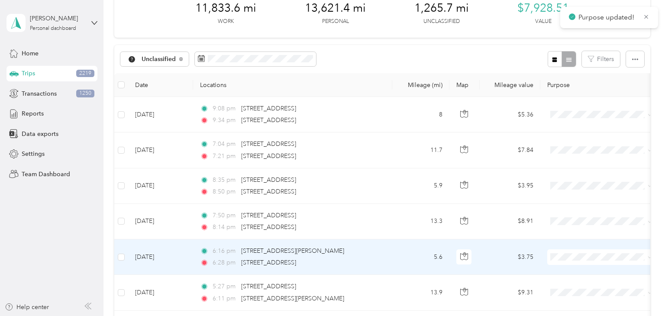
scroll to position [47, 0]
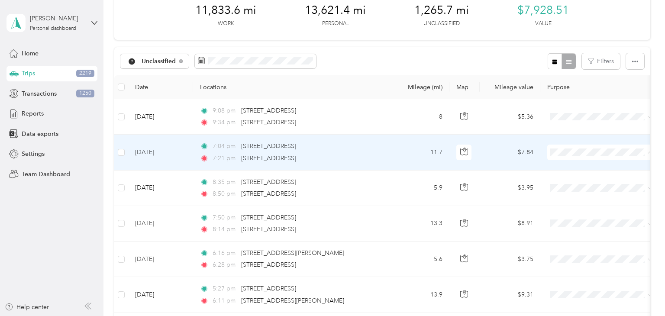
click at [569, 167] on span "Aggie Animal Care LLC" at bounding box center [609, 167] width 80 height 9
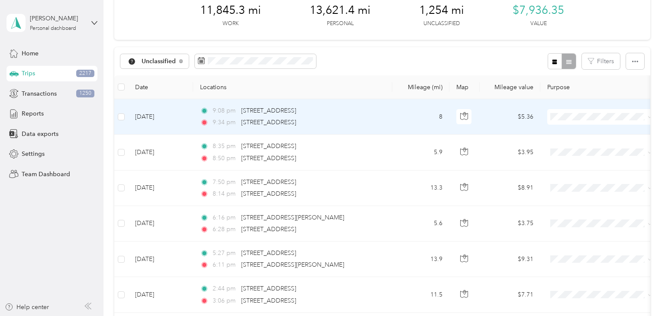
click at [577, 132] on span "Aggie Animal Care LLC" at bounding box center [609, 131] width 80 height 9
click at [578, 136] on li "Aggie Animal Care LLC" at bounding box center [600, 132] width 107 height 15
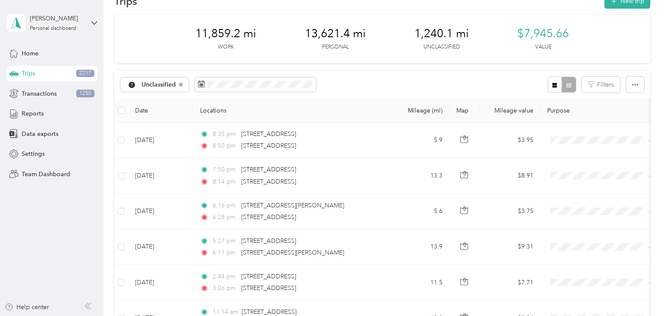
scroll to position [0, 0]
